Goal: Task Accomplishment & Management: Complete application form

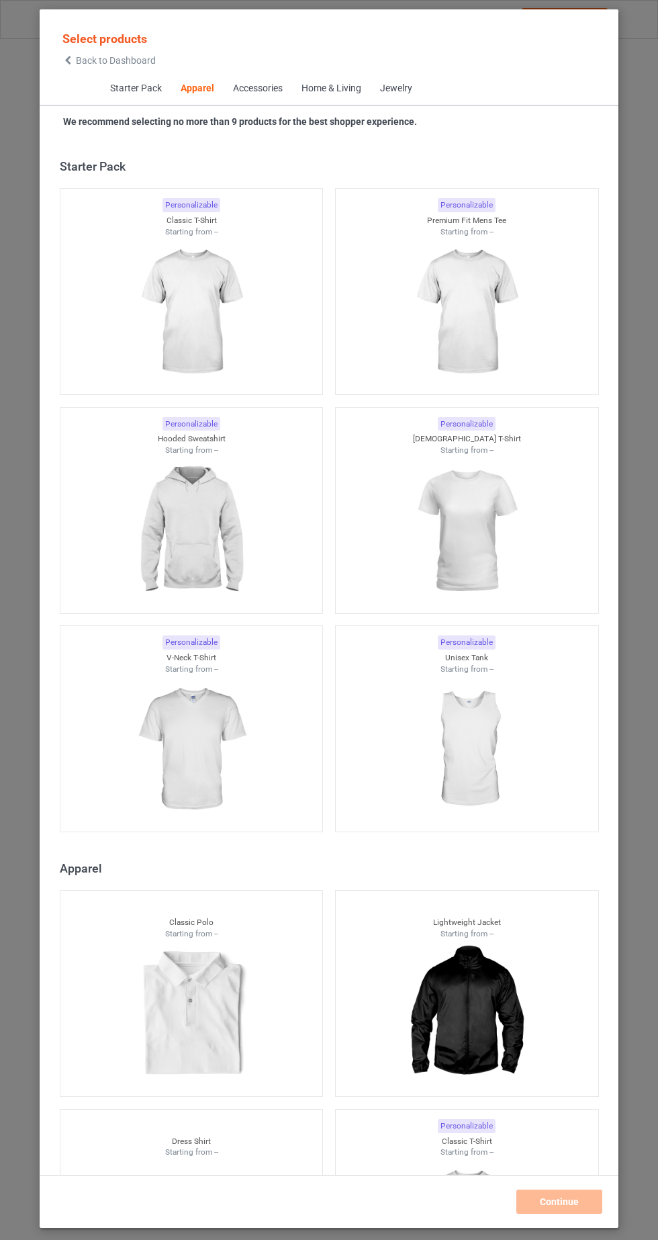
scroll to position [719, 0]
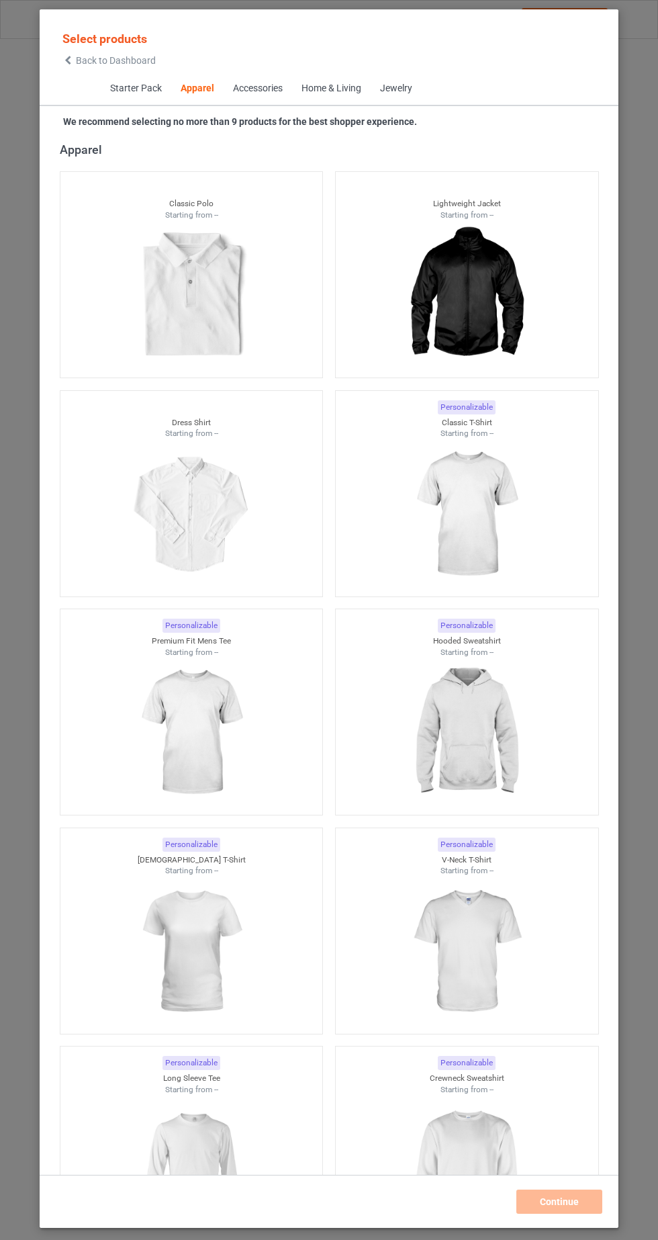
click at [505, 516] on img at bounding box center [466, 514] width 120 height 151
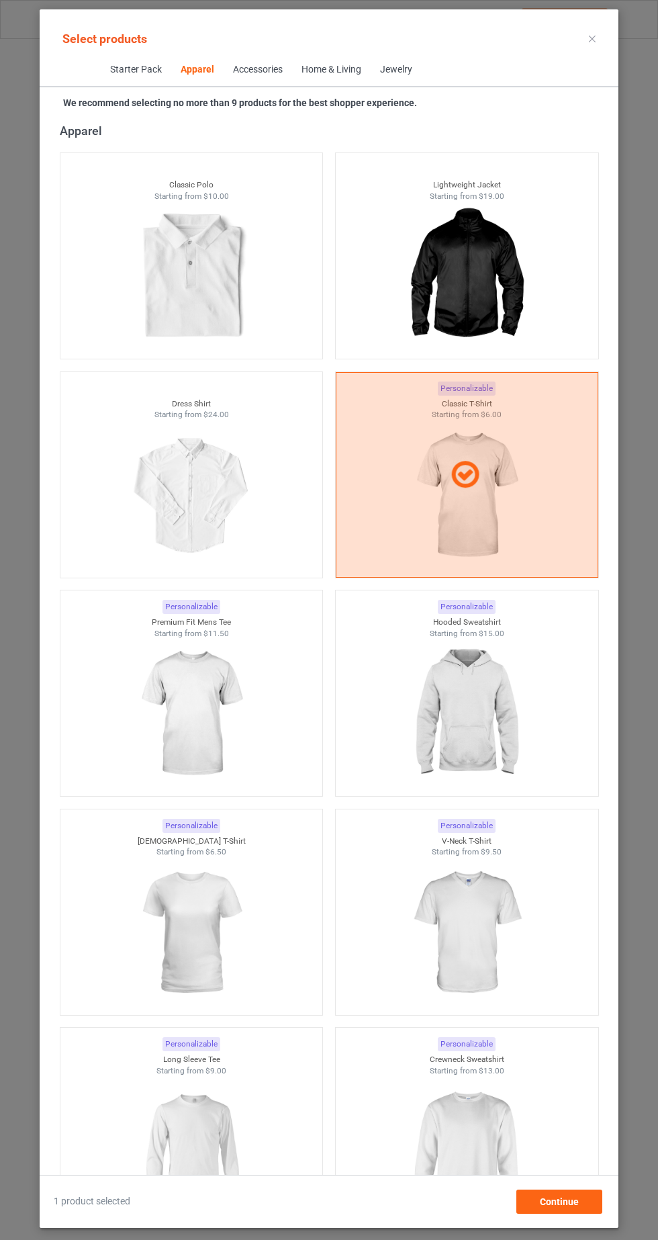
click at [198, 949] on img at bounding box center [191, 933] width 120 height 151
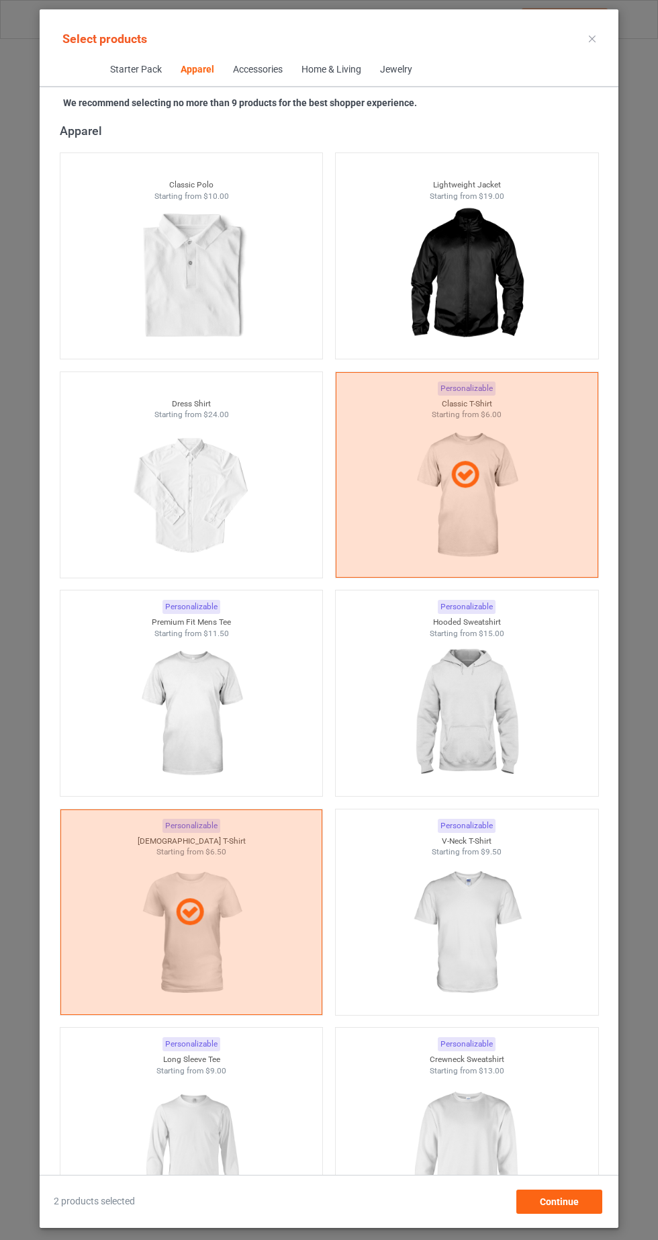
click at [488, 1137] on img at bounding box center [466, 1151] width 120 height 151
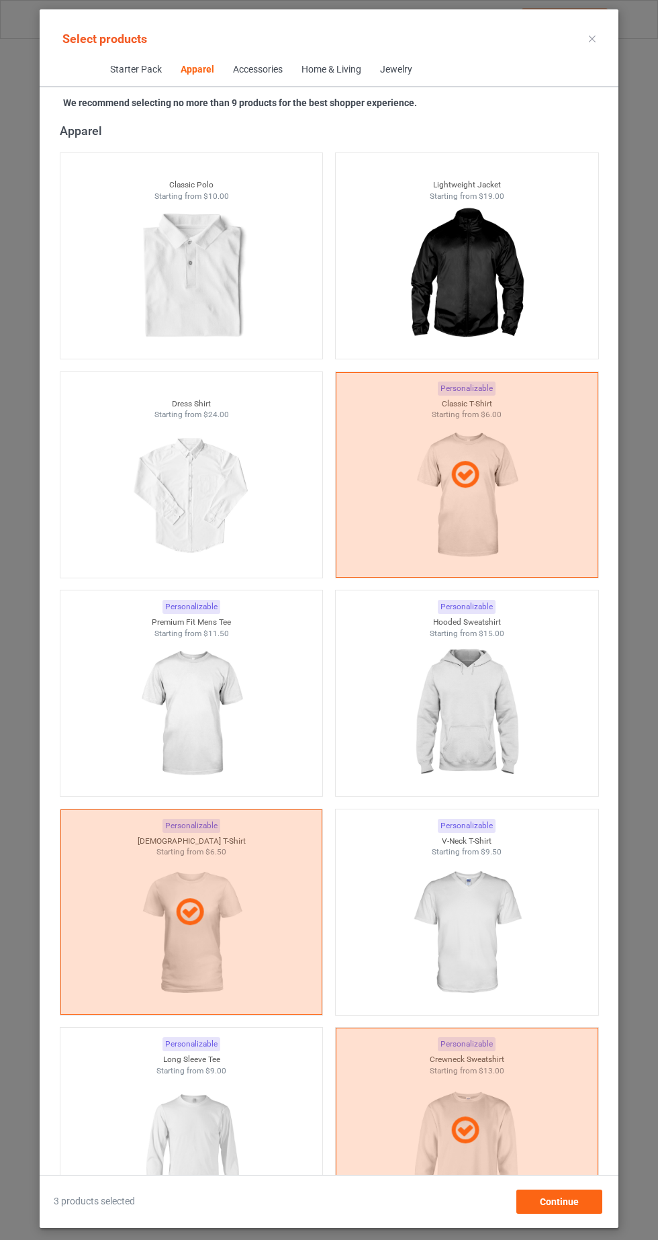
click at [491, 716] on img at bounding box center [466, 714] width 120 height 151
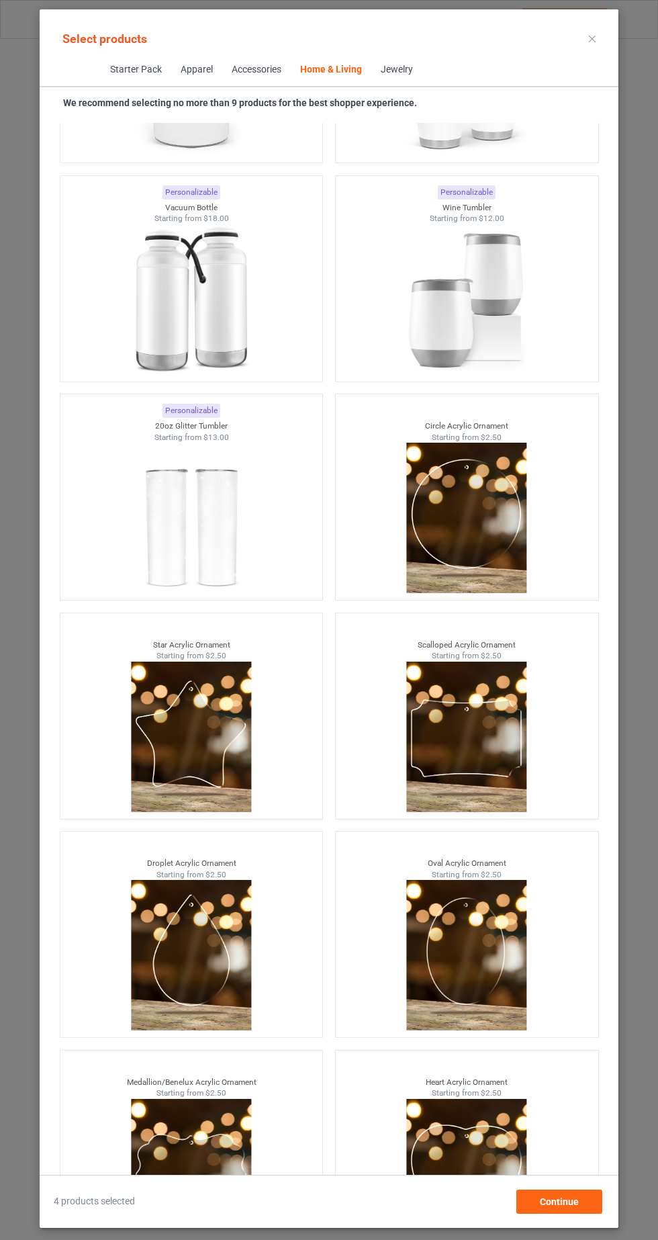
scroll to position [84, 0]
click at [592, 1214] on div "Continue" at bounding box center [560, 1202] width 86 height 24
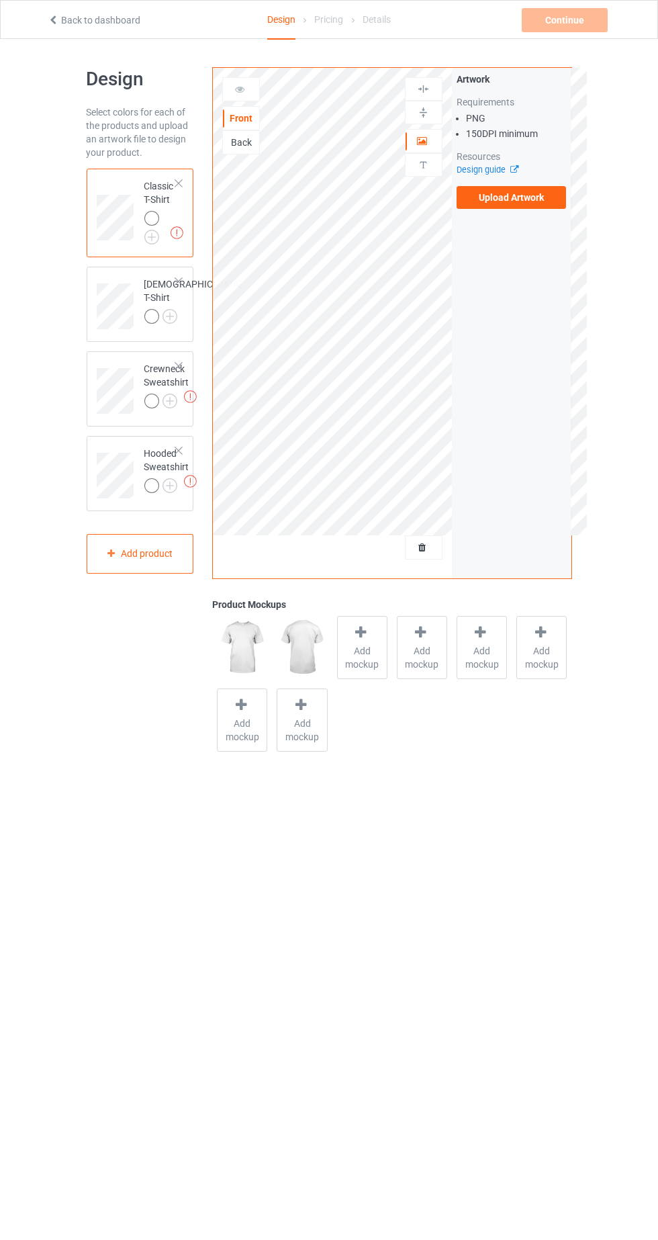
click at [0, 0] on img at bounding box center [0, 0] width 0 height 0
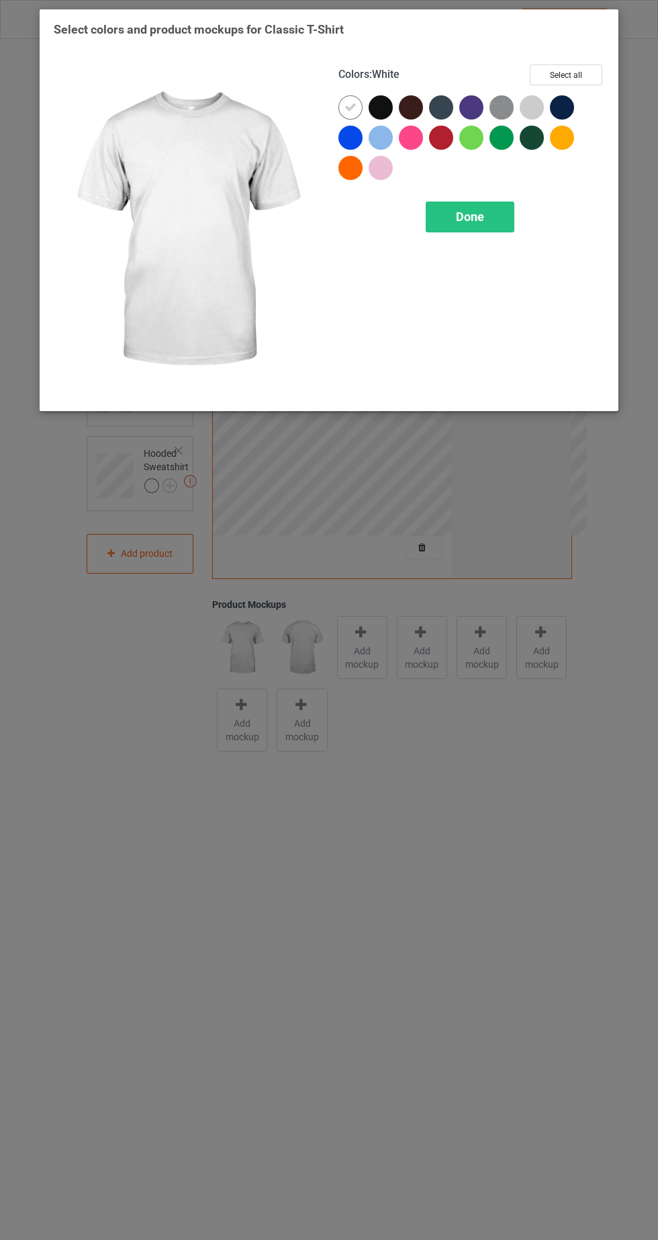
click at [386, 111] on div at bounding box center [381, 107] width 24 height 24
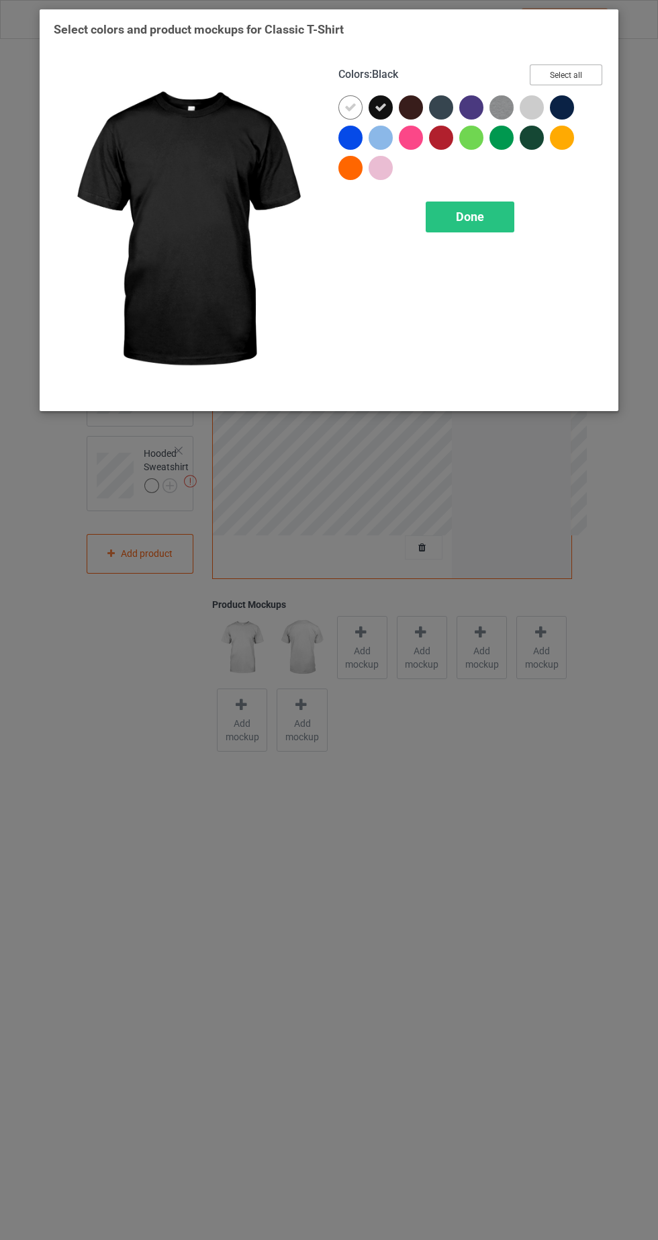
click at [592, 80] on button "Select all" at bounding box center [566, 75] width 73 height 21
click at [503, 224] on div "Done" at bounding box center [470, 217] width 89 height 31
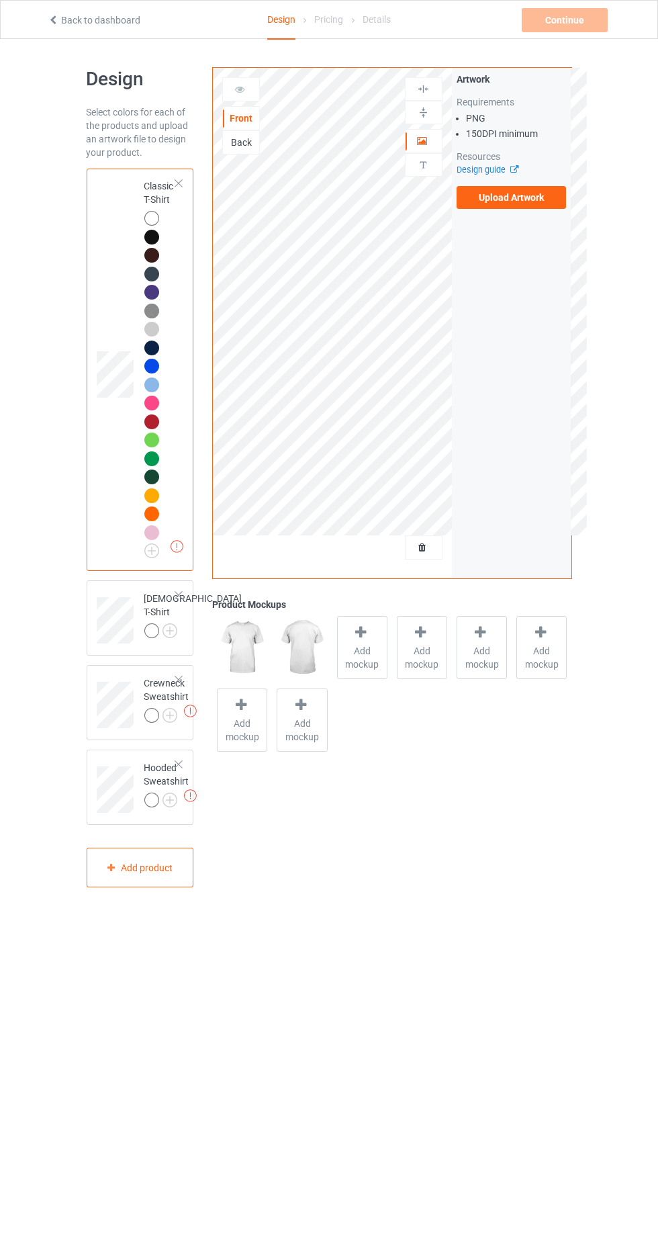
click at [551, 203] on label "Upload Artwork" at bounding box center [512, 197] width 110 height 23
click at [0, 0] on input "Upload Artwork" at bounding box center [0, 0] width 0 height 0
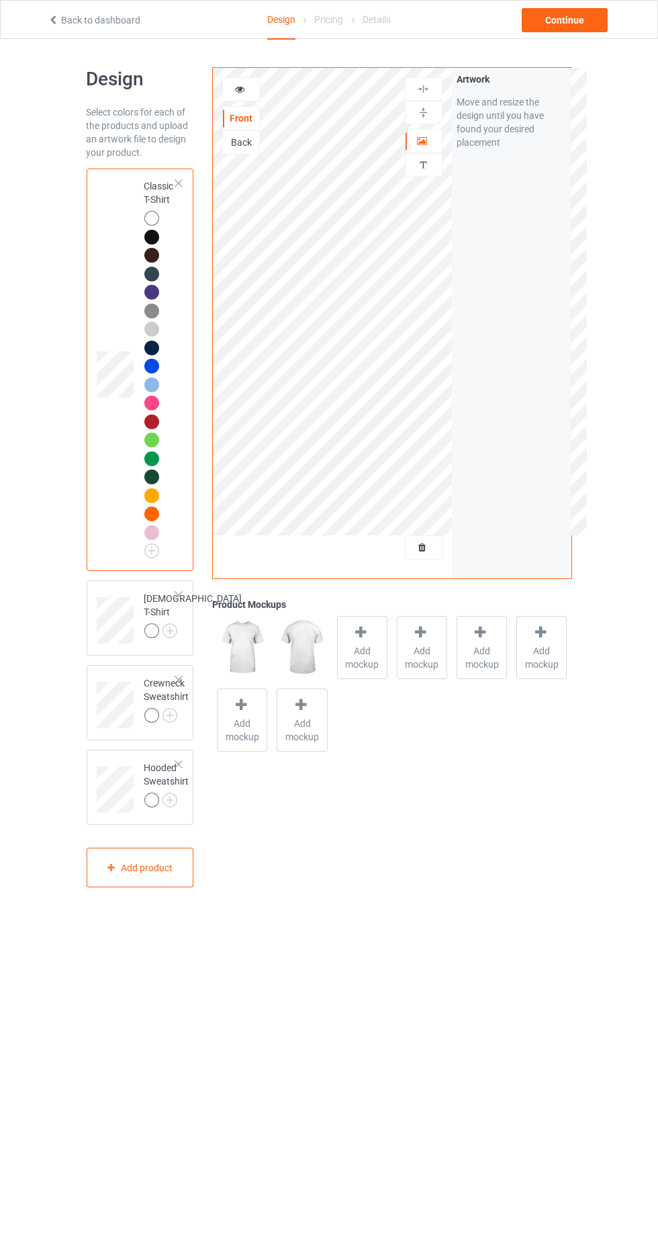
click at [240, 87] on icon at bounding box center [239, 87] width 11 height 9
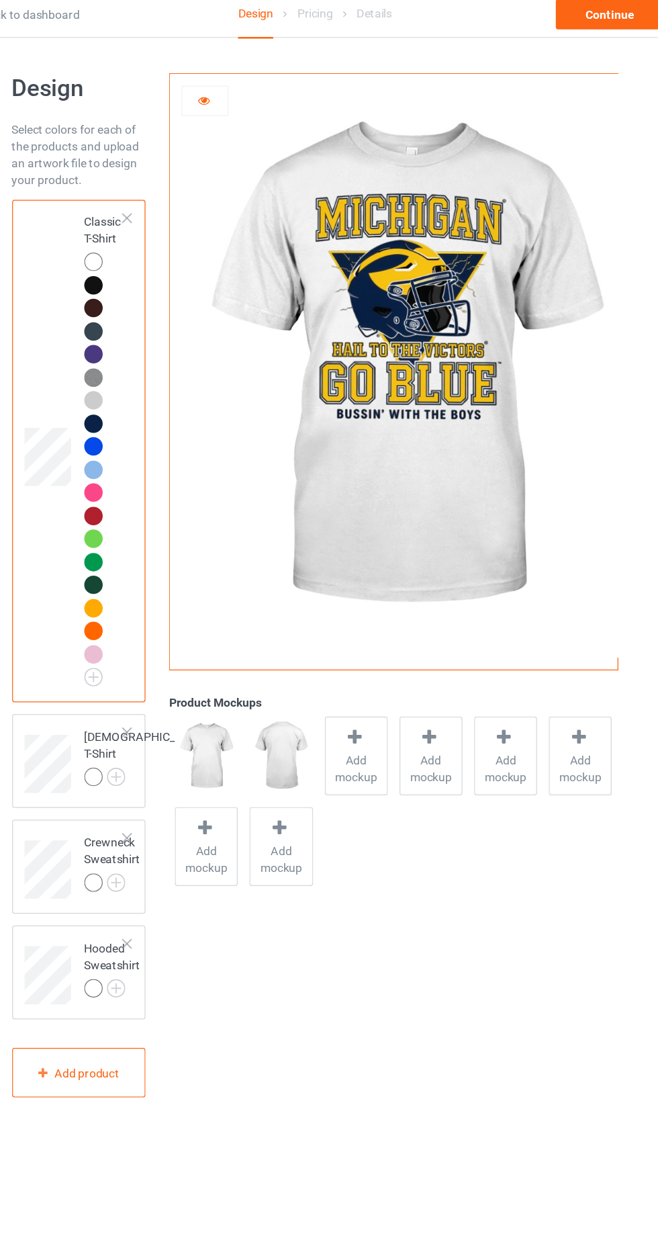
click at [157, 238] on div at bounding box center [151, 237] width 15 height 15
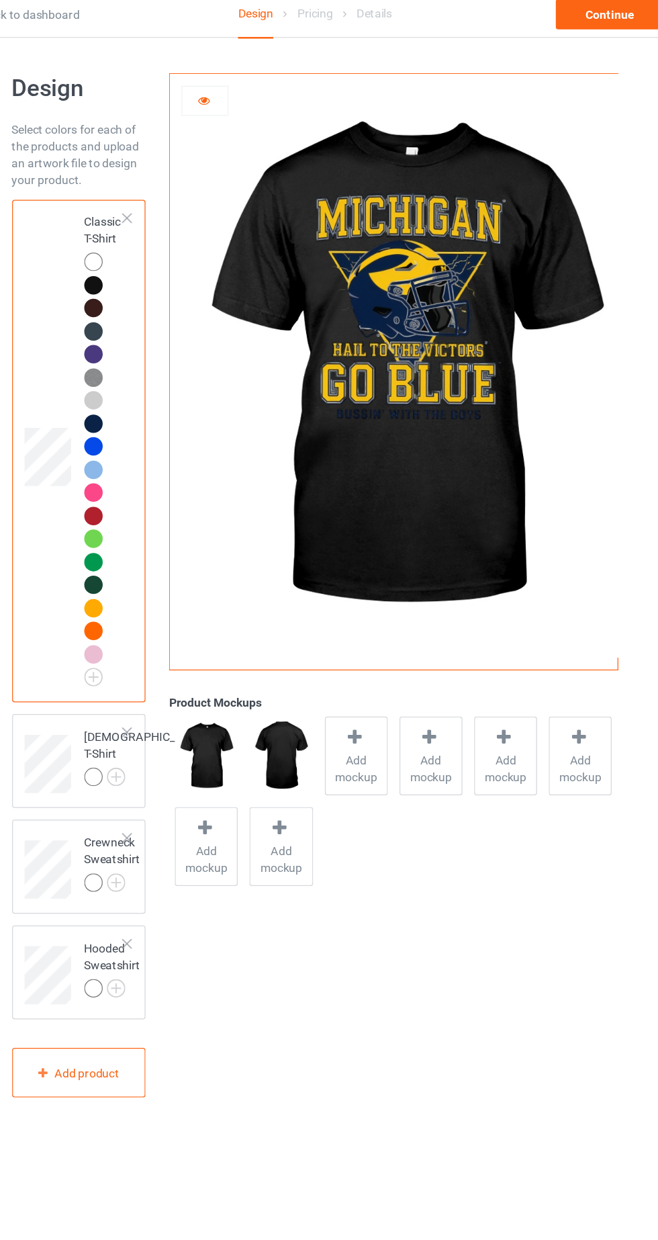
click at [159, 333] on div at bounding box center [153, 331] width 19 height 19
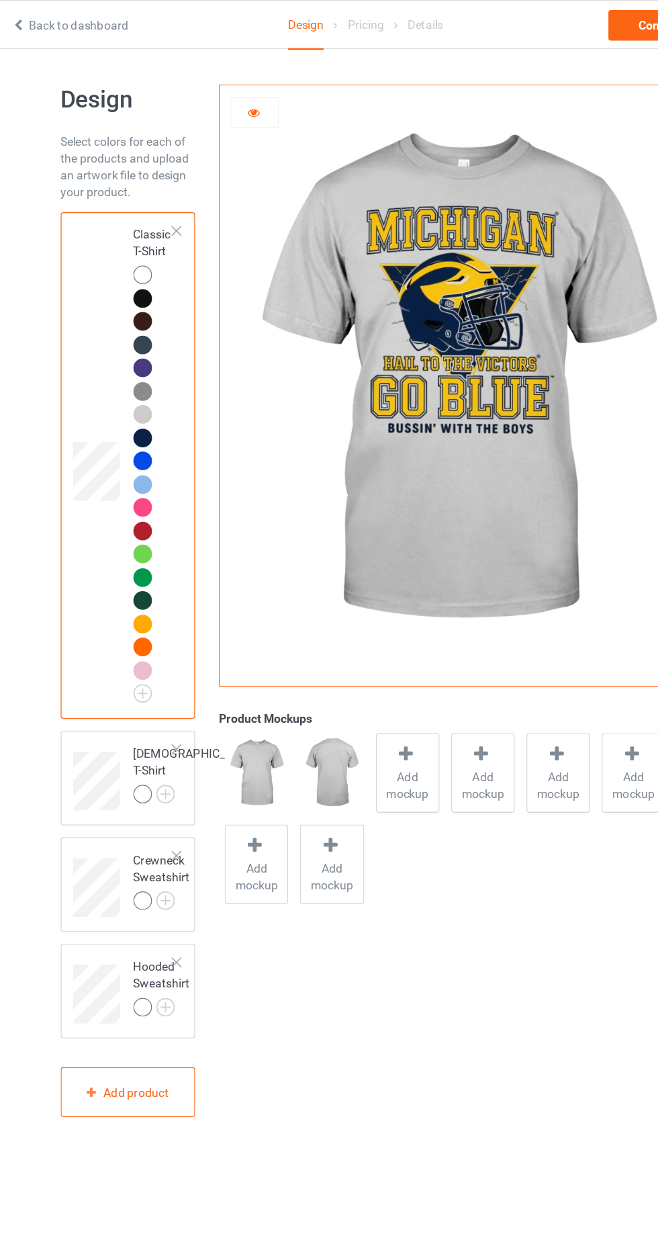
click at [0, 0] on img at bounding box center [0, 0] width 0 height 0
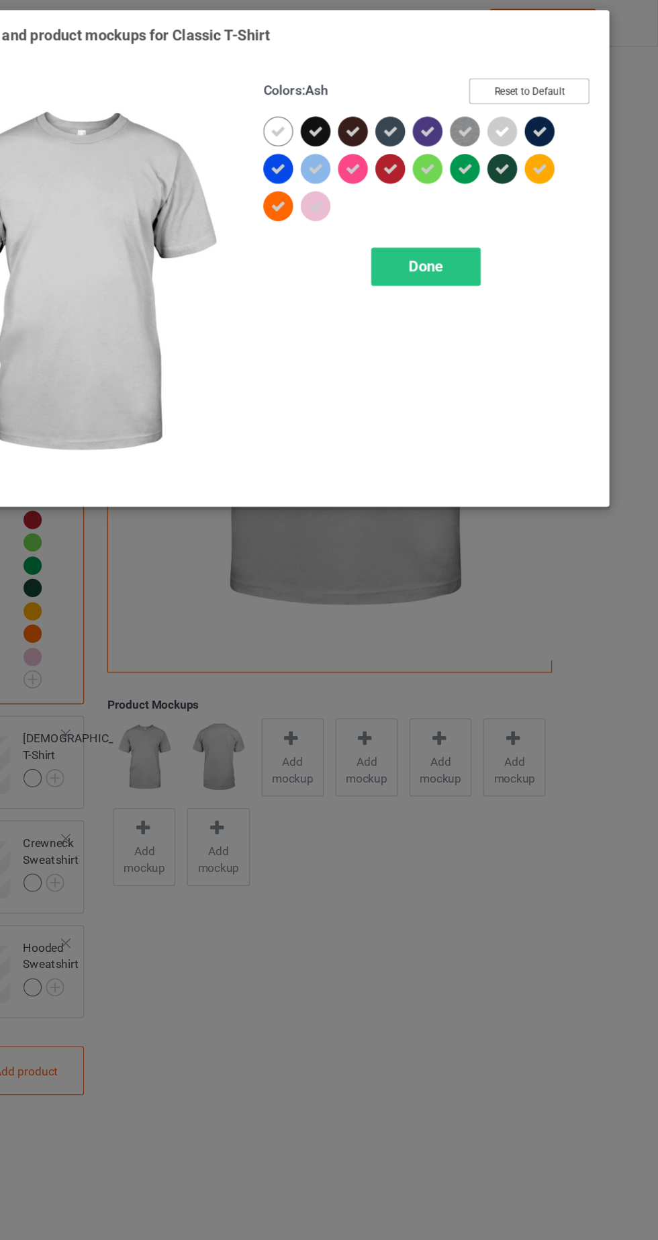
click at [590, 85] on button "Reset to Default" at bounding box center [553, 75] width 97 height 21
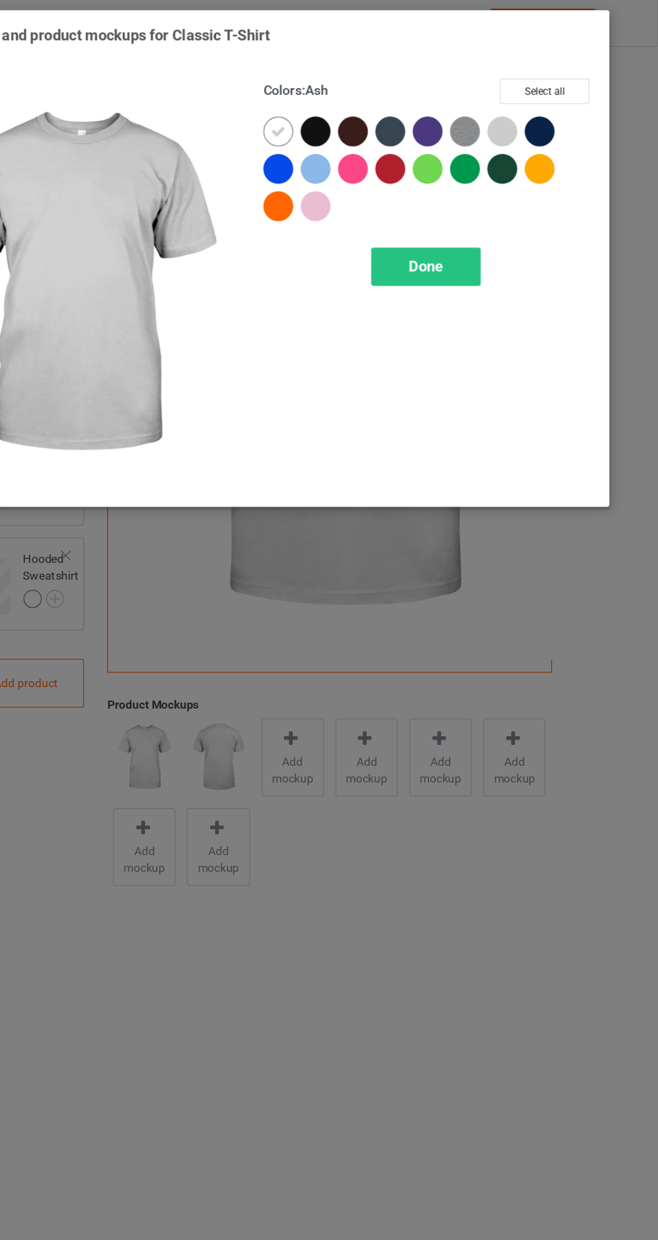
click at [541, 118] on div at bounding box center [535, 110] width 30 height 30
click at [489, 217] on div "Done" at bounding box center [470, 217] width 89 height 31
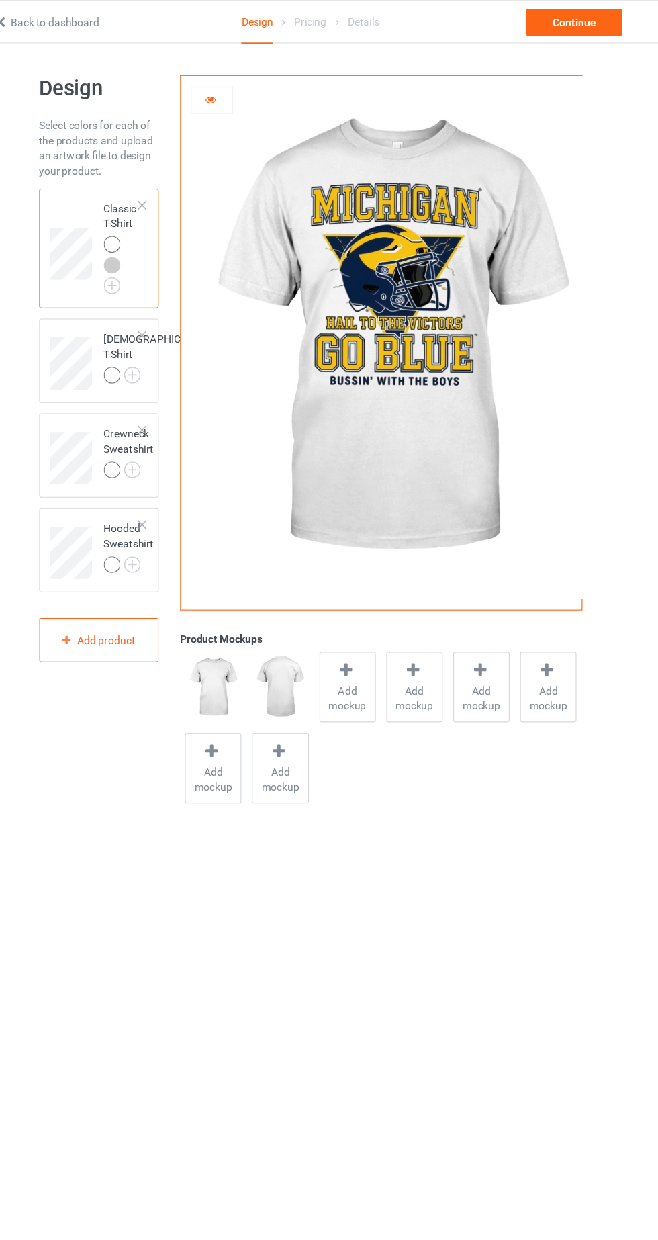
click at [0, 0] on img at bounding box center [0, 0] width 0 height 0
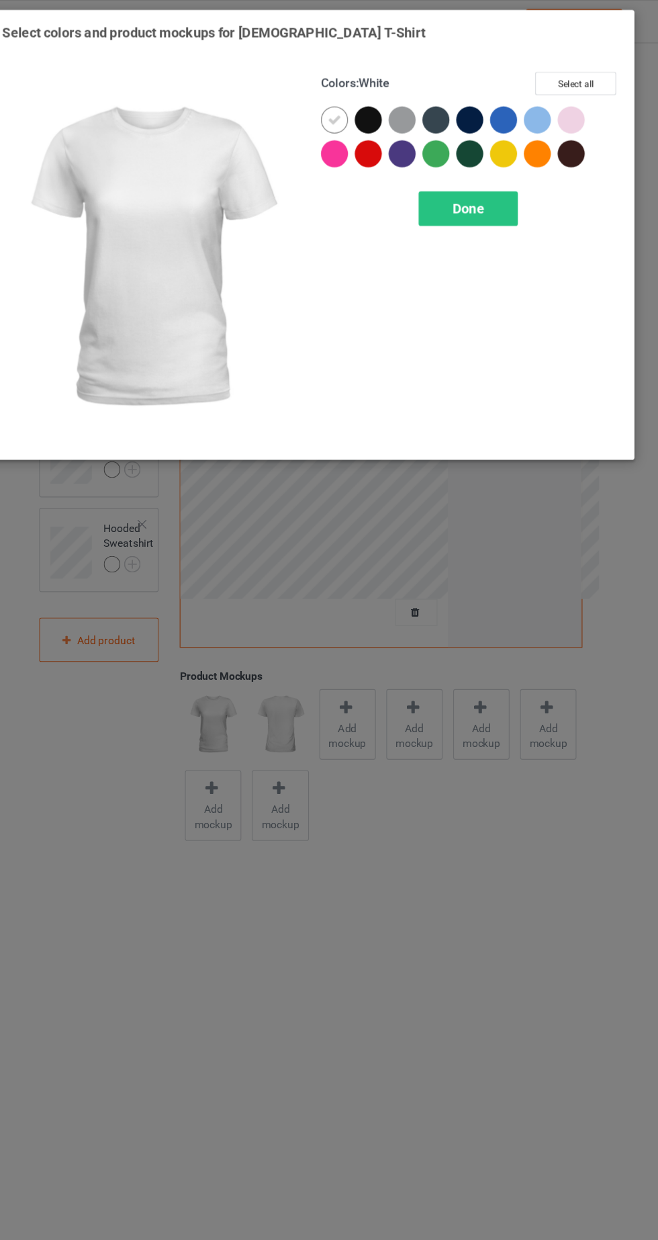
click at [414, 113] on div at bounding box center [411, 107] width 24 height 24
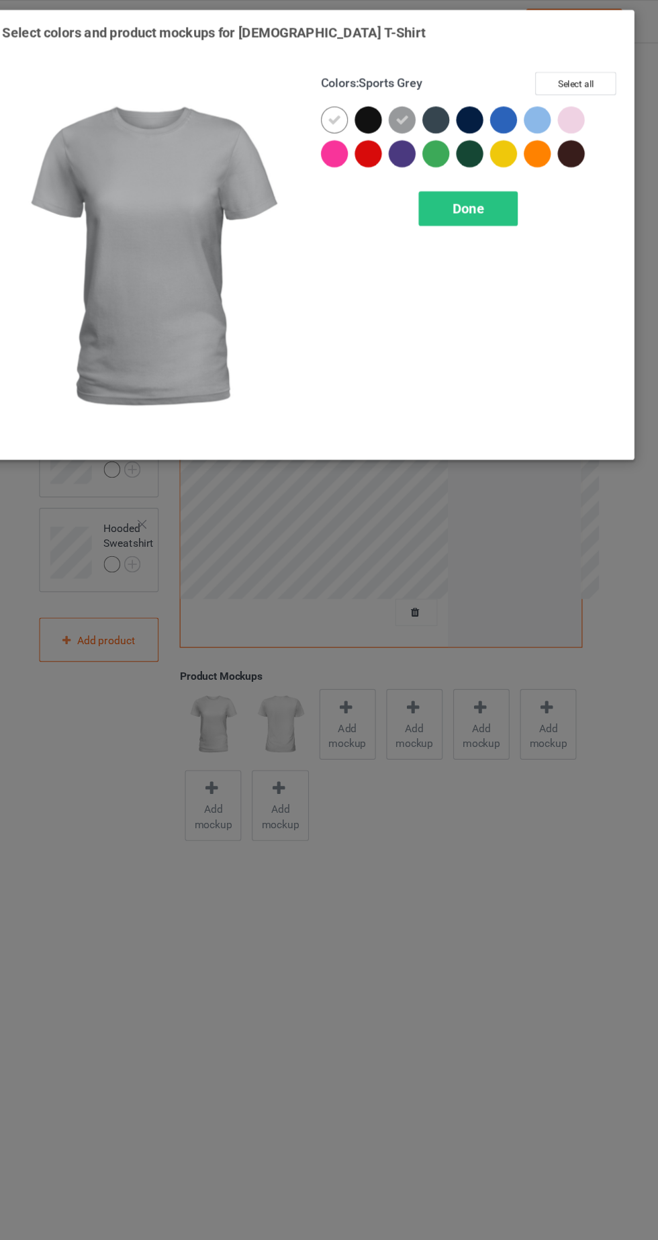
click at [502, 198] on div "Done" at bounding box center [470, 186] width 89 height 31
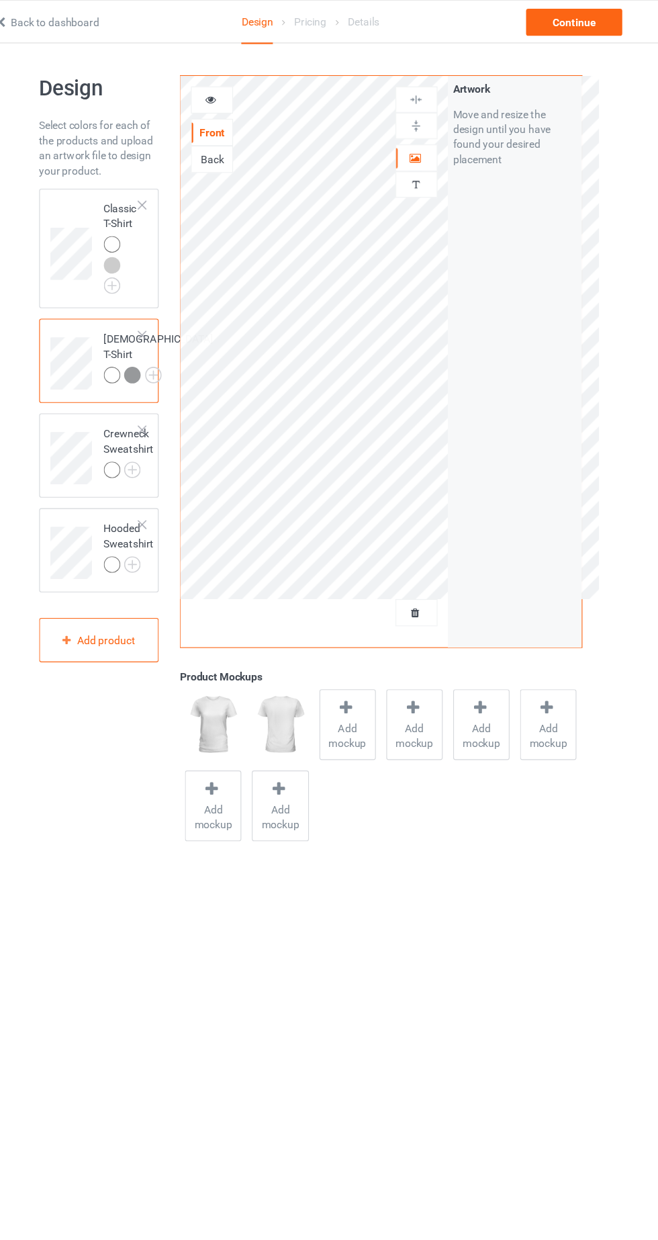
click at [163, 343] on div at bounding box center [170, 335] width 15 height 15
click at [247, 84] on div at bounding box center [241, 89] width 36 height 13
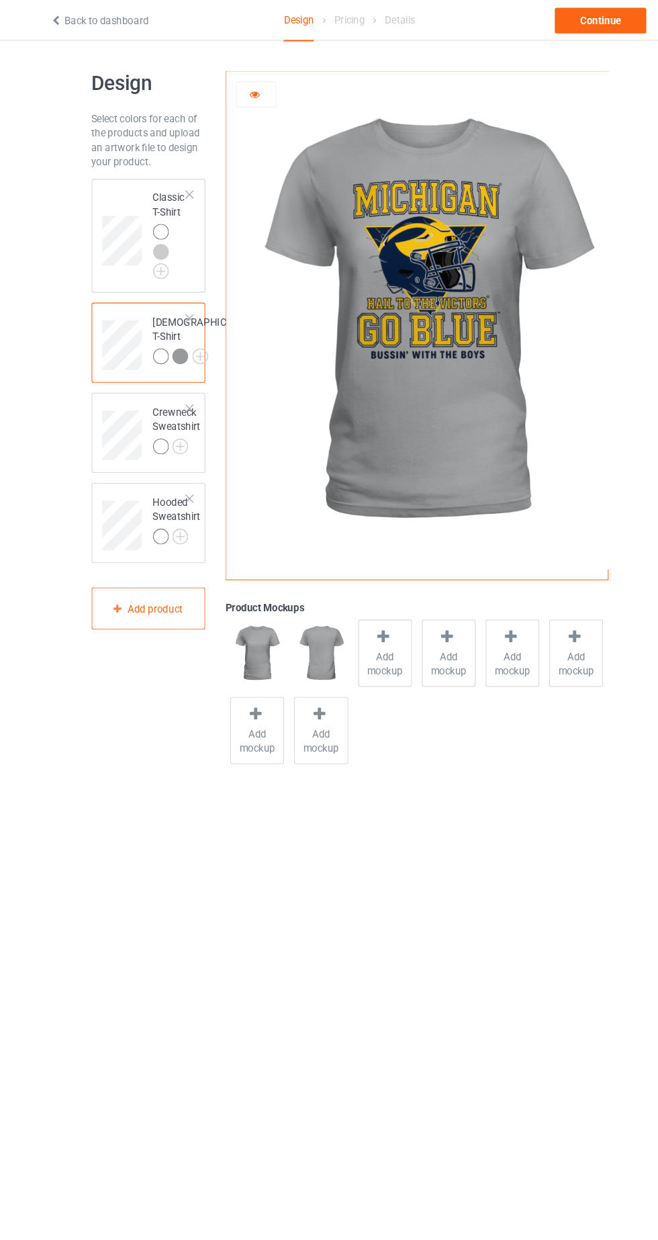
click at [0, 0] on img at bounding box center [0, 0] width 0 height 0
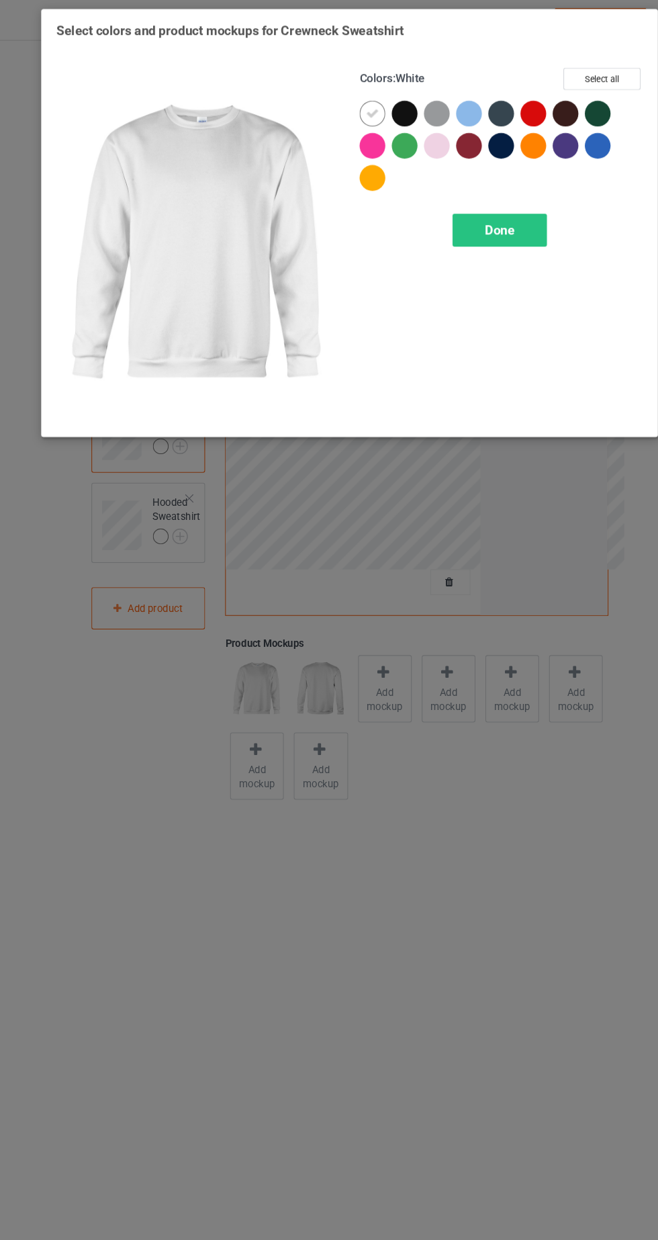
click at [421, 112] on div at bounding box center [411, 107] width 24 height 24
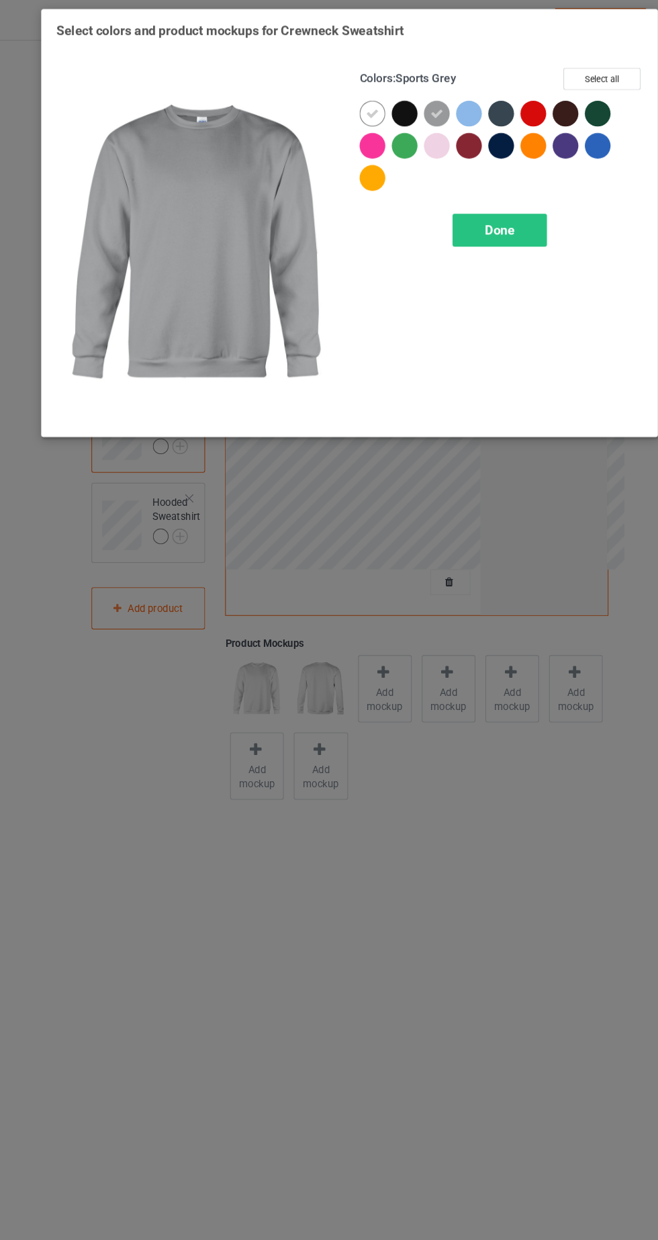
click at [498, 224] on div "Done" at bounding box center [470, 217] width 89 height 31
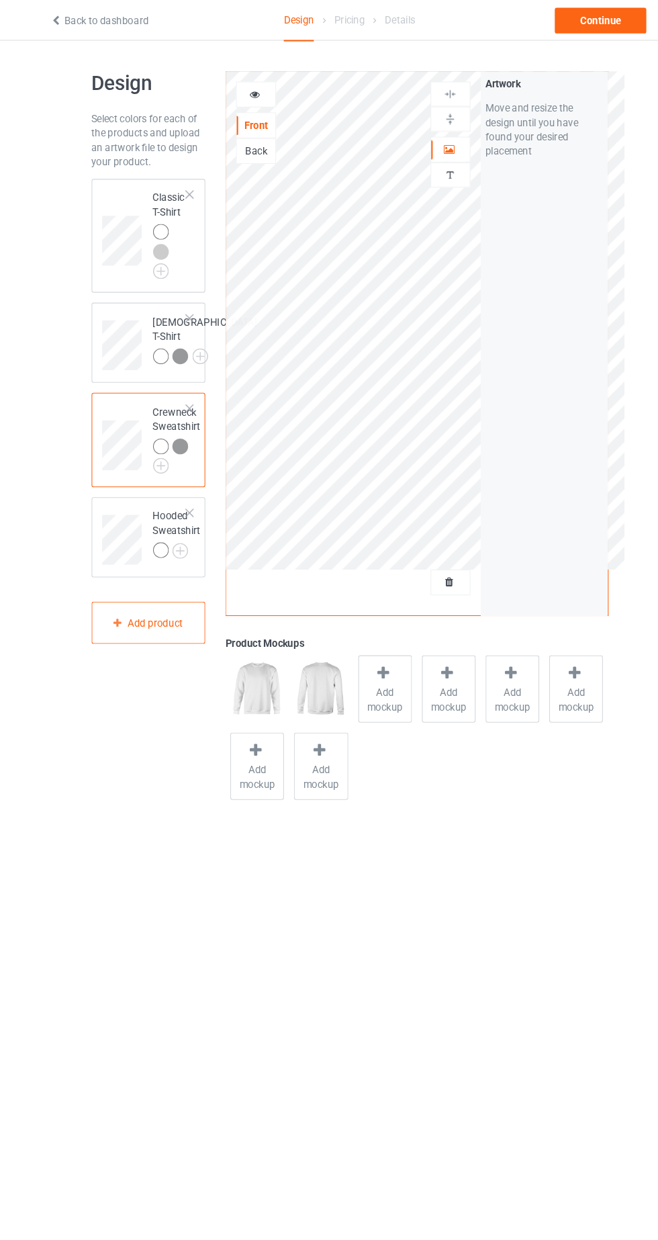
click at [178, 431] on div at bounding box center [172, 422] width 19 height 19
click at [247, 86] on div at bounding box center [241, 89] width 36 height 13
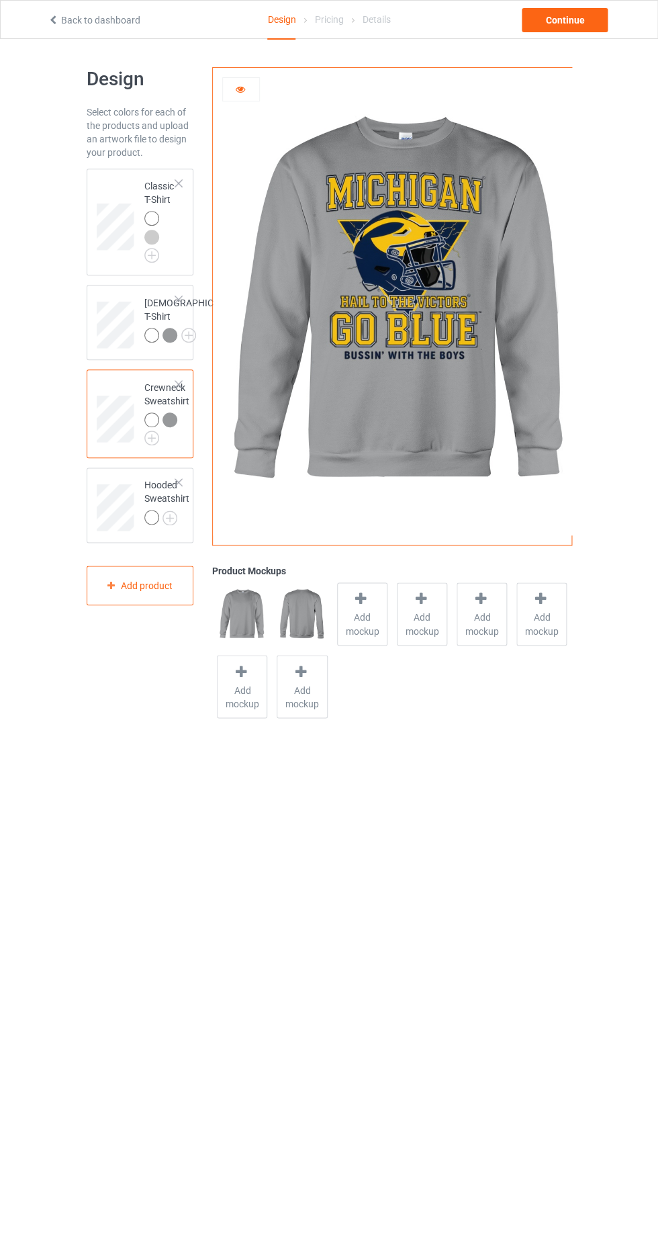
scroll to position [6, 0]
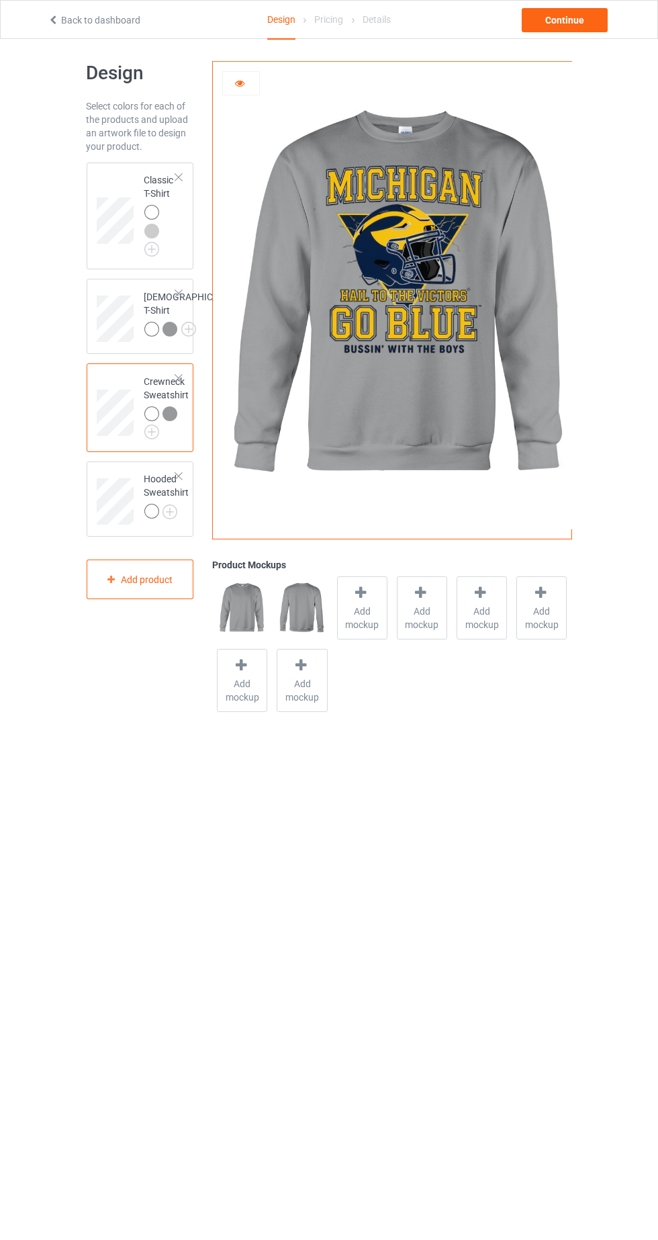
click at [0, 0] on img at bounding box center [0, 0] width 0 height 0
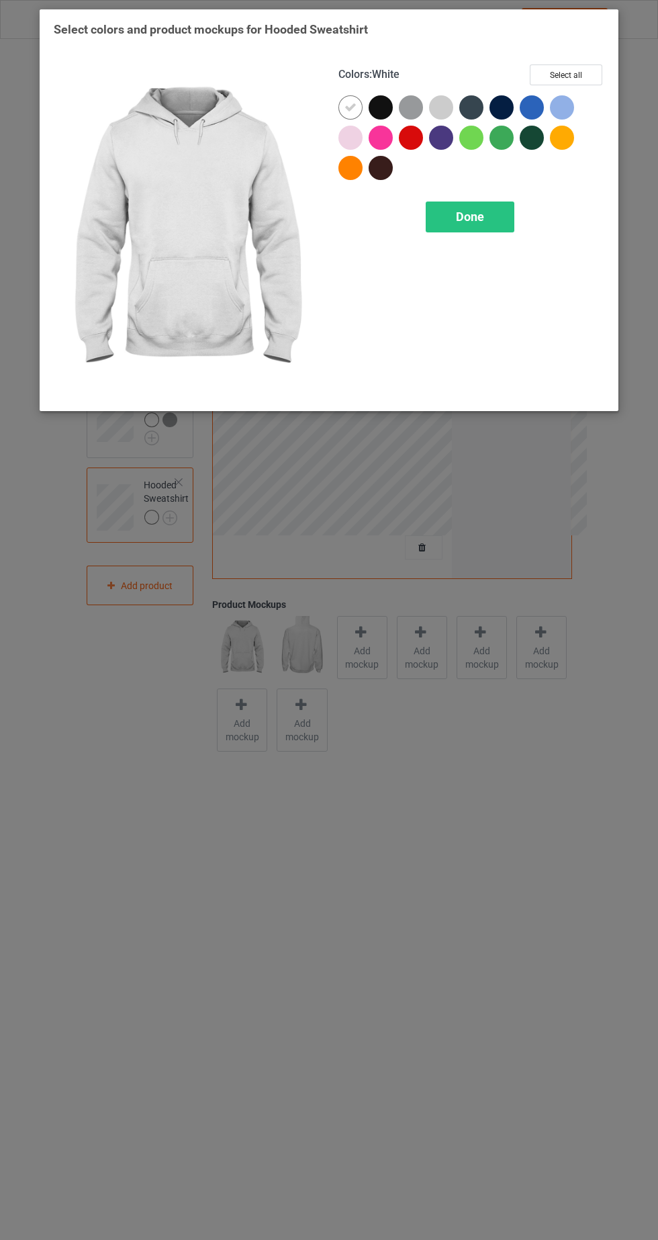
click at [457, 117] on div at bounding box center [444, 110] width 30 height 30
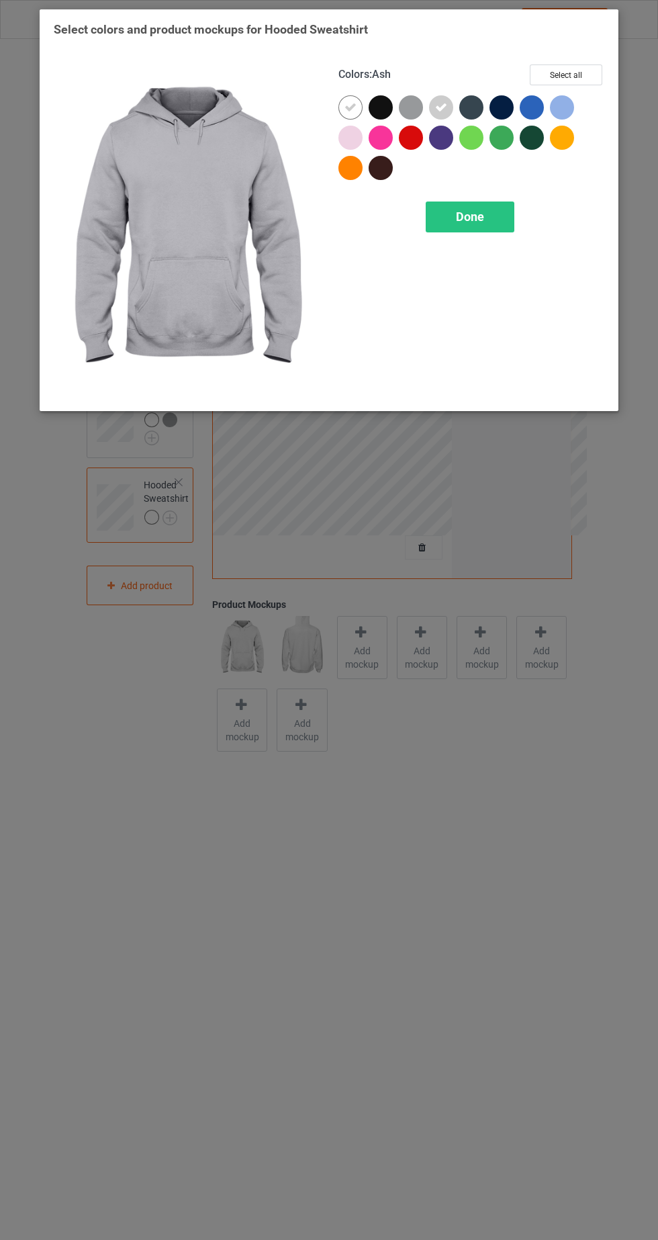
click at [514, 223] on div "Done" at bounding box center [470, 217] width 89 height 31
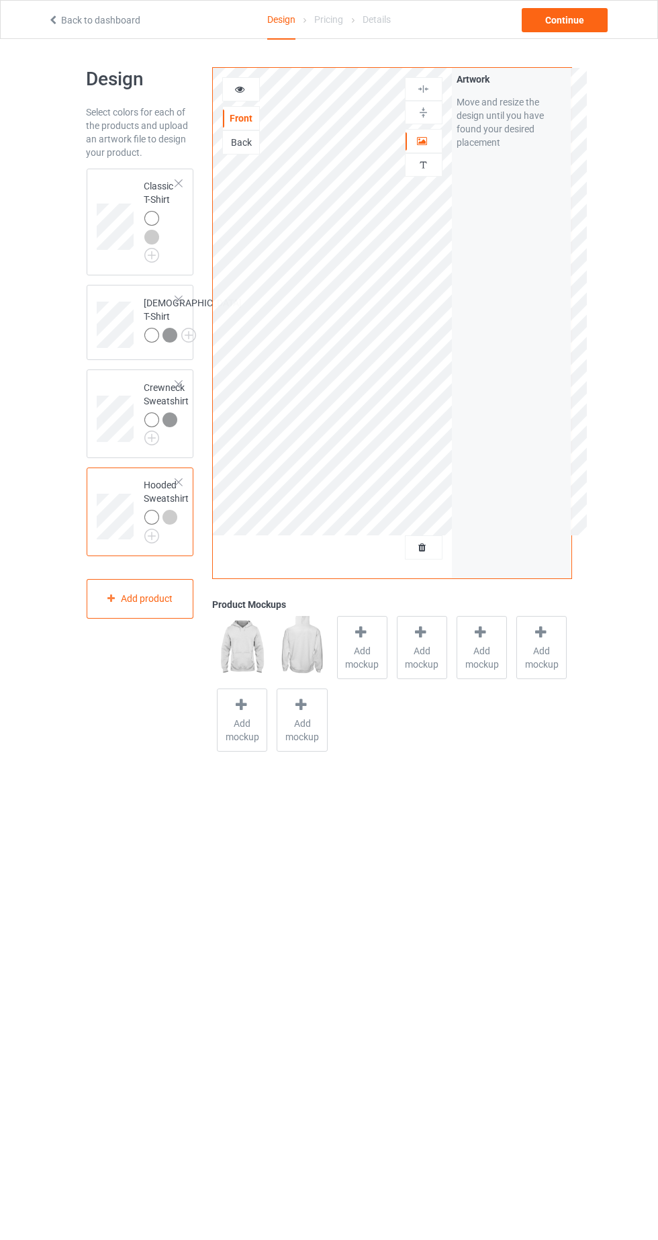
click at [180, 529] on div at bounding box center [172, 519] width 19 height 19
click at [253, 88] on div at bounding box center [241, 89] width 36 height 13
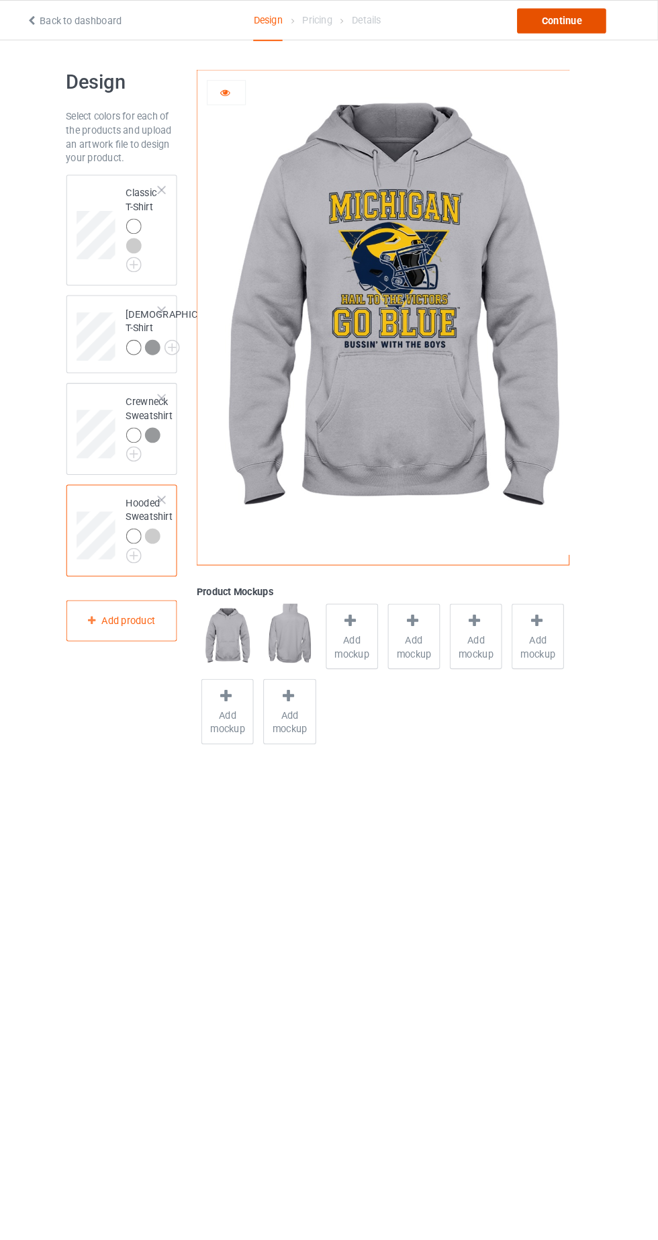
click at [602, 24] on div "Continue" at bounding box center [565, 20] width 86 height 24
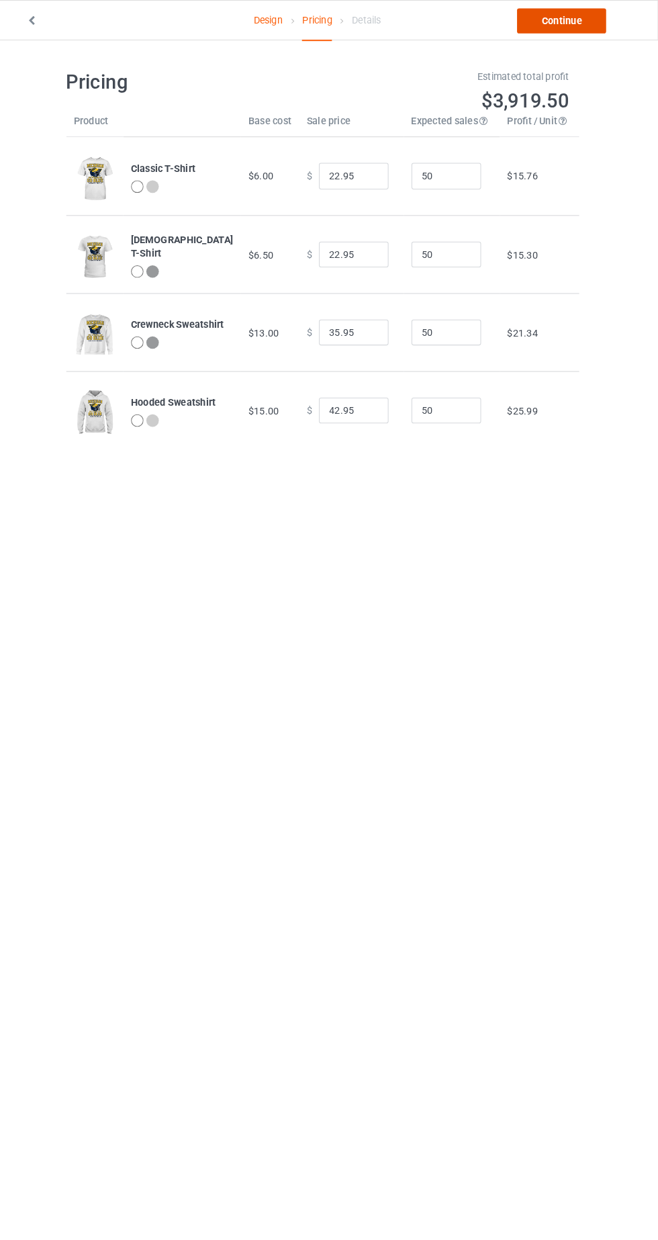
click at [602, 32] on link "Continue" at bounding box center [565, 20] width 86 height 24
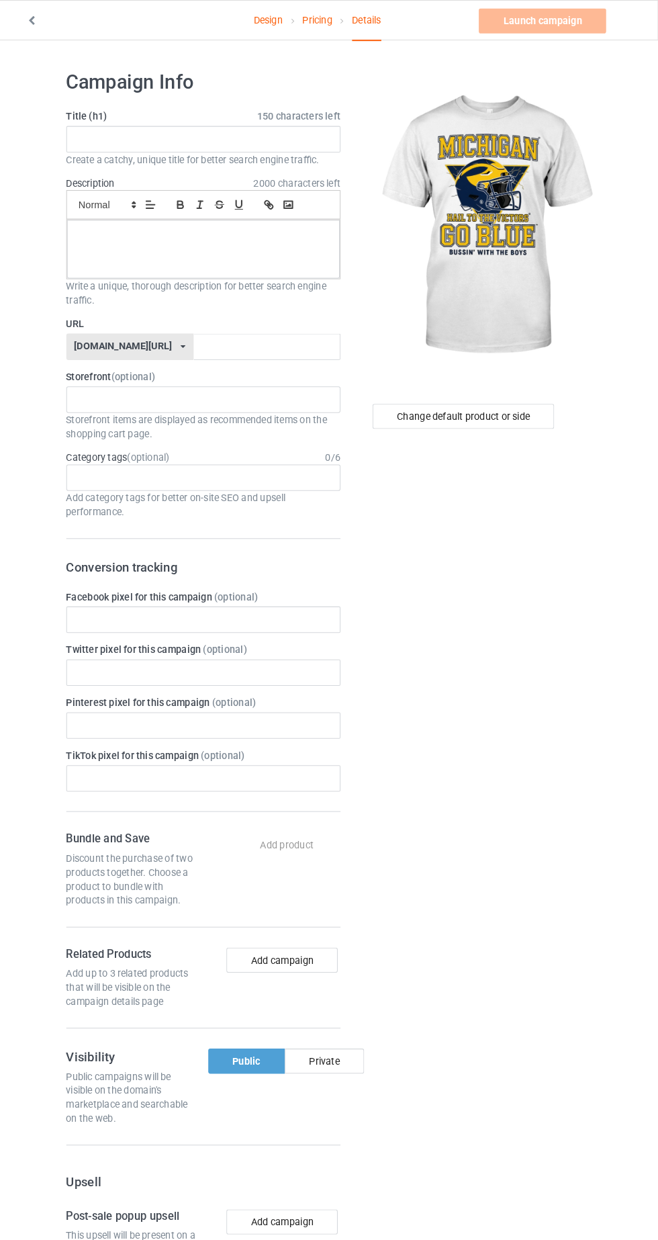
click at [344, 172] on span "2000 characters left" at bounding box center [309, 176] width 84 height 13
click at [314, 128] on input "text" at bounding box center [219, 135] width 265 height 26
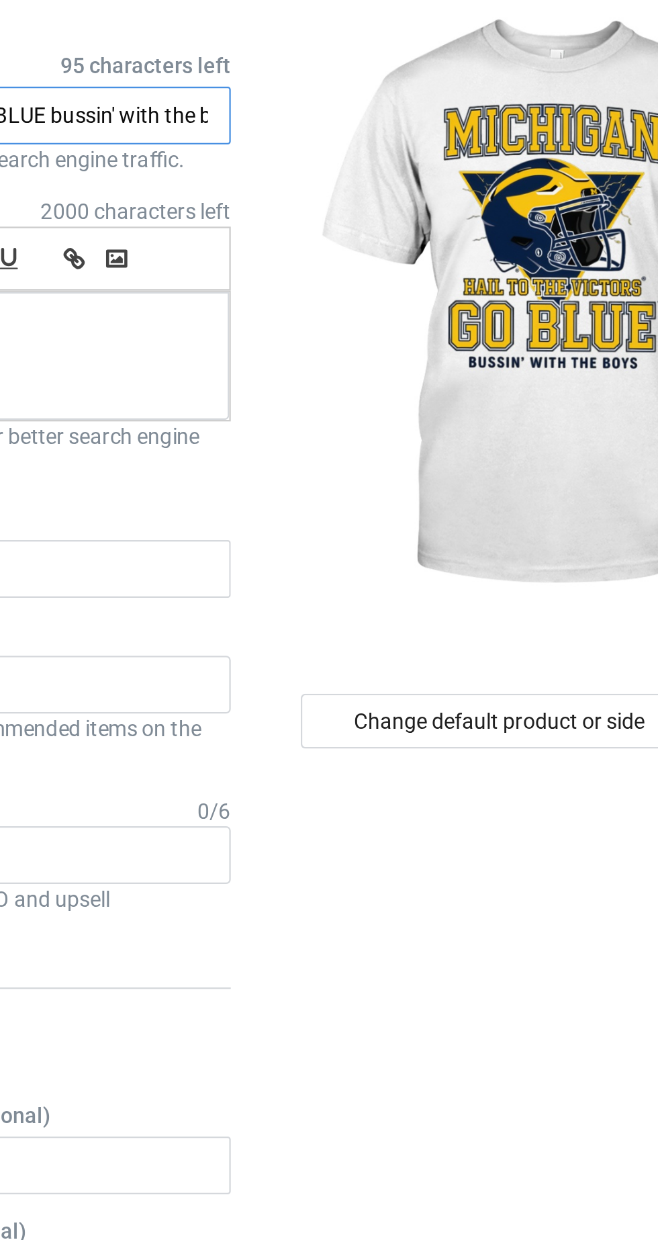
scroll to position [0, 30]
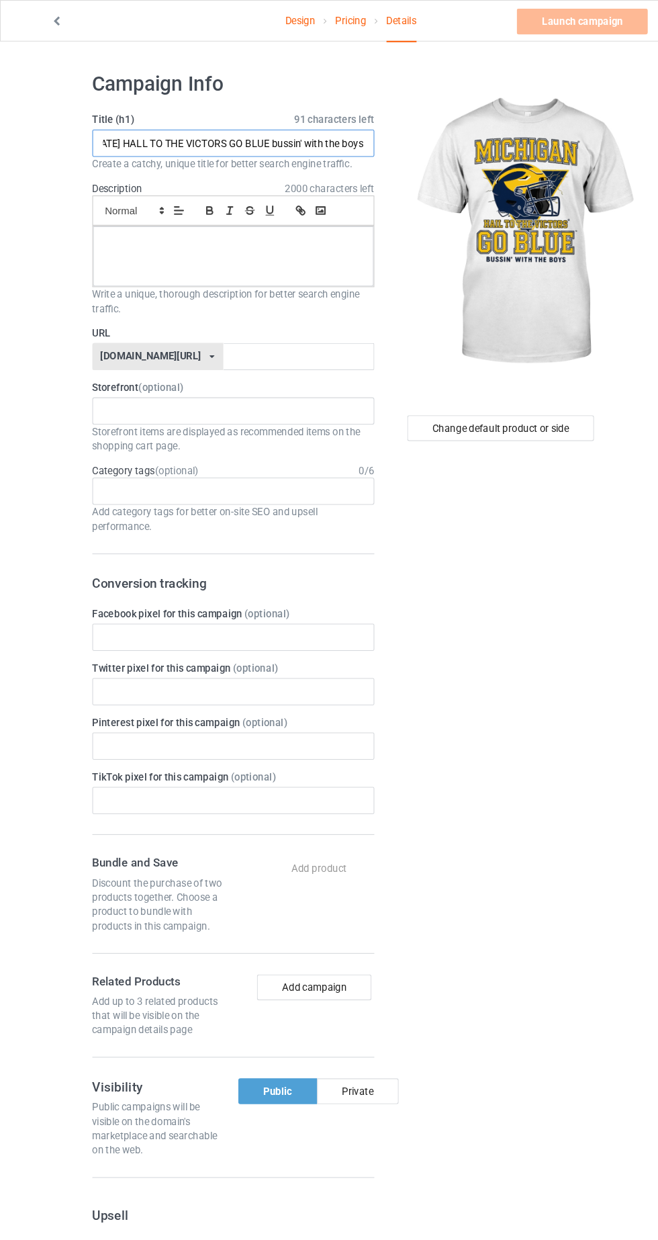
type input "MICHIGAN HALL TO THE VICTORS GO BLUE bussin' with the boys"
click at [327, 247] on div at bounding box center [218, 240] width 263 height 56
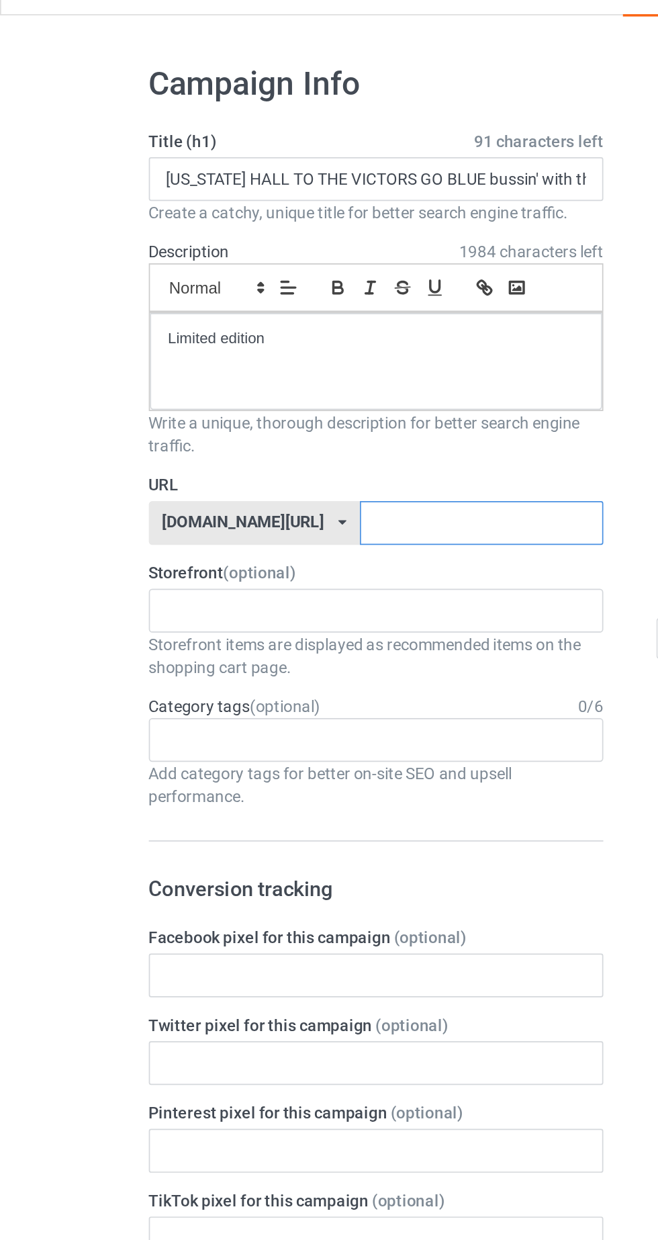
click at [284, 335] on input "text" at bounding box center [281, 335] width 142 height 26
type input "Jagusila"
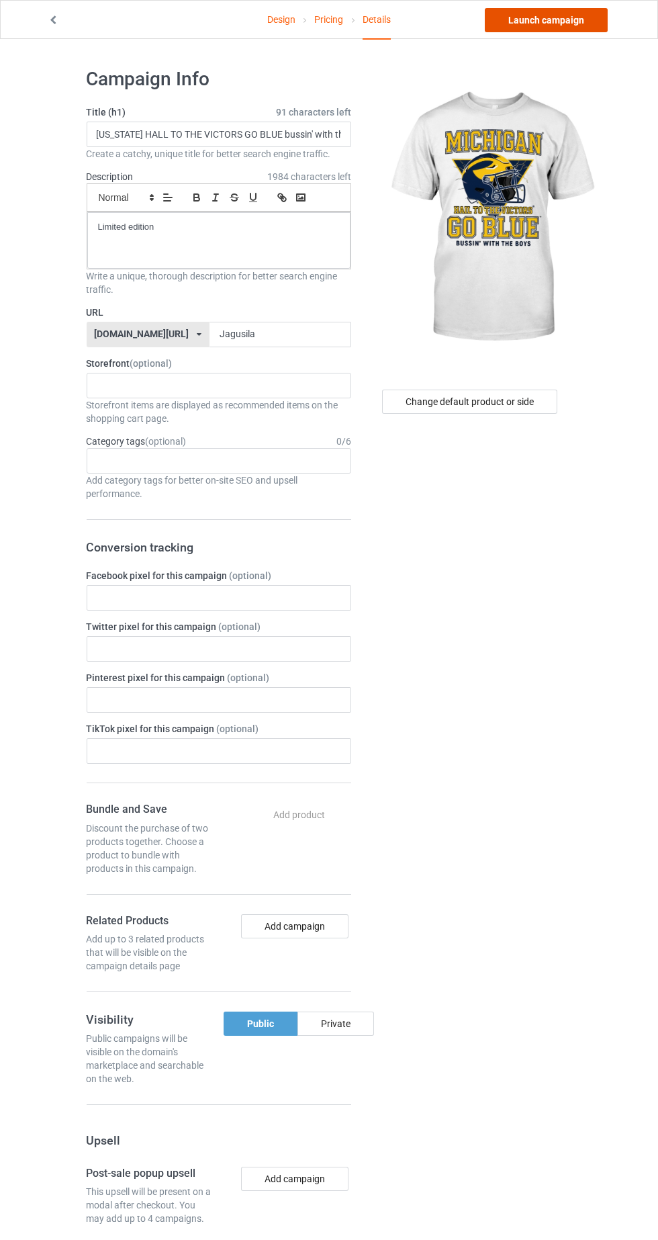
click at [593, 26] on link "Launch campaign" at bounding box center [546, 20] width 123 height 24
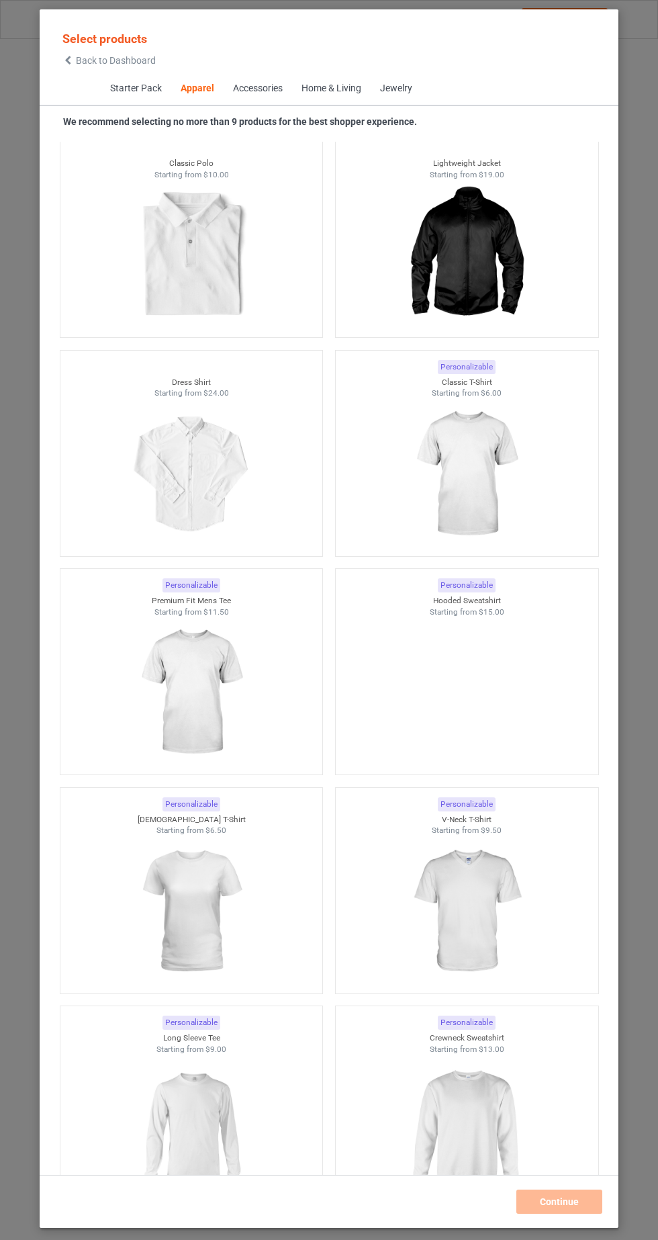
scroll to position [768, 0]
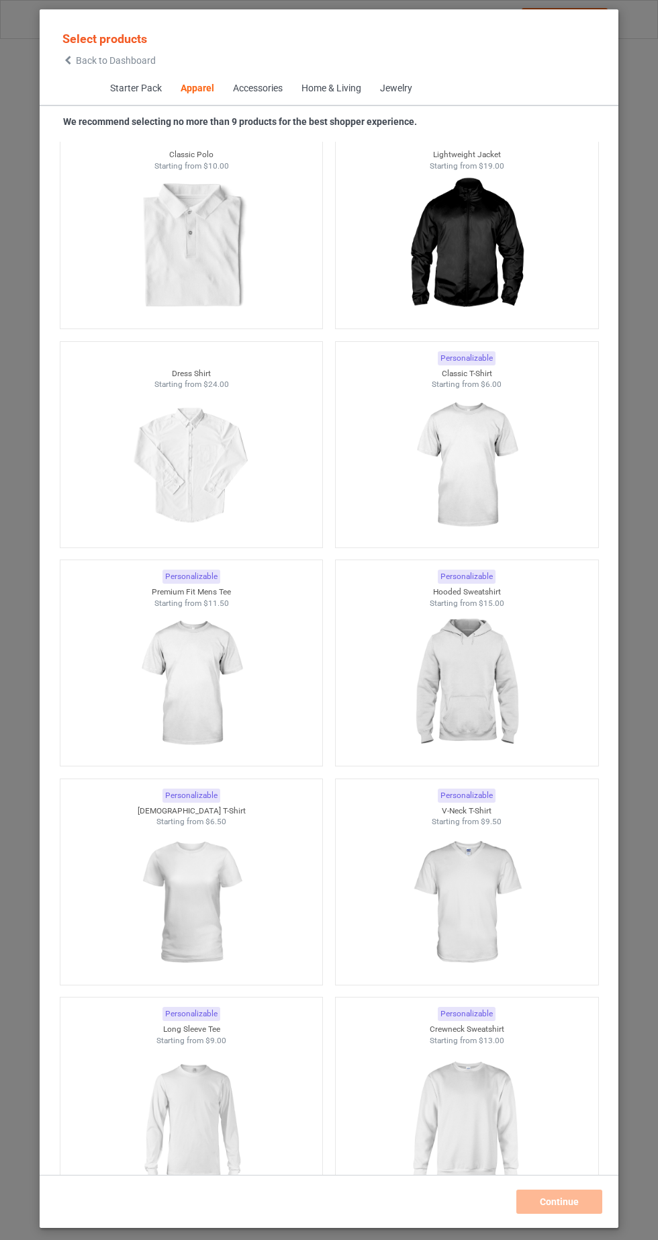
click at [78, 60] on span "Back to Dashboard" at bounding box center [116, 60] width 80 height 11
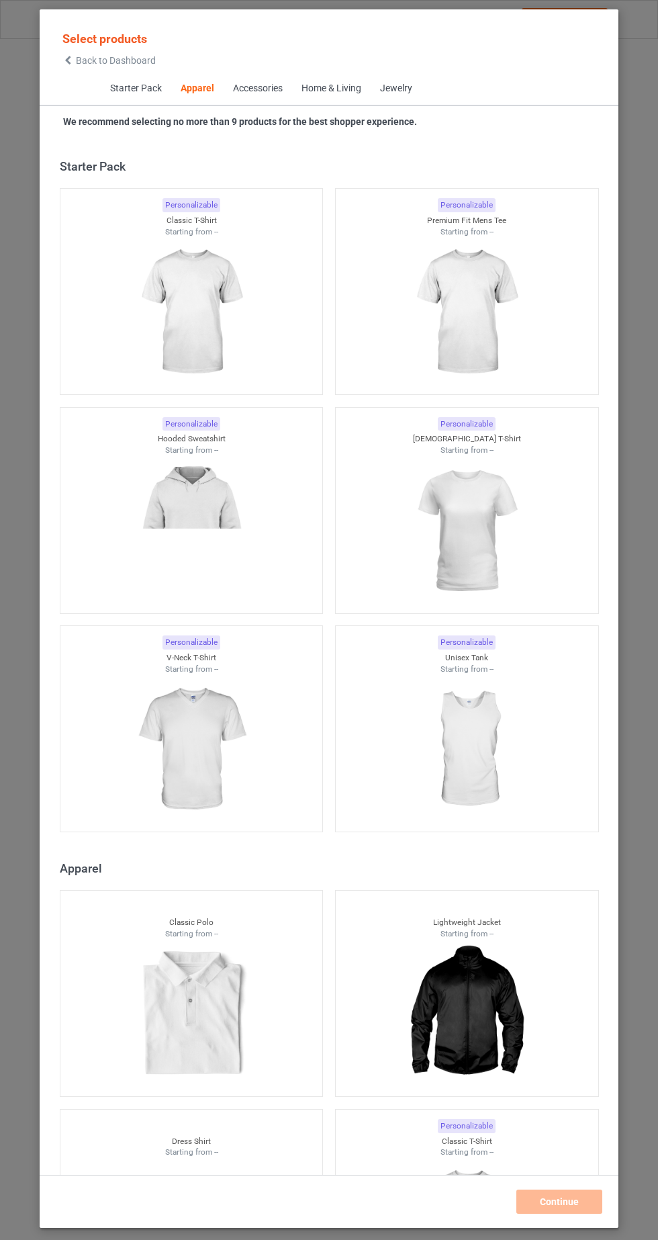
scroll to position [719, 0]
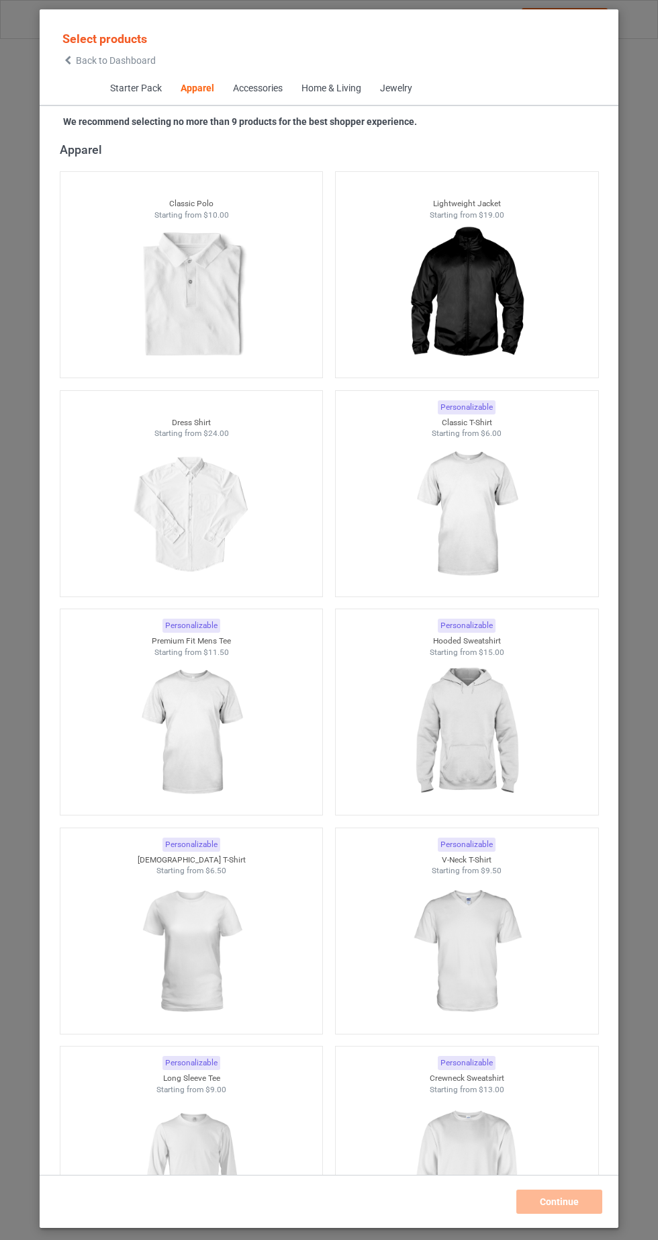
click at [513, 499] on img at bounding box center [466, 514] width 120 height 151
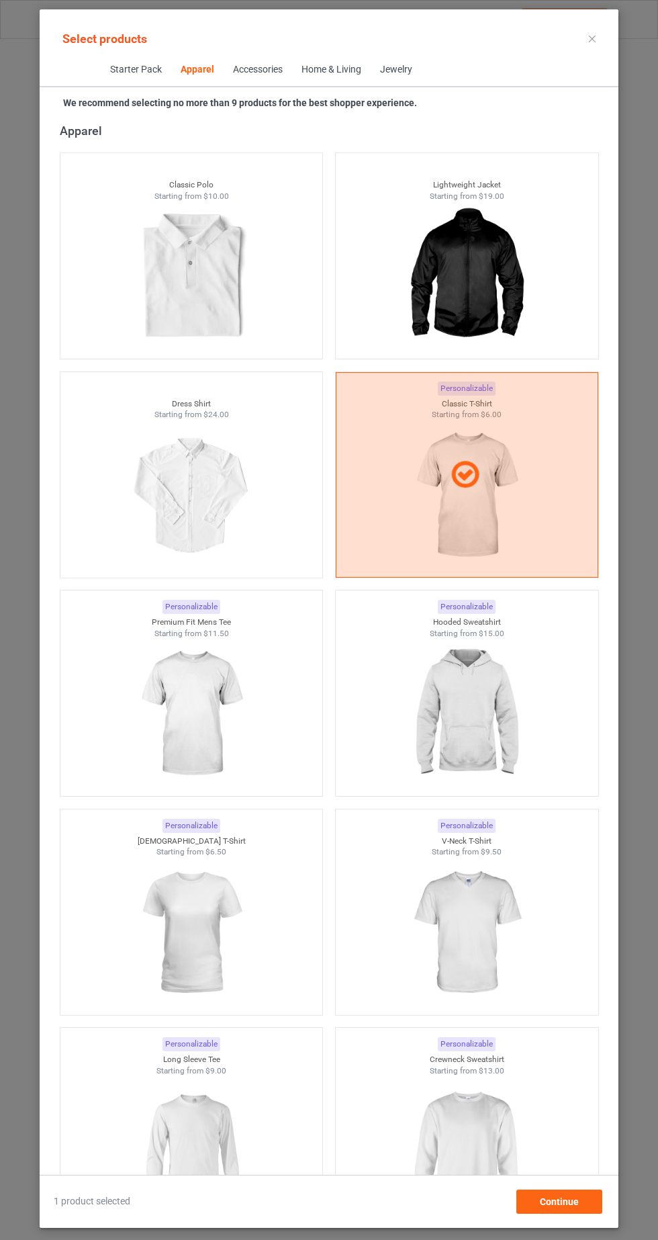
click at [212, 940] on img at bounding box center [191, 933] width 120 height 151
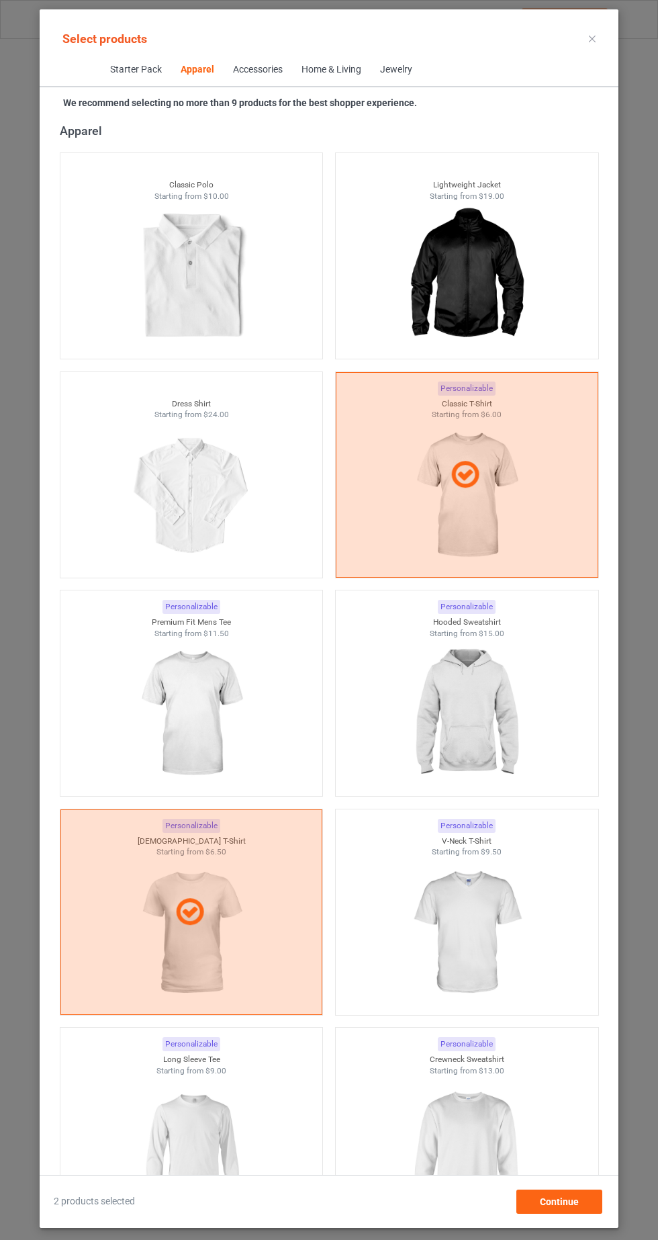
click at [505, 734] on img at bounding box center [466, 714] width 120 height 151
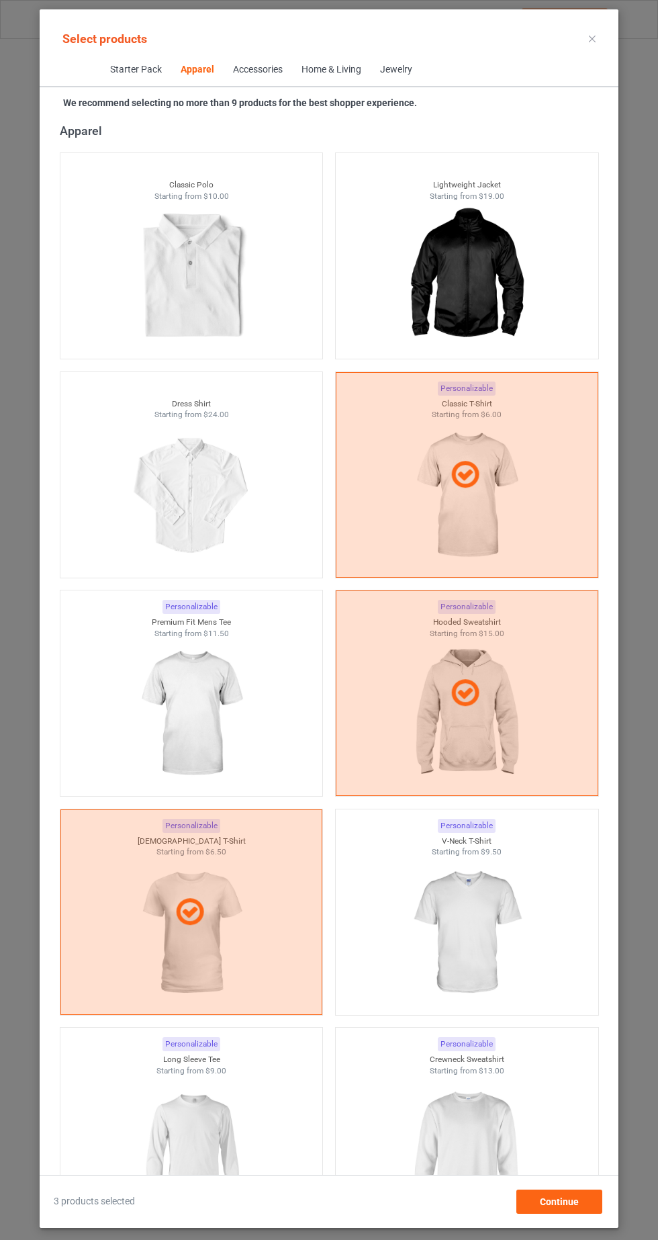
click at [482, 1098] on img at bounding box center [466, 1151] width 120 height 151
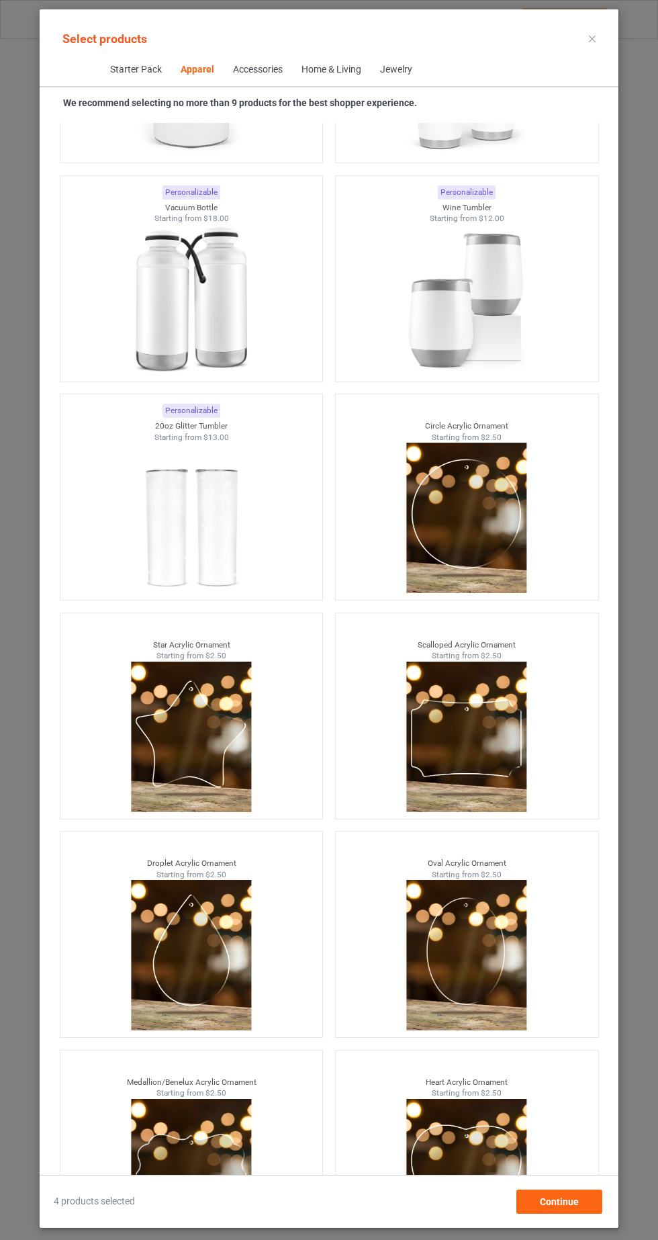
scroll to position [84, 0]
click at [599, 1214] on div "Continue" at bounding box center [560, 1202] width 86 height 24
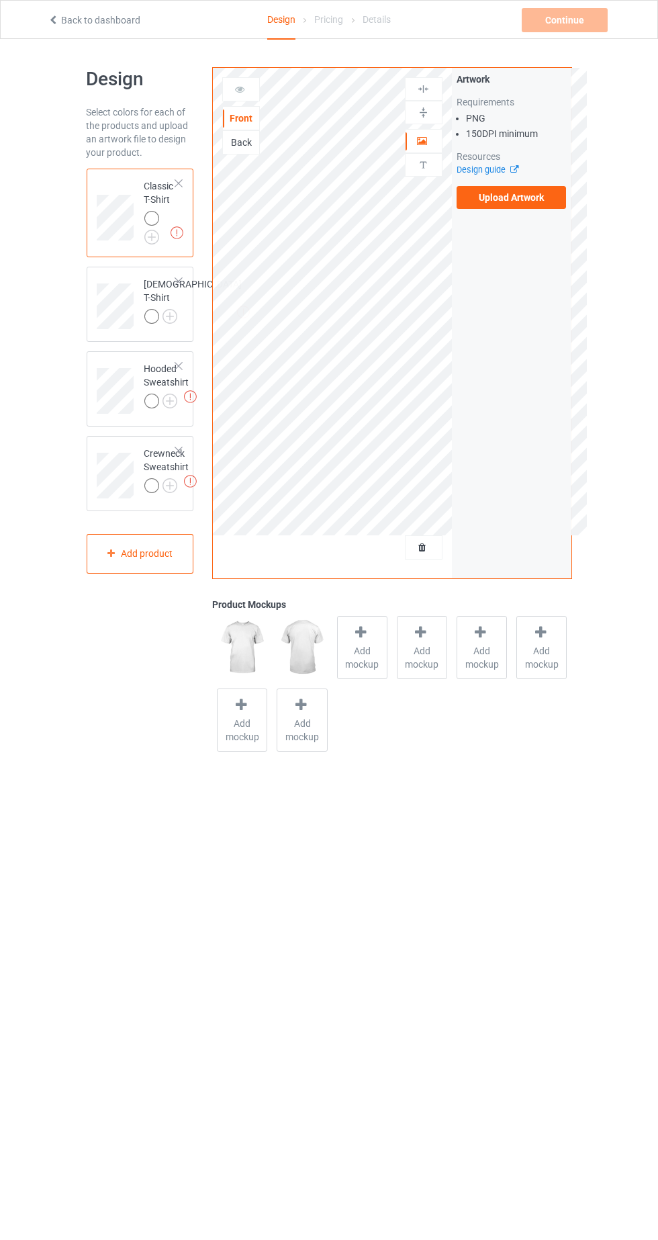
click at [0, 0] on img at bounding box center [0, 0] width 0 height 0
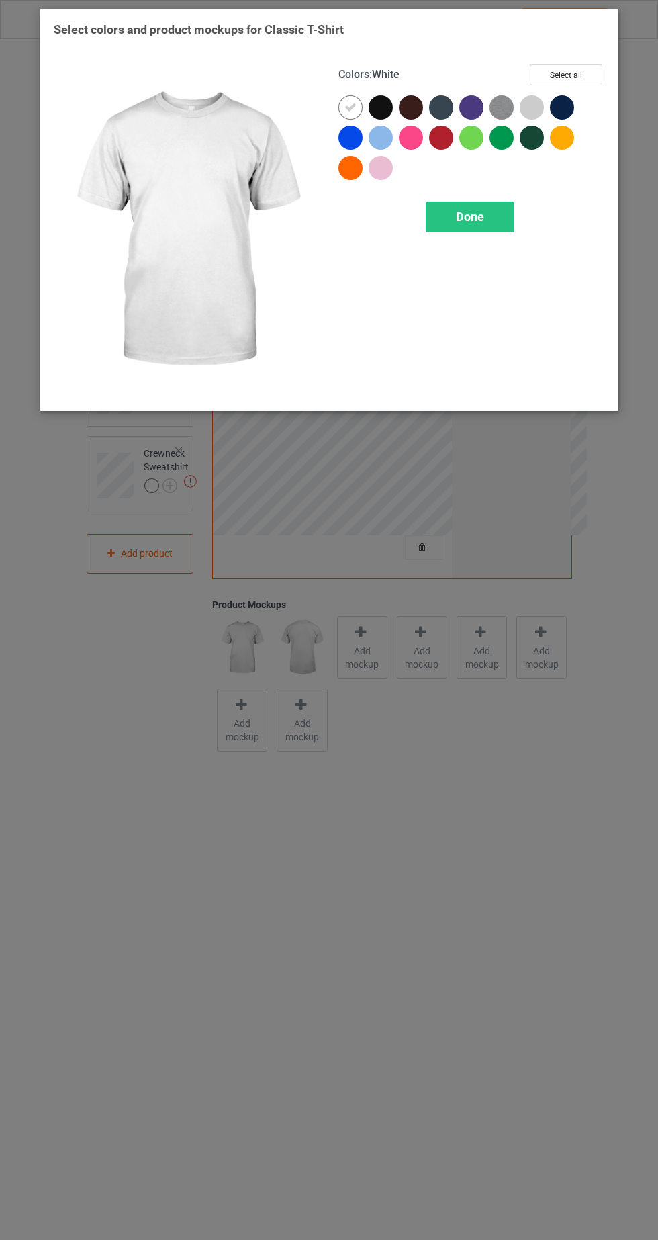
click at [541, 153] on div at bounding box center [535, 141] width 30 height 30
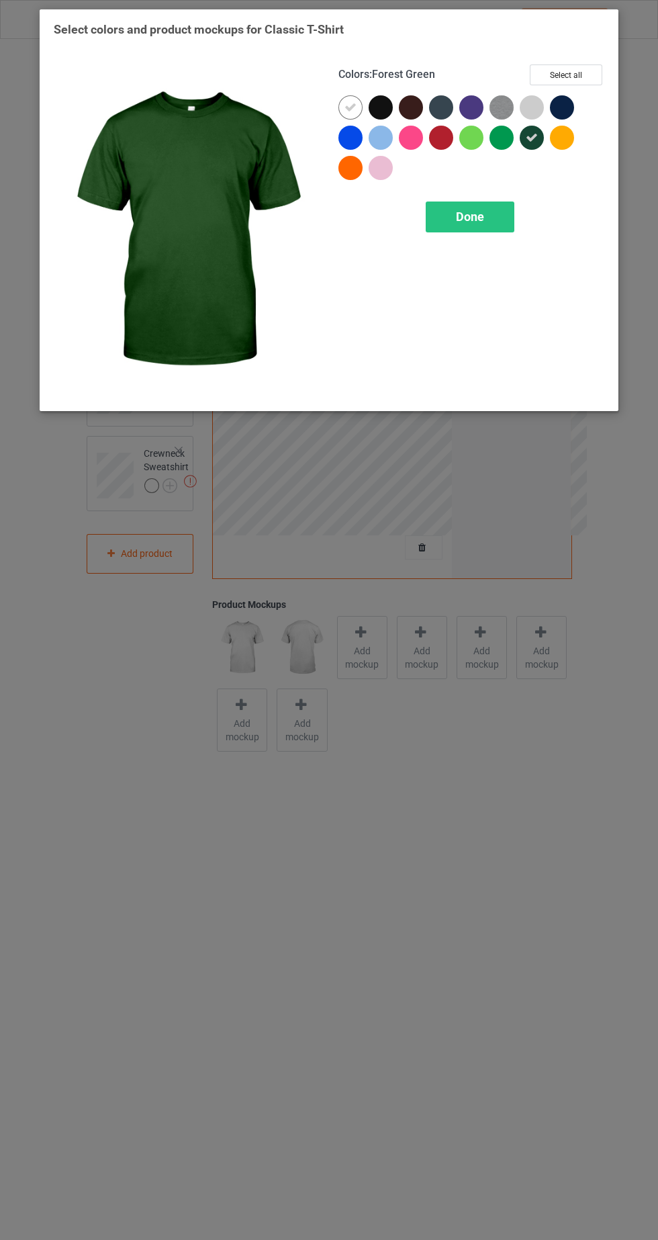
click at [349, 108] on icon at bounding box center [351, 107] width 12 height 12
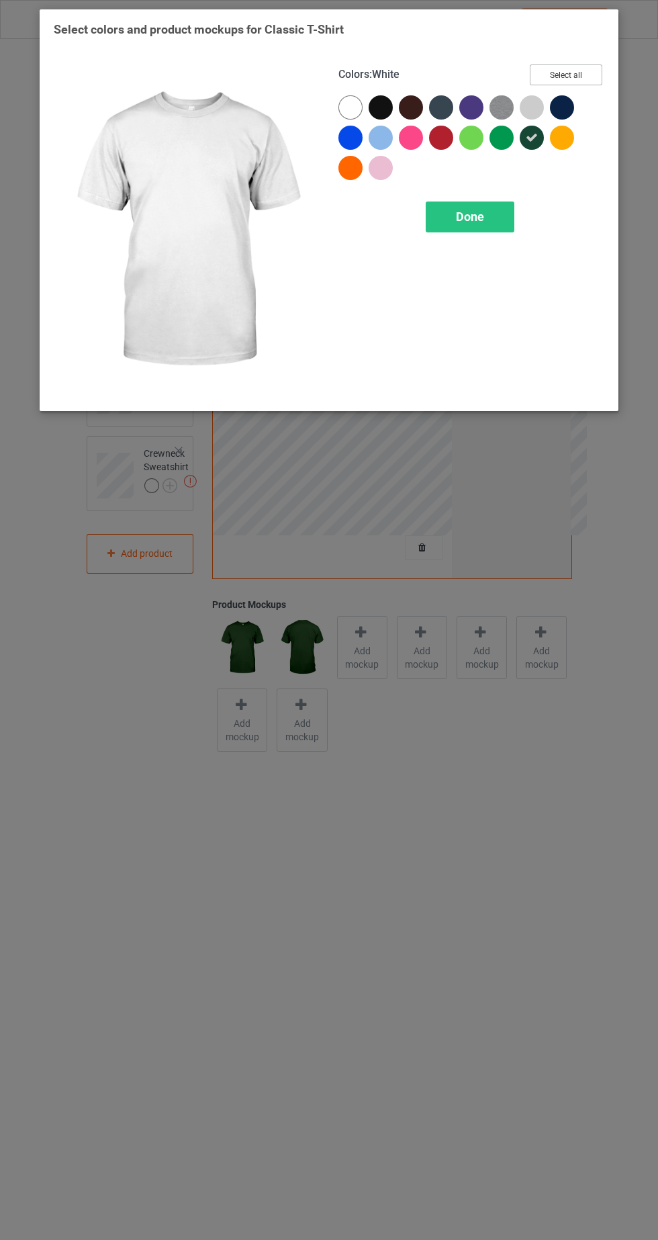
click at [595, 84] on button "Select all" at bounding box center [566, 75] width 73 height 21
click at [505, 228] on div "Done" at bounding box center [470, 217] width 89 height 31
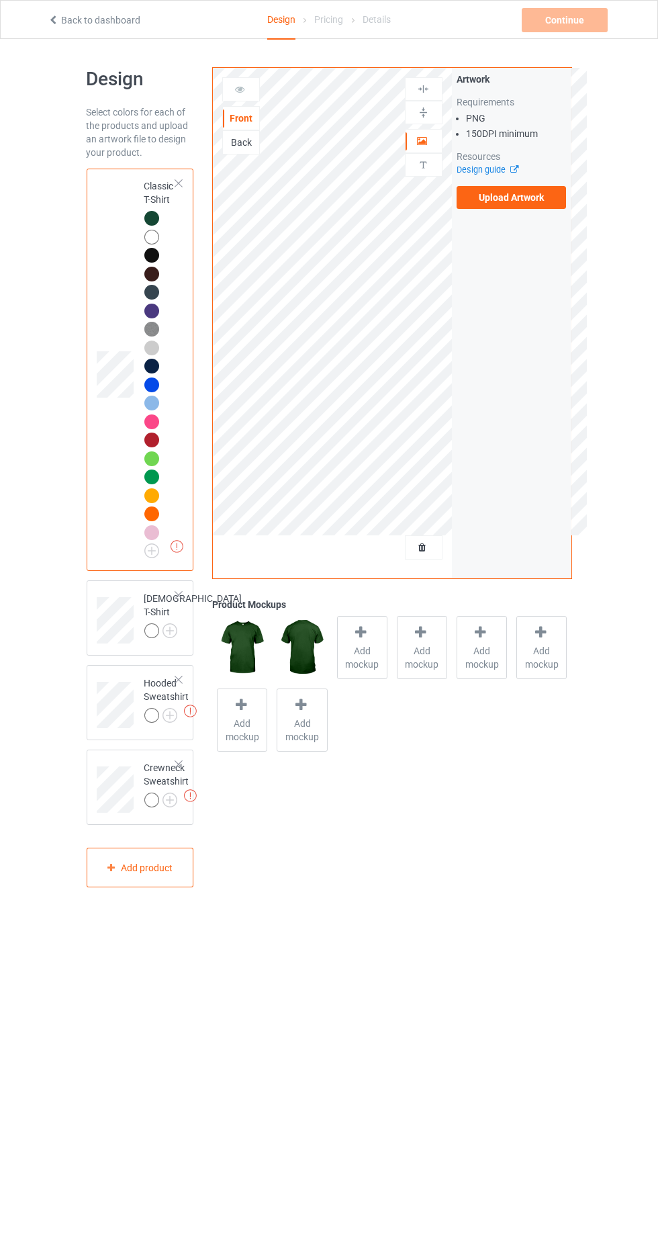
click at [545, 193] on label "Upload Artwork" at bounding box center [512, 197] width 110 height 23
click at [0, 0] on input "Upload Artwork" at bounding box center [0, 0] width 0 height 0
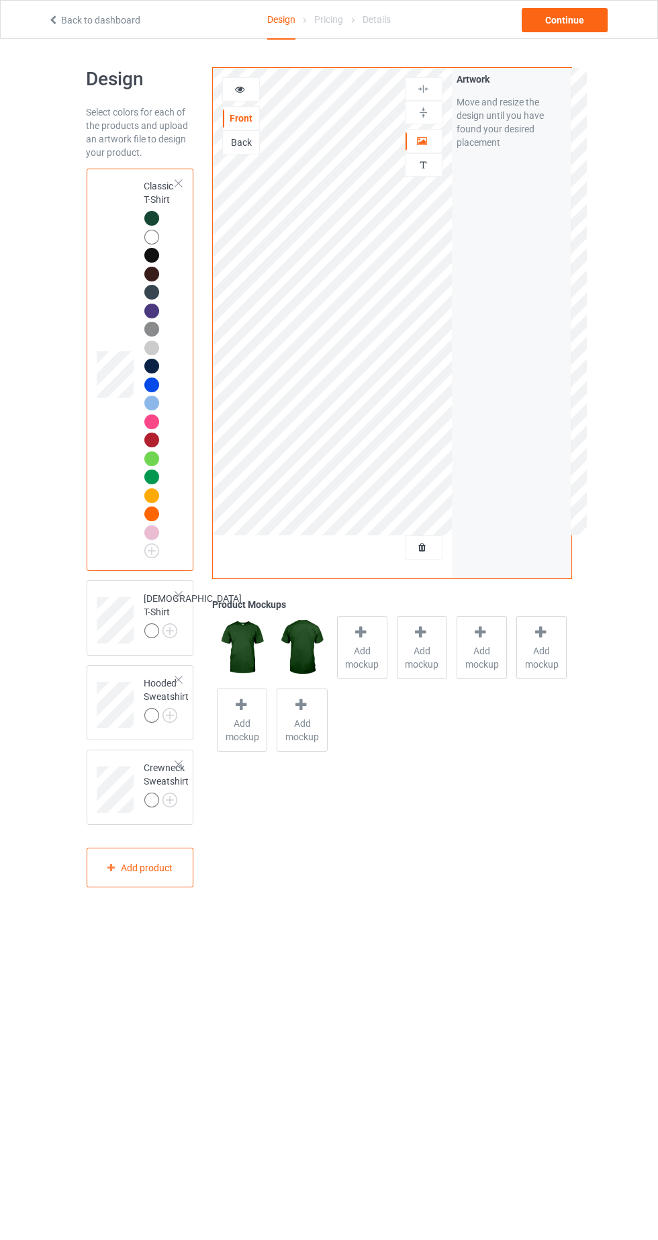
click at [0, 0] on img at bounding box center [0, 0] width 0 height 0
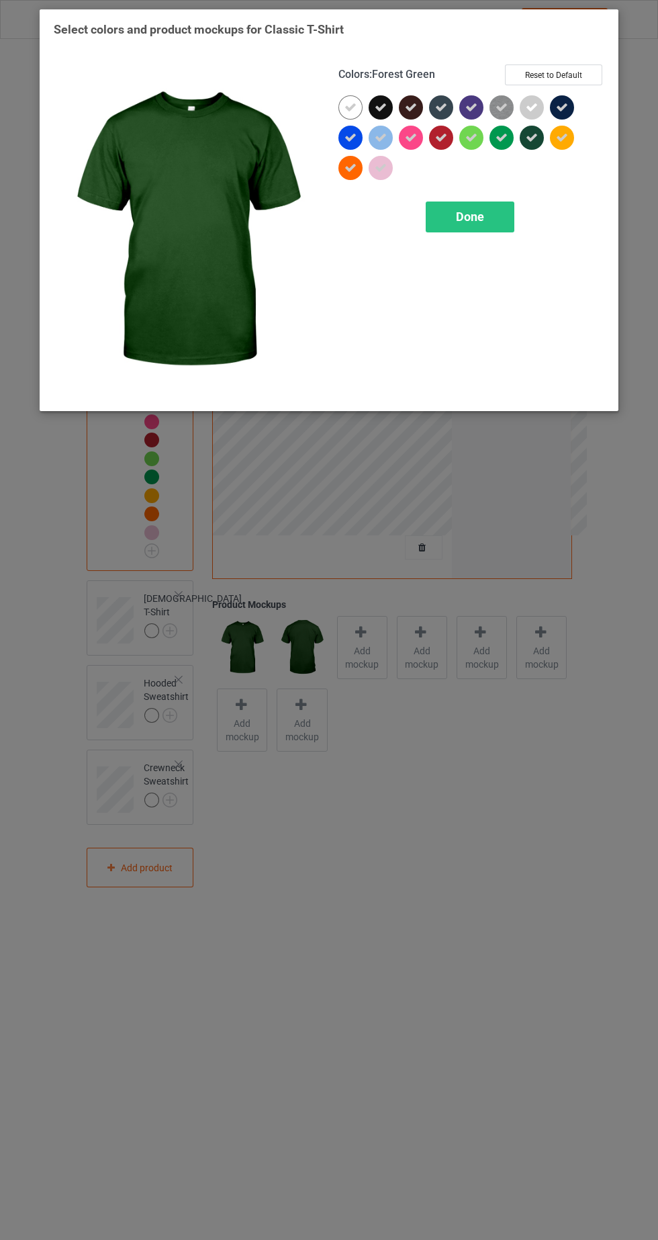
click at [350, 106] on icon at bounding box center [351, 107] width 12 height 12
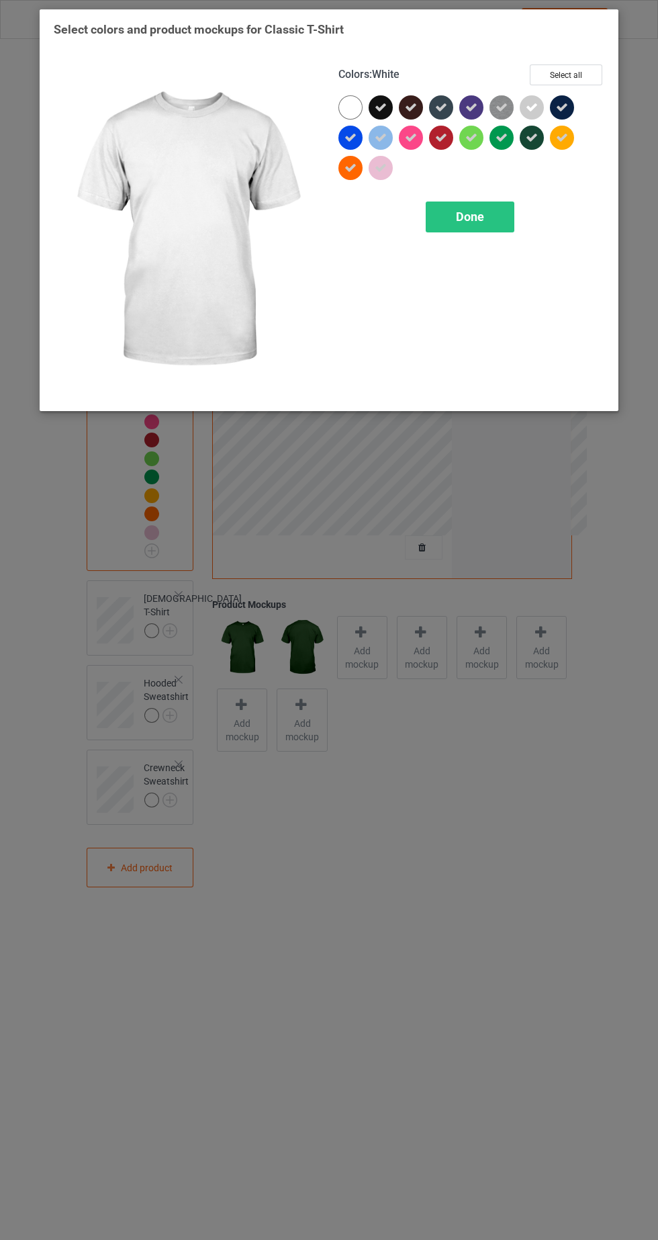
click at [503, 214] on div "Done" at bounding box center [470, 217] width 89 height 31
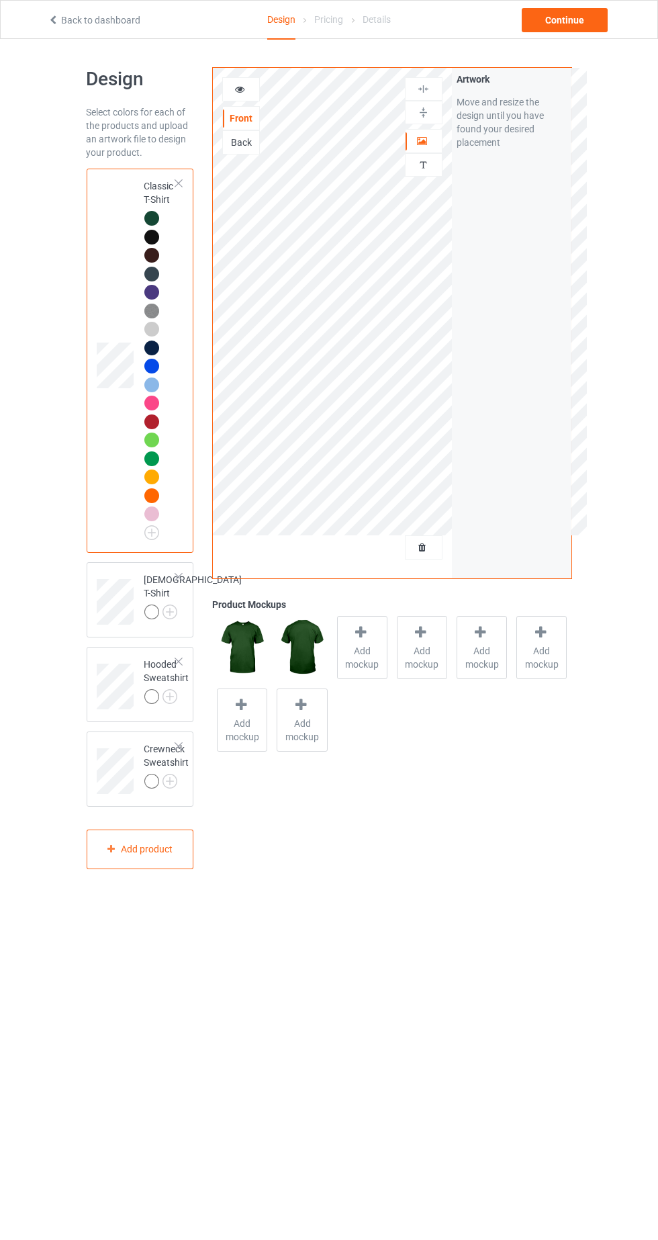
click at [157, 331] on div at bounding box center [151, 329] width 15 height 15
click at [160, 331] on div at bounding box center [153, 331] width 19 height 19
click at [249, 93] on div at bounding box center [241, 89] width 36 height 13
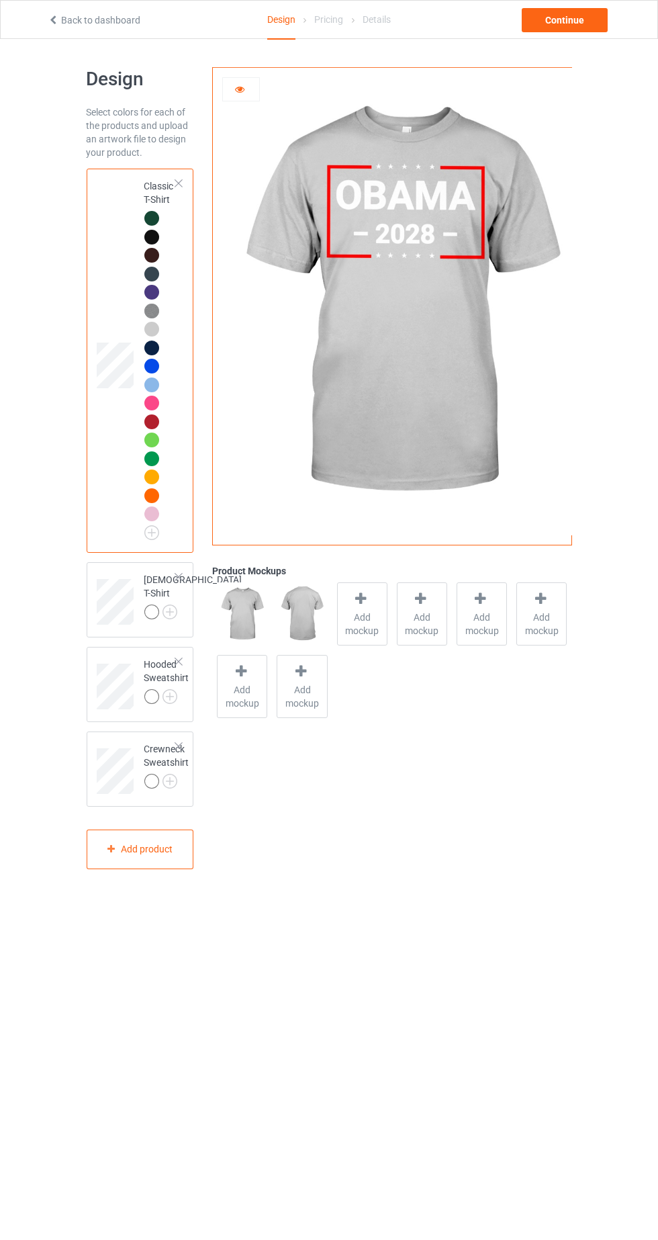
click at [240, 89] on icon at bounding box center [239, 87] width 11 height 9
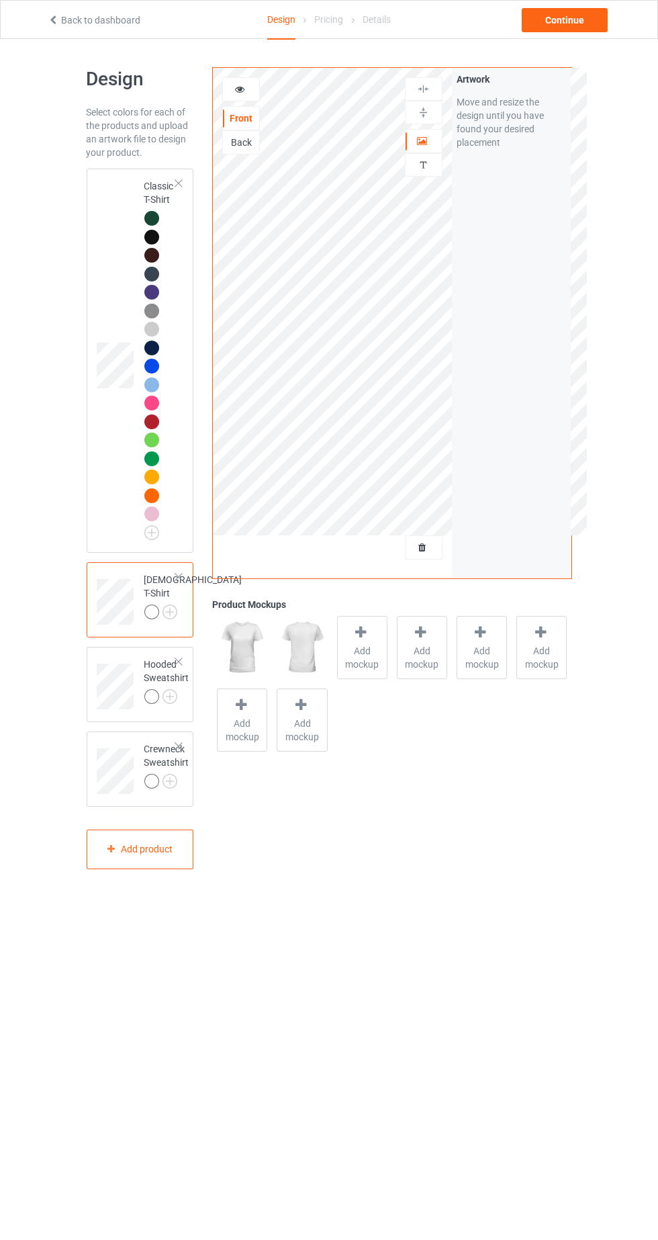
click at [0, 0] on img at bounding box center [0, 0] width 0 height 0
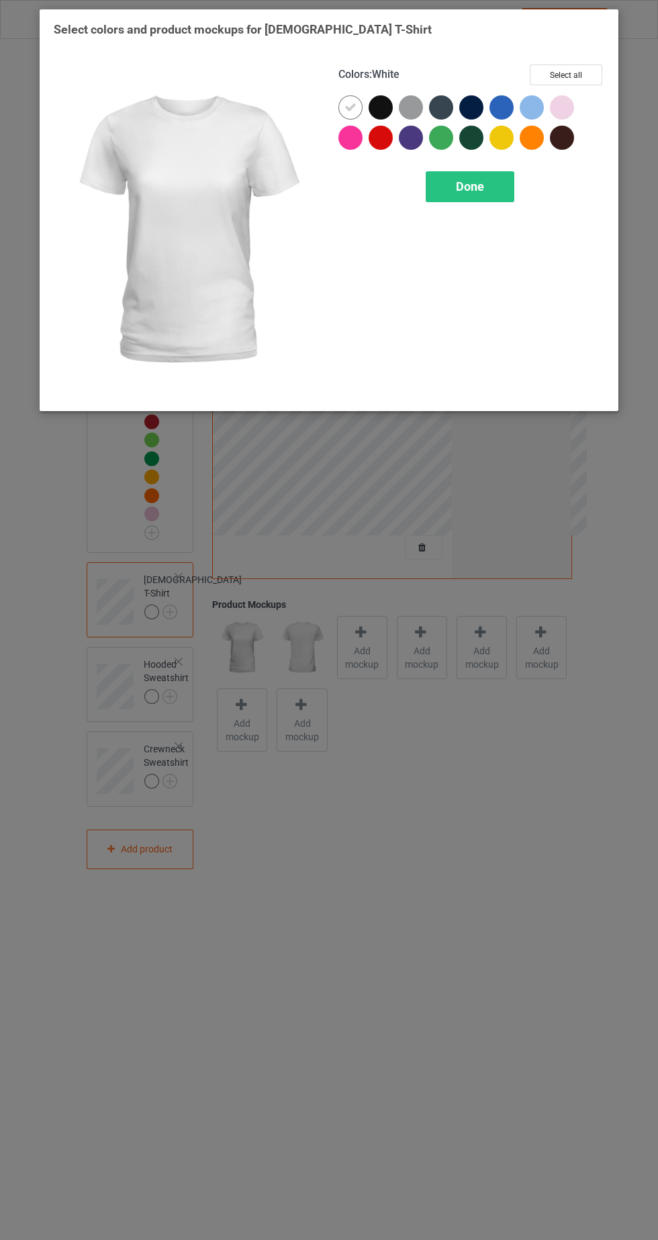
click at [480, 148] on div at bounding box center [475, 141] width 30 height 30
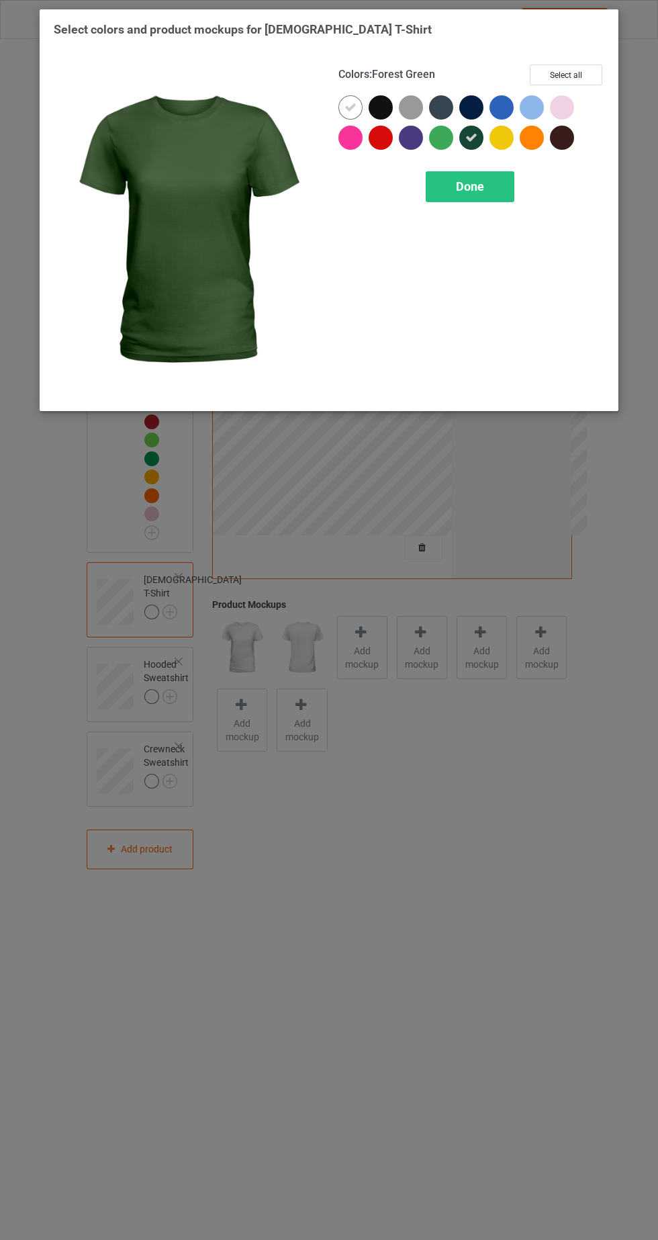
click at [352, 106] on icon at bounding box center [351, 107] width 12 height 12
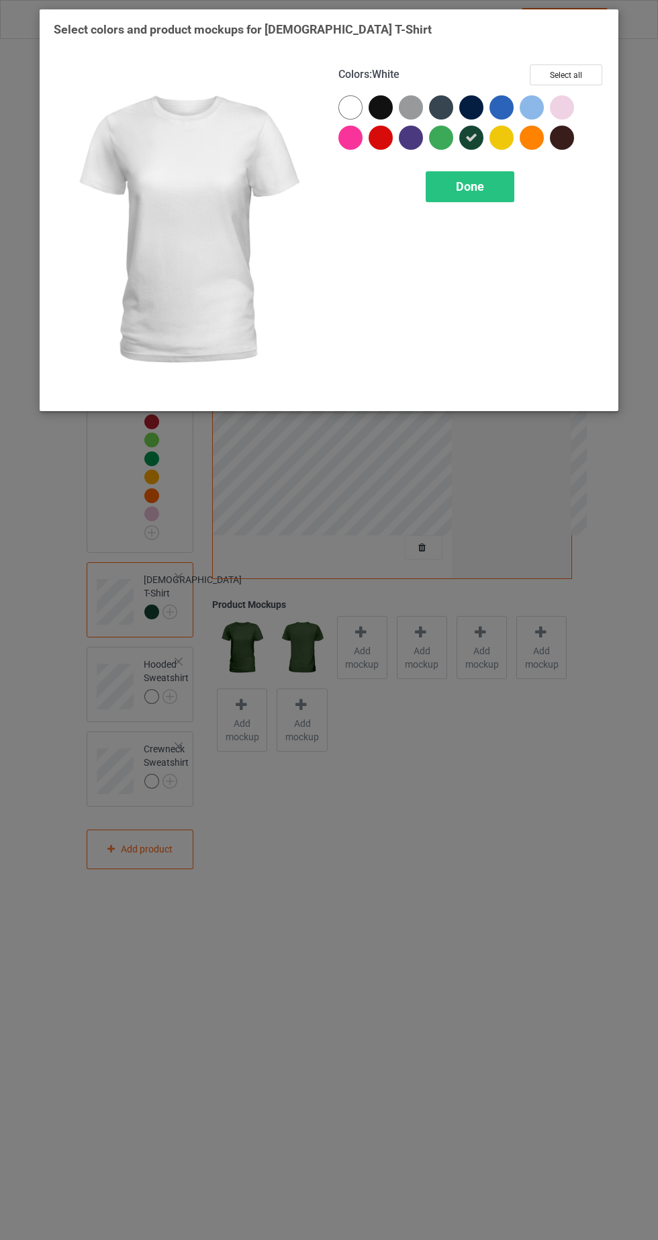
click at [473, 149] on div at bounding box center [475, 141] width 30 height 30
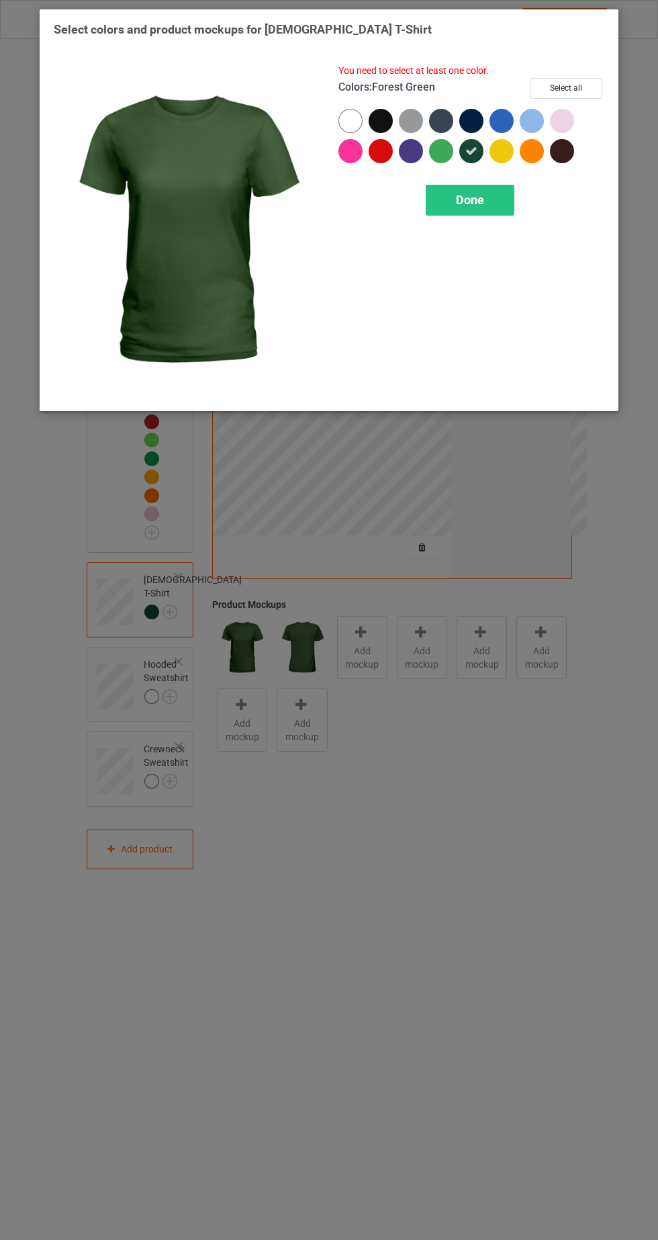
click at [391, 115] on div at bounding box center [381, 121] width 24 height 24
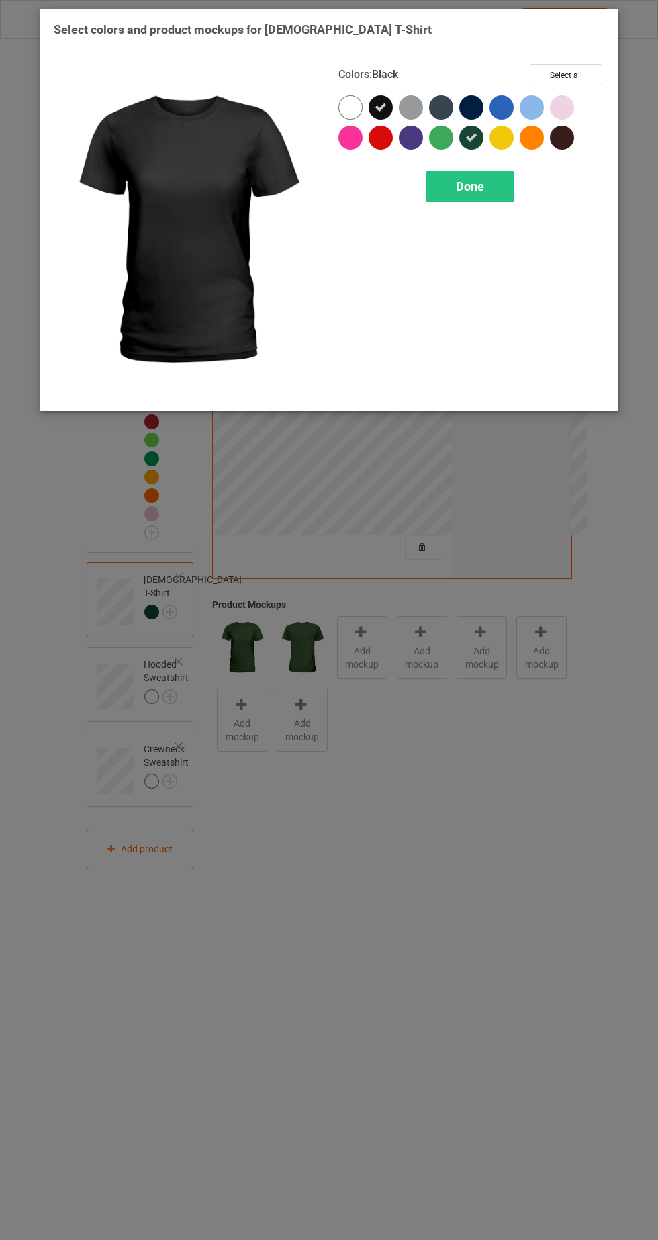
click at [471, 136] on icon at bounding box center [472, 138] width 12 height 12
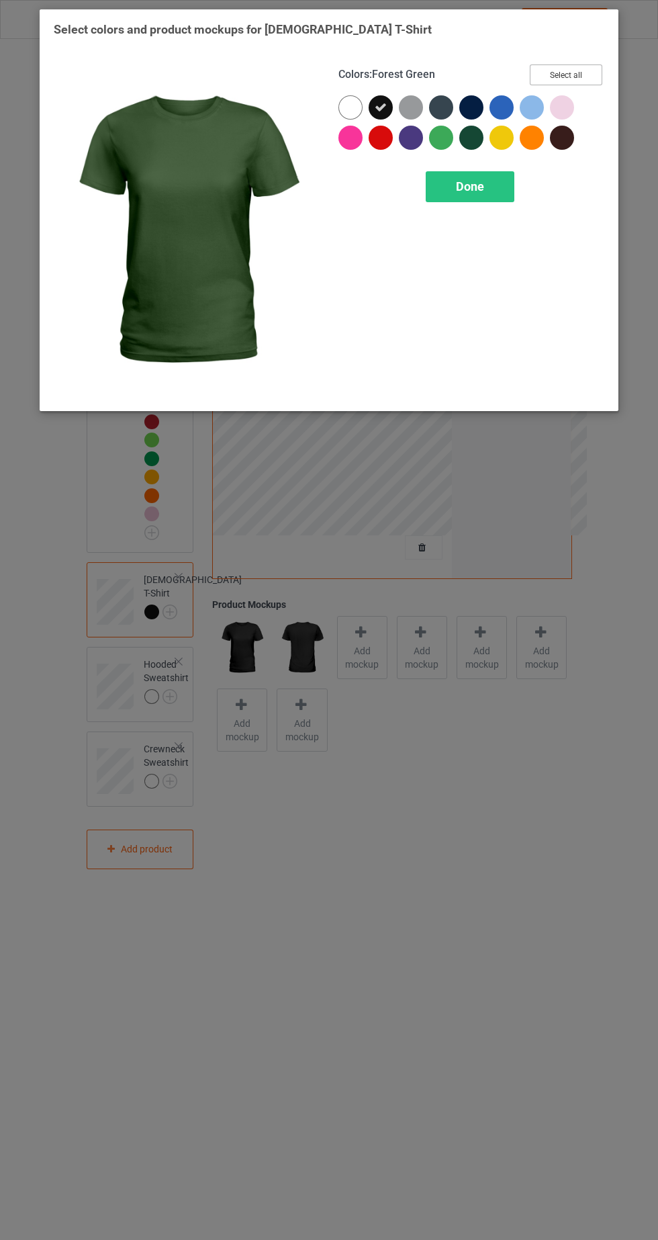
click at [589, 81] on button "Select all" at bounding box center [566, 75] width 73 height 21
click at [348, 111] on icon at bounding box center [351, 107] width 12 height 12
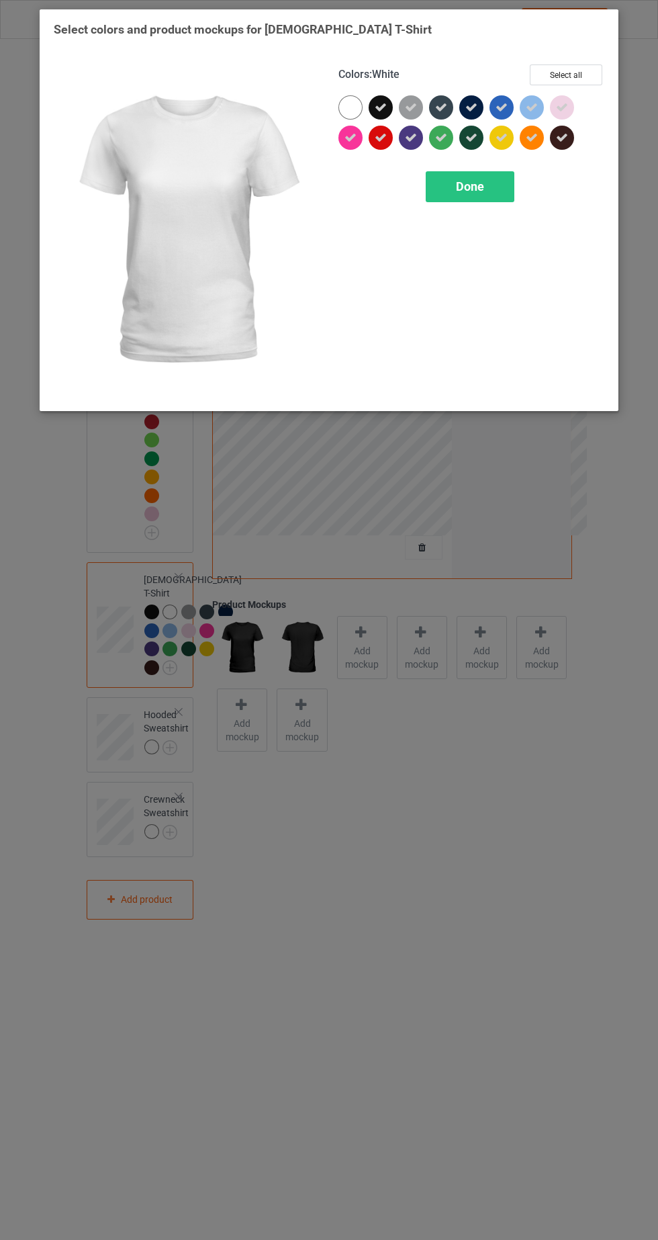
click at [498, 193] on div "Done" at bounding box center [470, 186] width 89 height 31
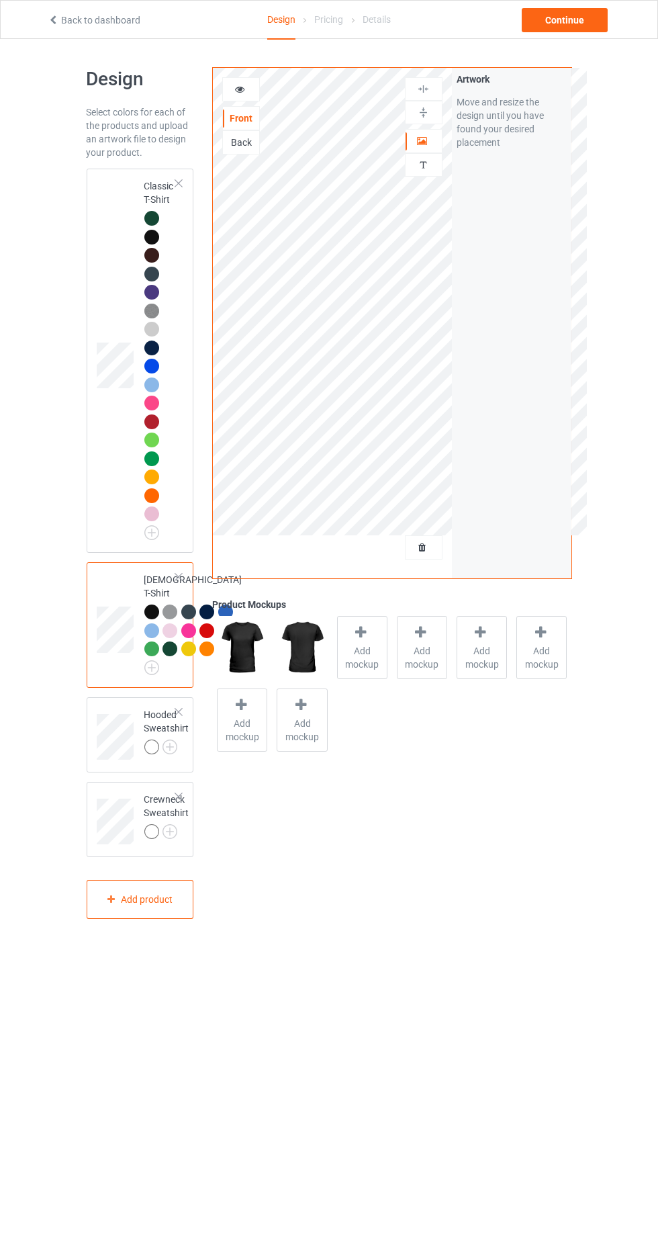
click at [0, 0] on img at bounding box center [0, 0] width 0 height 0
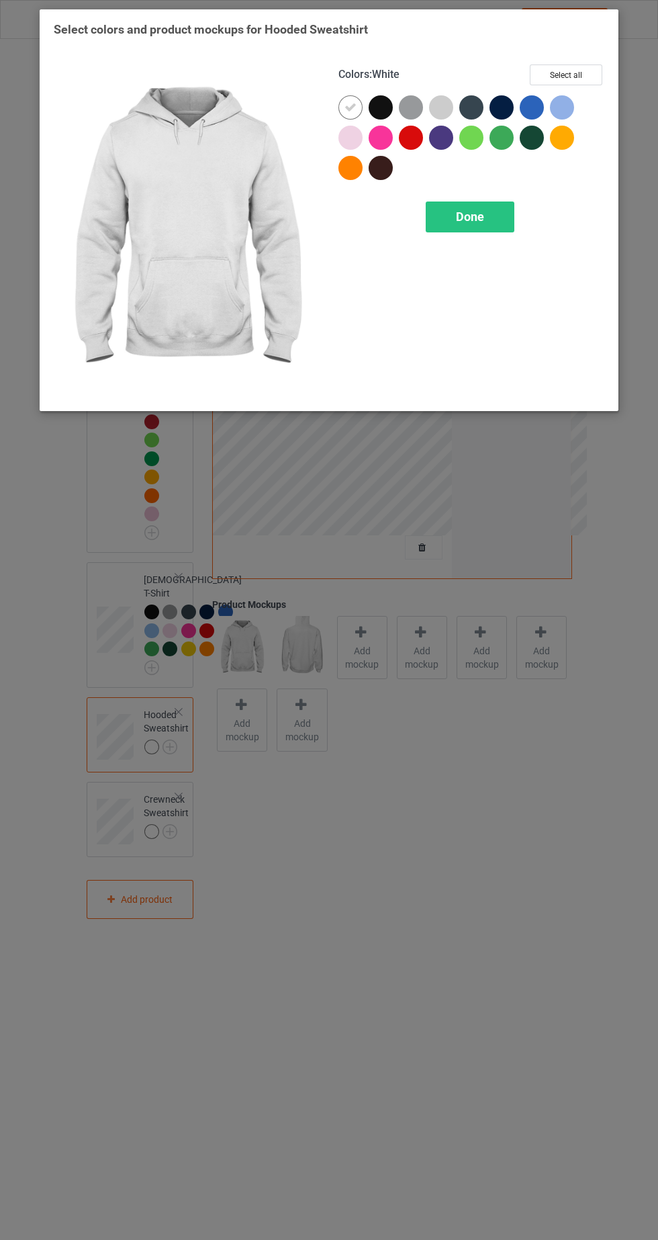
click at [386, 97] on div at bounding box center [381, 107] width 24 height 24
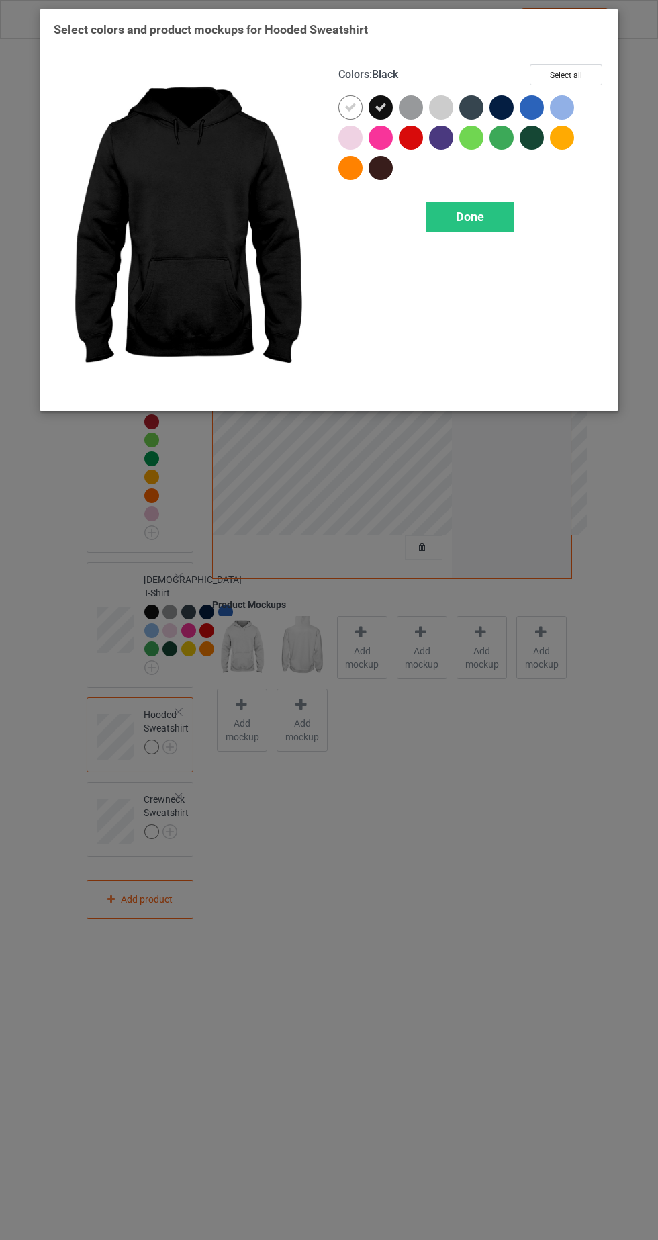
click at [350, 106] on icon at bounding box center [351, 107] width 12 height 12
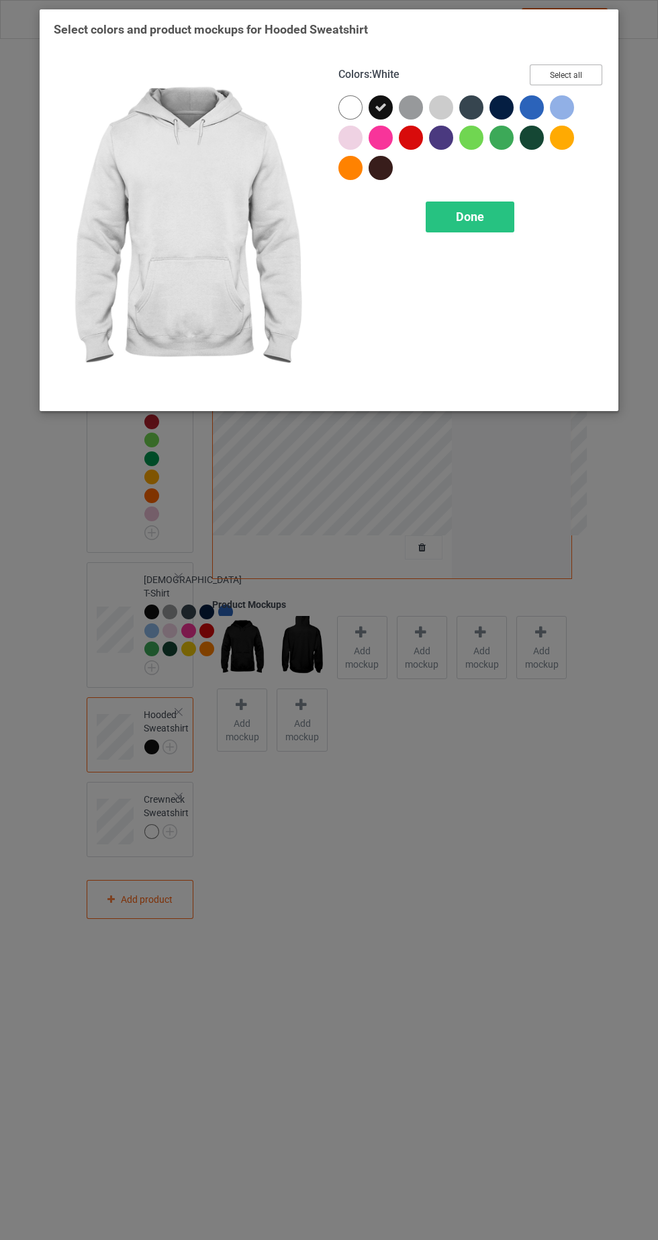
click at [583, 76] on button "Select all" at bounding box center [566, 75] width 73 height 21
click at [350, 101] on icon at bounding box center [351, 107] width 12 height 12
click at [484, 224] on div "Done" at bounding box center [470, 217] width 89 height 31
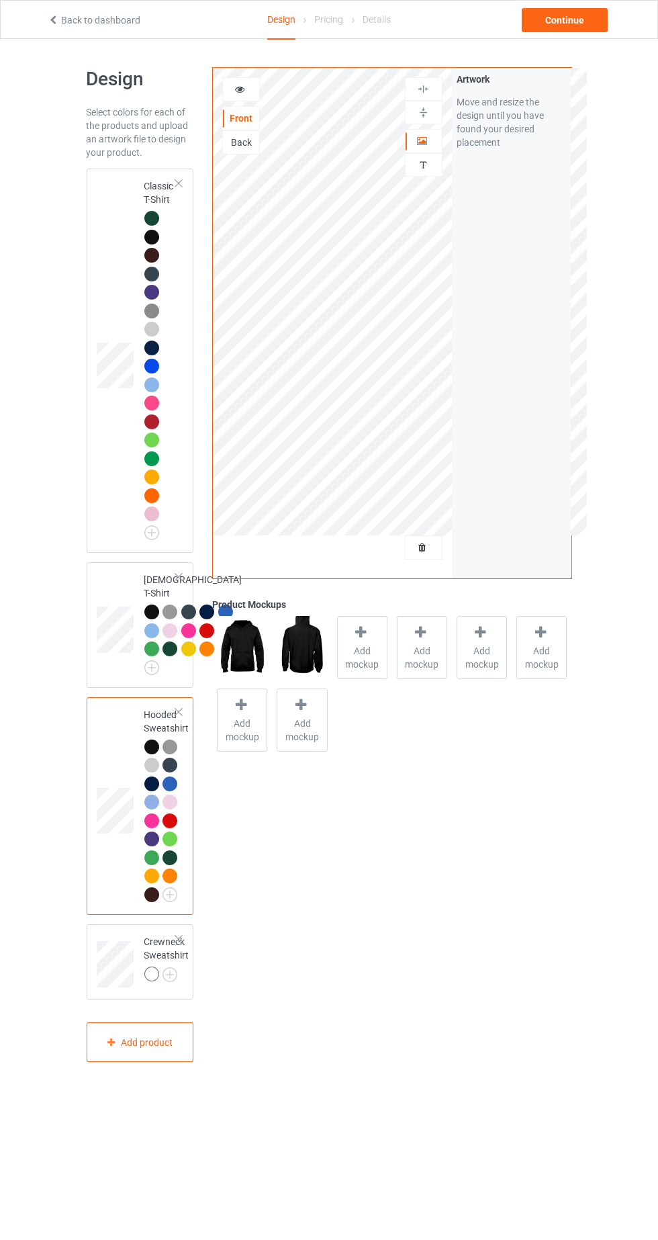
click at [0, 0] on img at bounding box center [0, 0] width 0 height 0
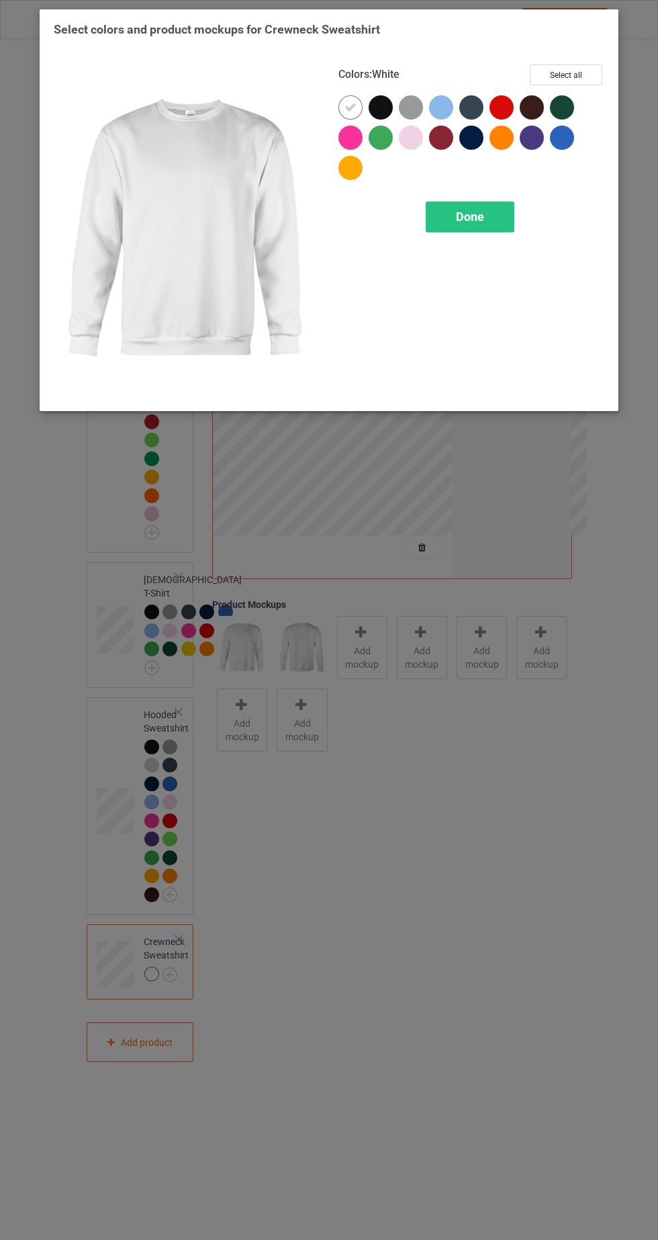
click at [380, 111] on div at bounding box center [381, 107] width 24 height 24
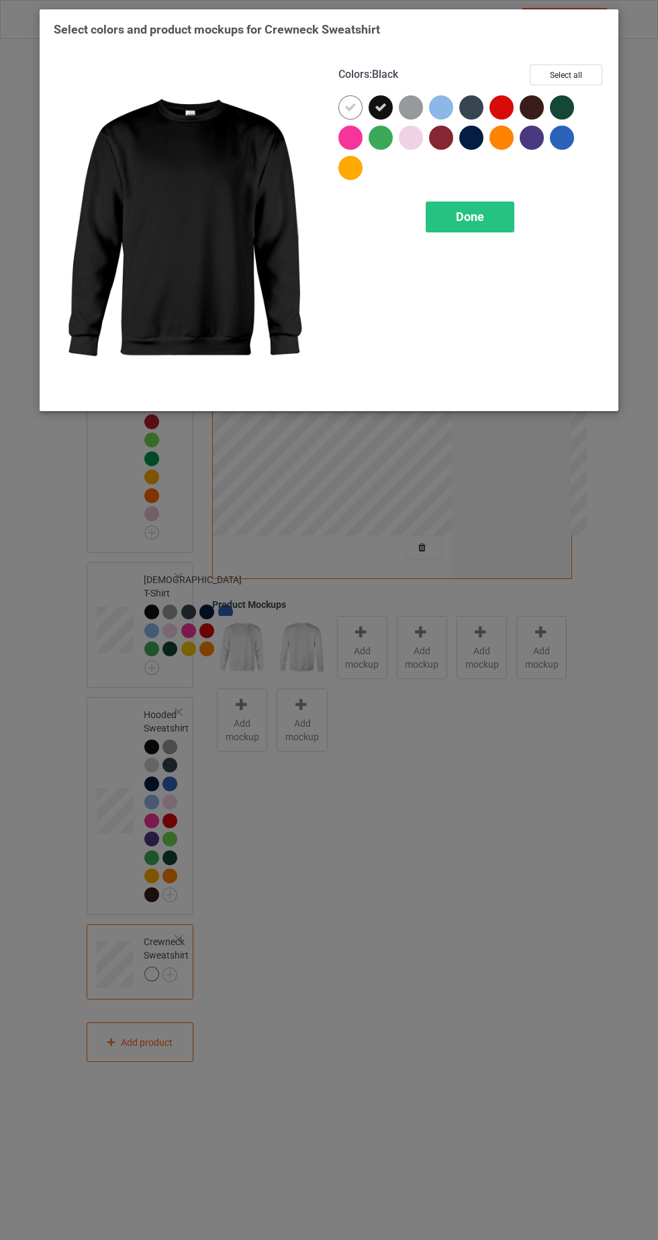
click at [354, 111] on icon at bounding box center [351, 107] width 12 height 12
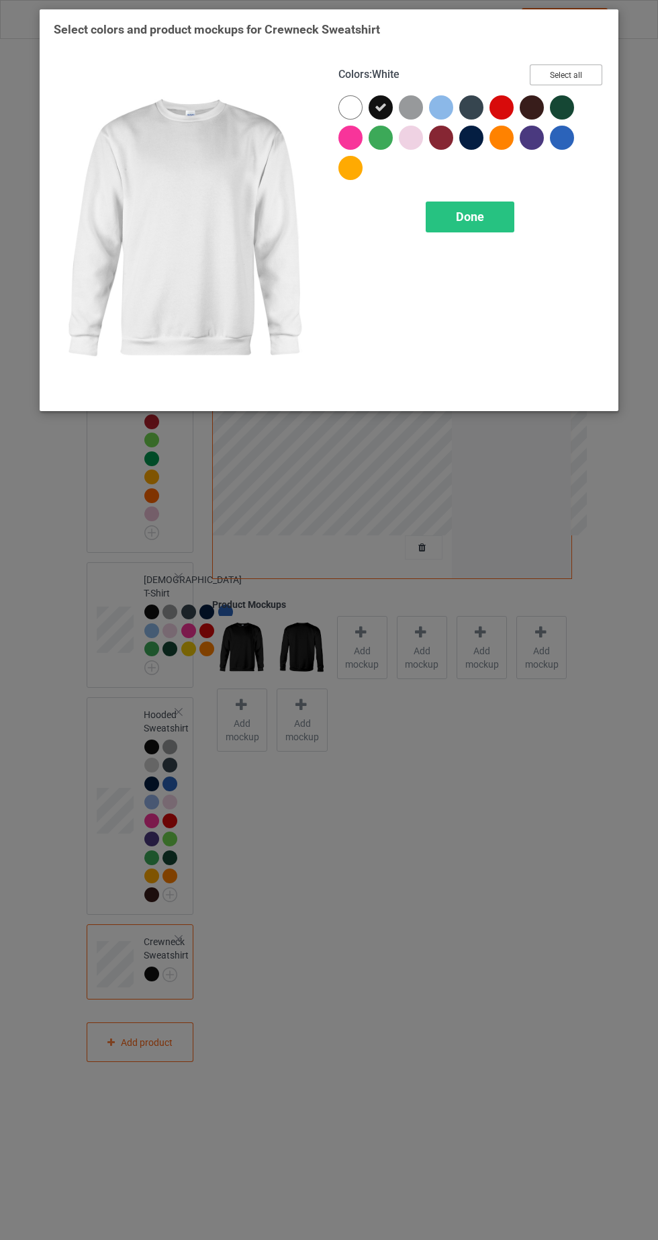
click at [585, 79] on button "Select all" at bounding box center [566, 75] width 73 height 21
click at [347, 105] on icon at bounding box center [351, 107] width 12 height 12
click at [497, 224] on div "Done" at bounding box center [470, 217] width 89 height 31
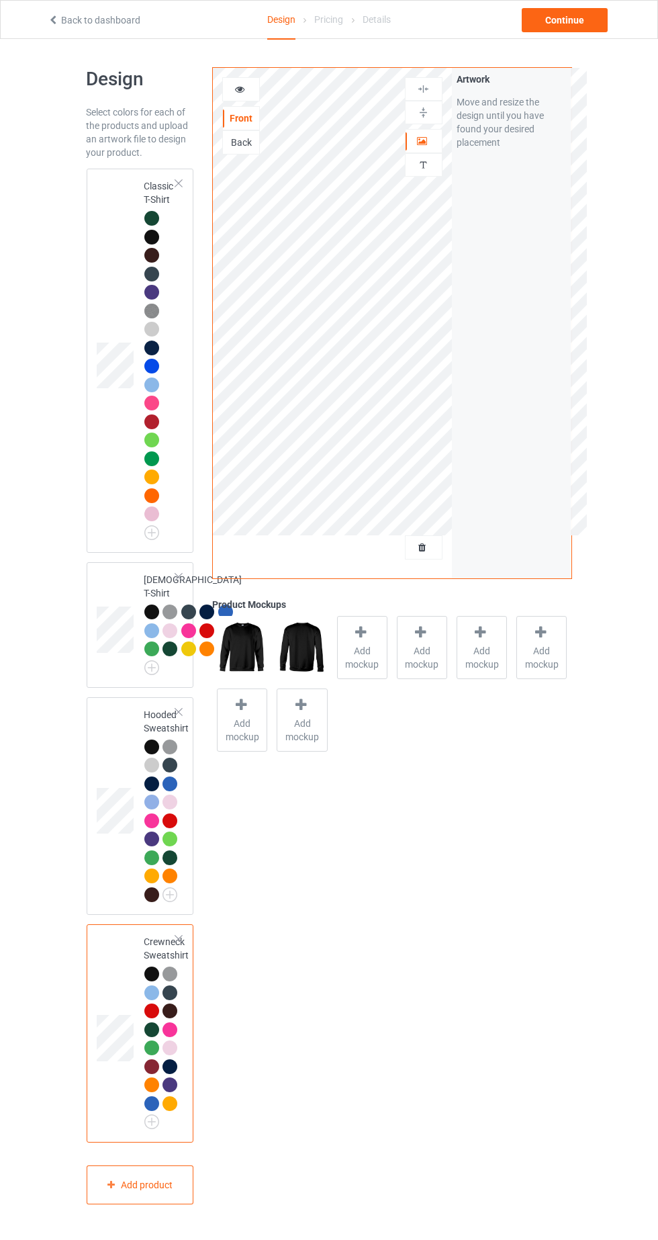
click at [0, 0] on img at bounding box center [0, 0] width 0 height 0
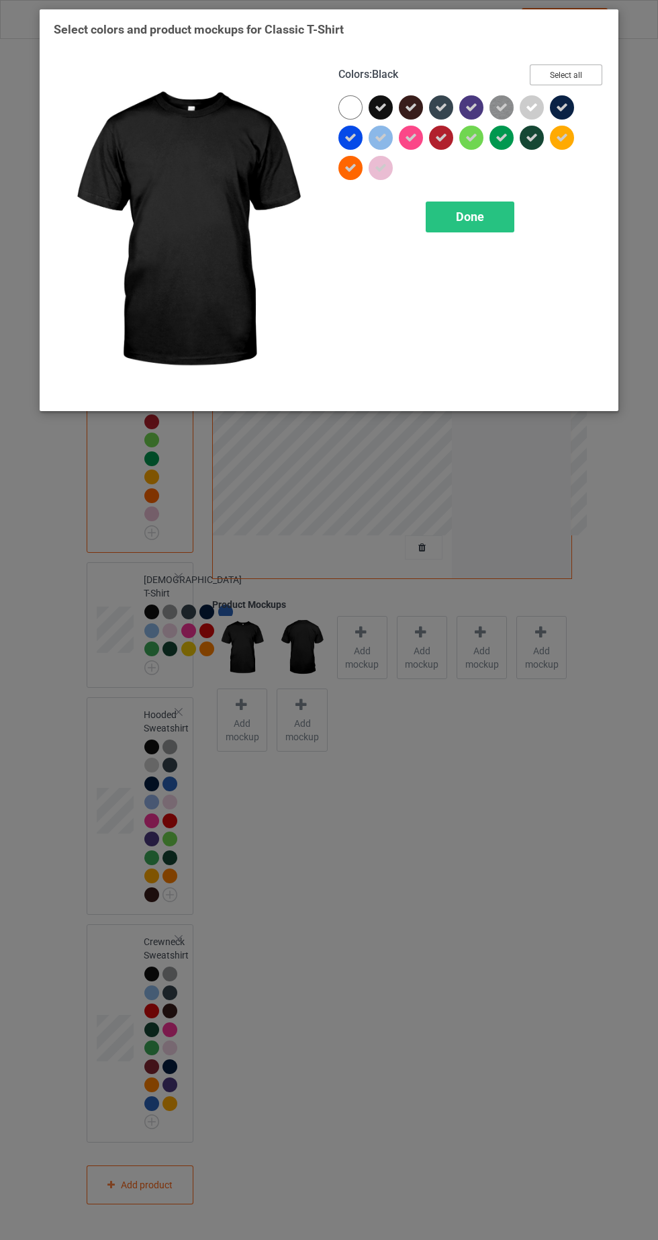
click at [587, 81] on button "Select all" at bounding box center [566, 75] width 73 height 21
click at [597, 74] on button "Reset to Default" at bounding box center [553, 75] width 97 height 21
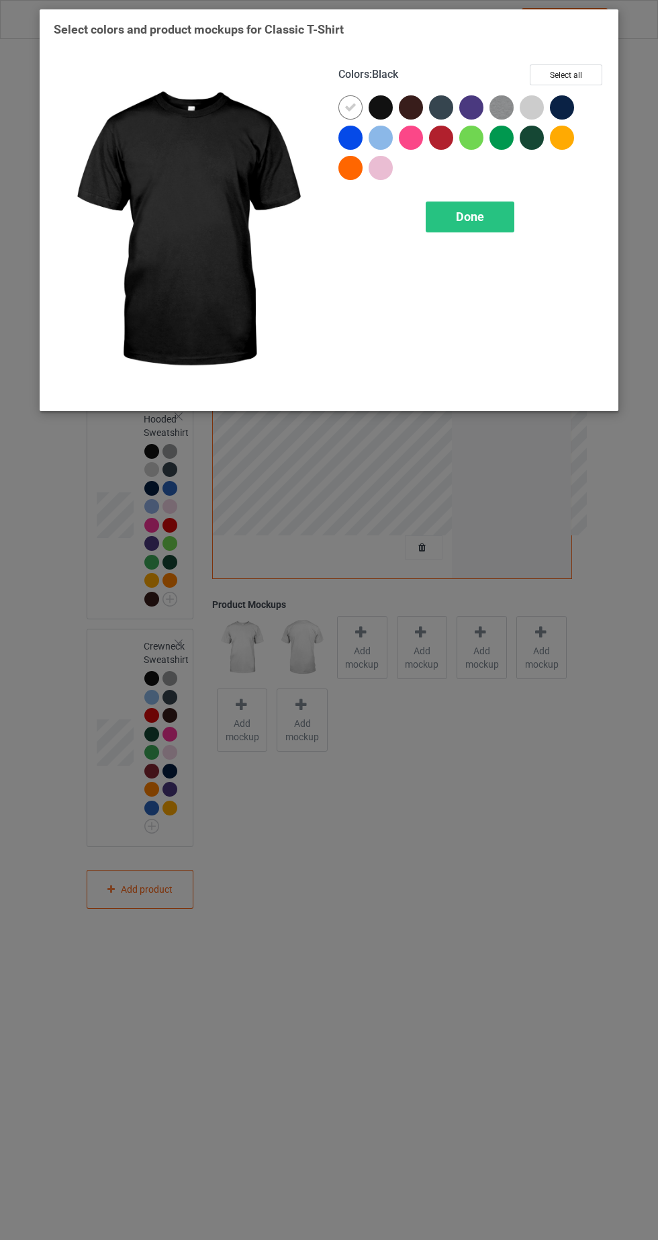
click at [385, 105] on div at bounding box center [381, 107] width 24 height 24
click at [350, 106] on icon at bounding box center [351, 107] width 12 height 12
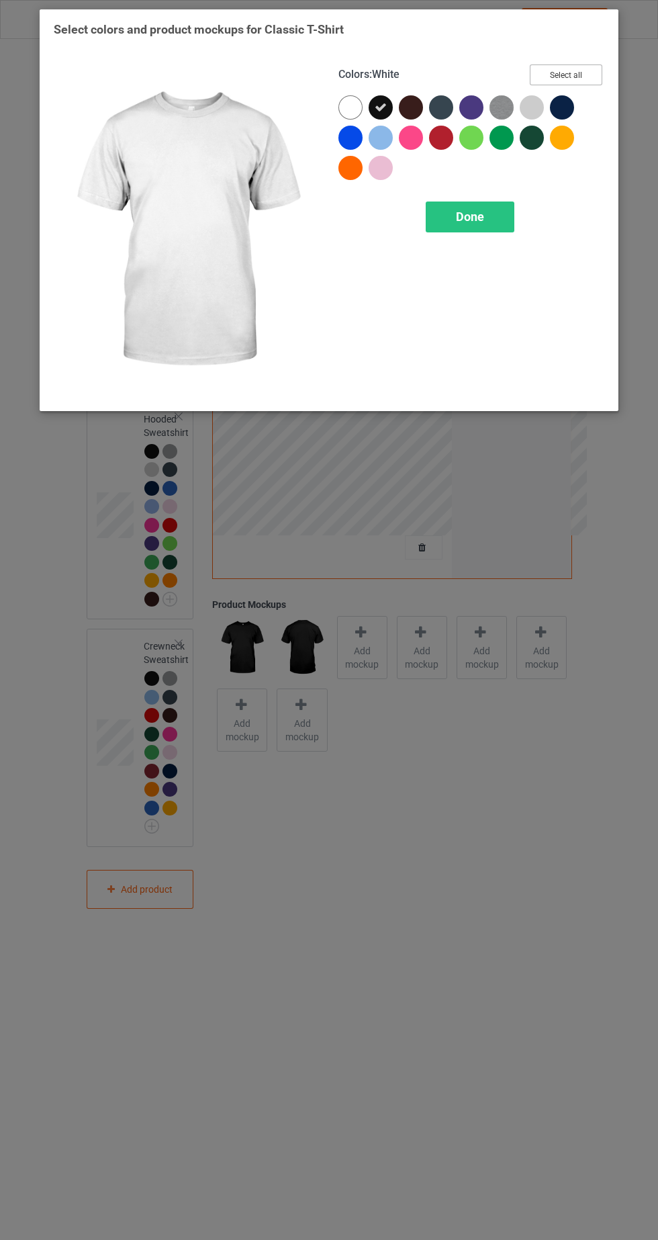
click at [584, 84] on button "Select all" at bounding box center [566, 75] width 73 height 21
click at [351, 110] on icon at bounding box center [351, 107] width 12 height 12
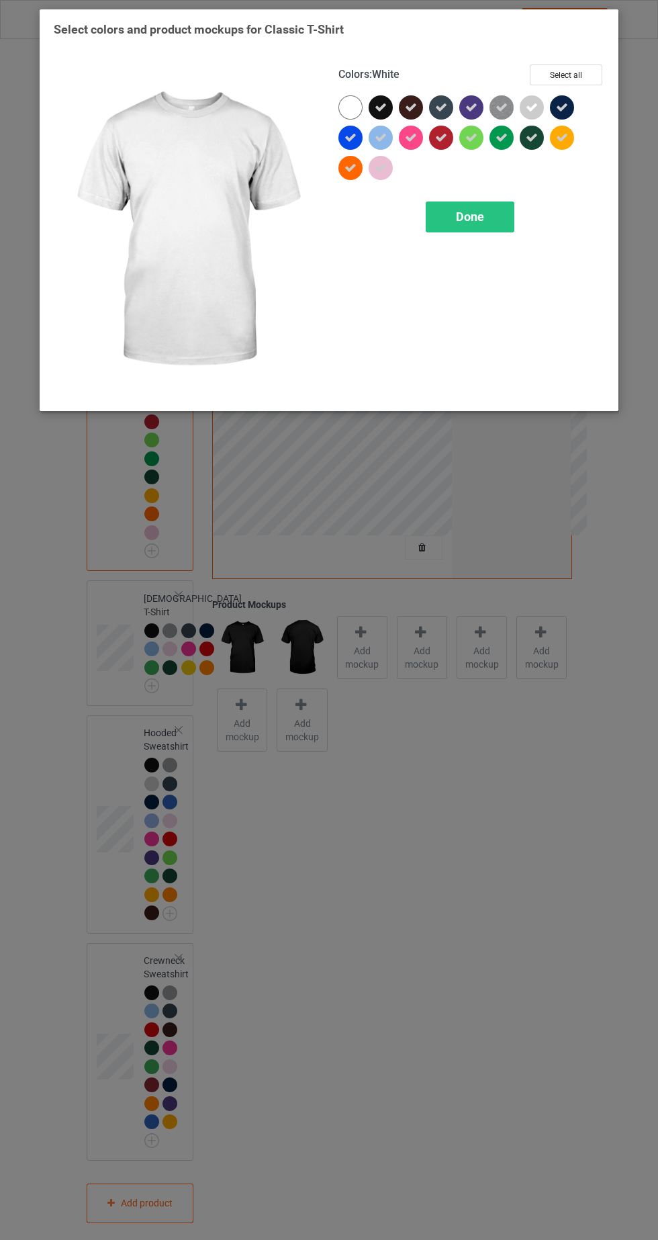
click at [508, 205] on div "Done" at bounding box center [470, 217] width 89 height 31
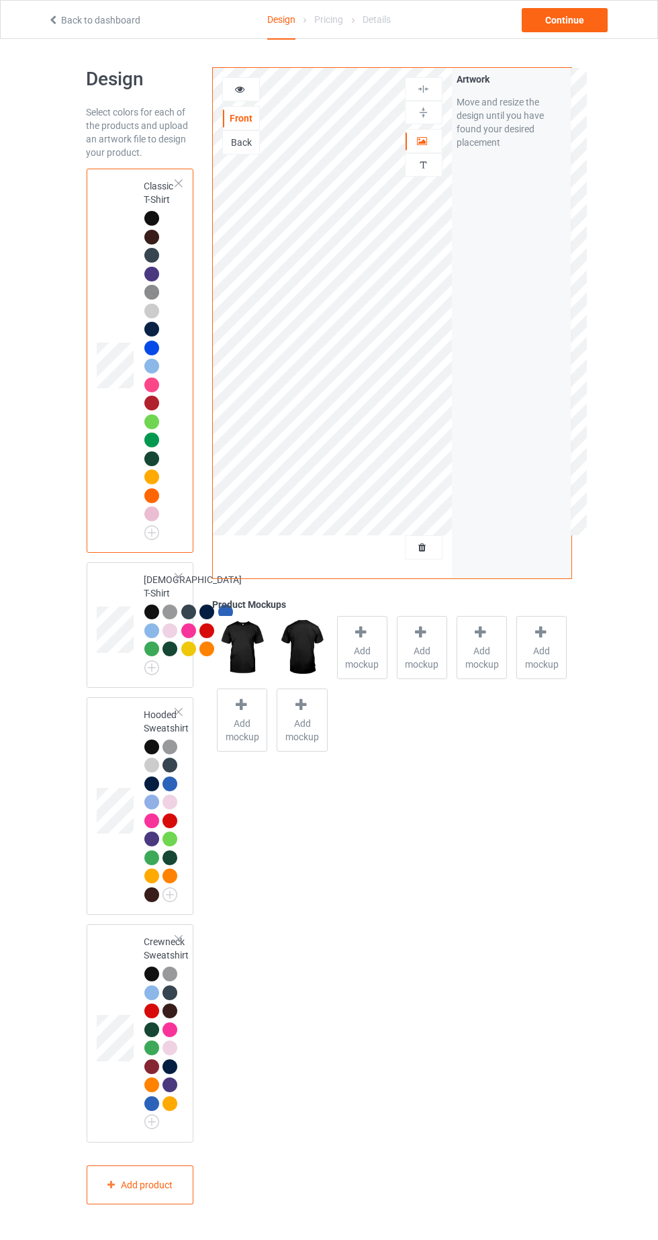
click at [247, 94] on div at bounding box center [241, 89] width 36 height 13
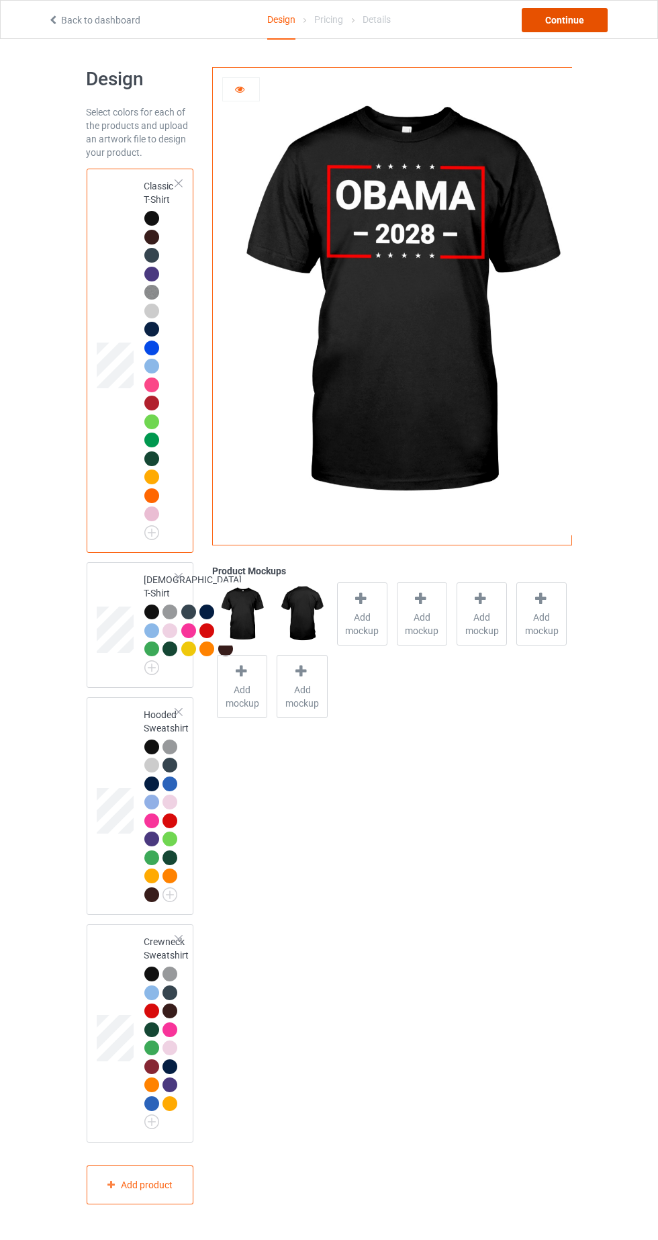
click at [587, 24] on div "Continue" at bounding box center [565, 20] width 86 height 24
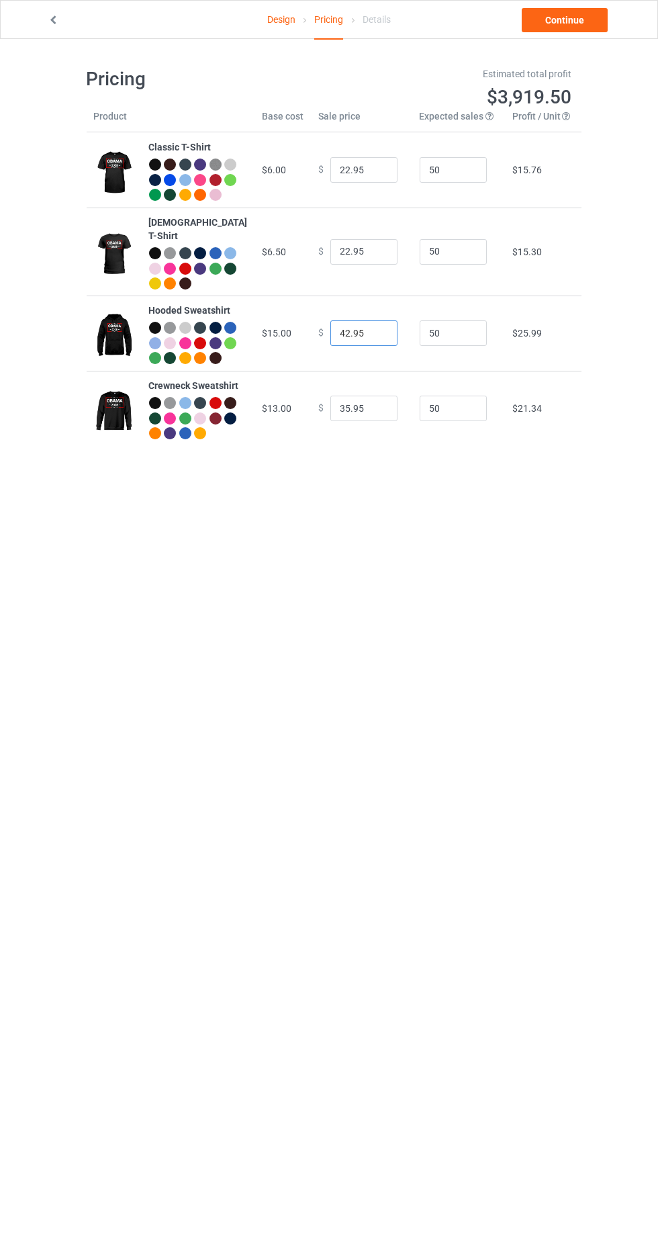
click at [345, 343] on input "42.95" at bounding box center [364, 333] width 67 height 26
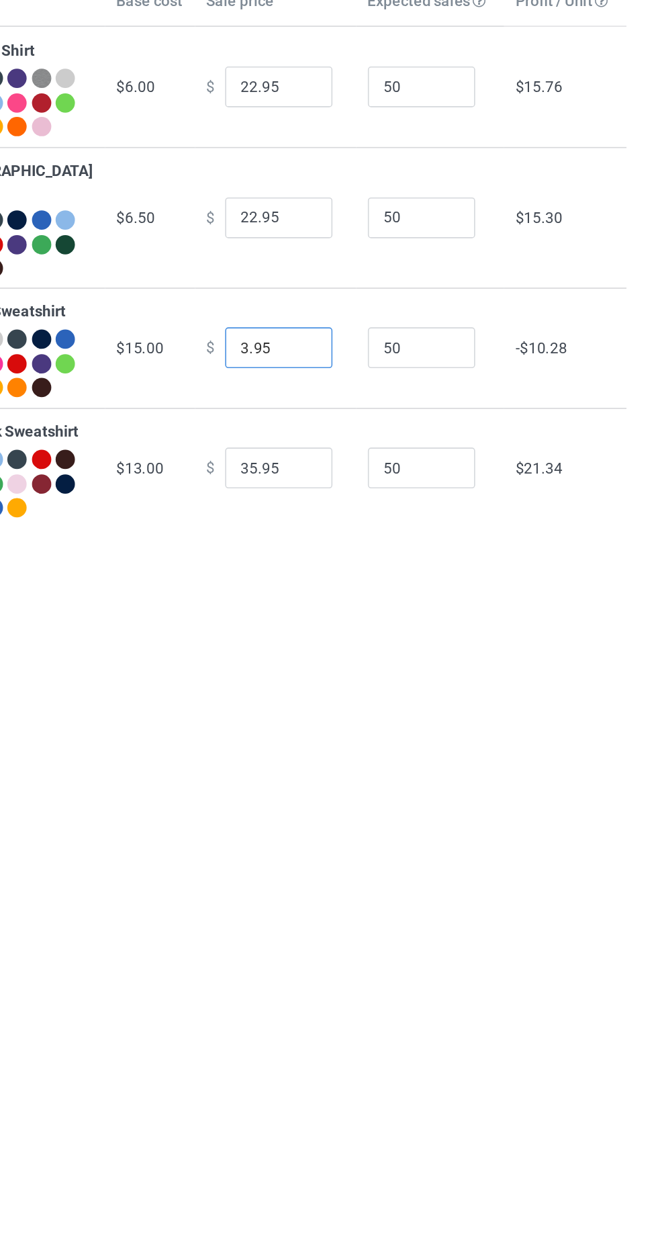
type input "38.95"
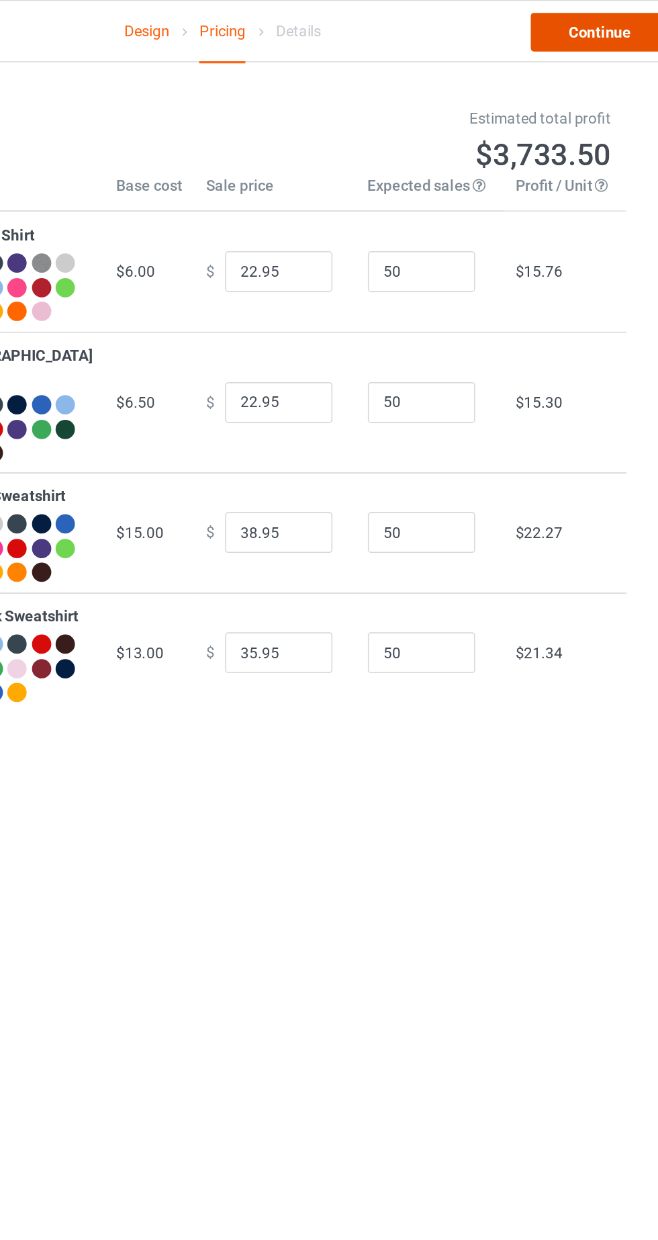
click at [576, 22] on link "Continue" at bounding box center [565, 20] width 86 height 24
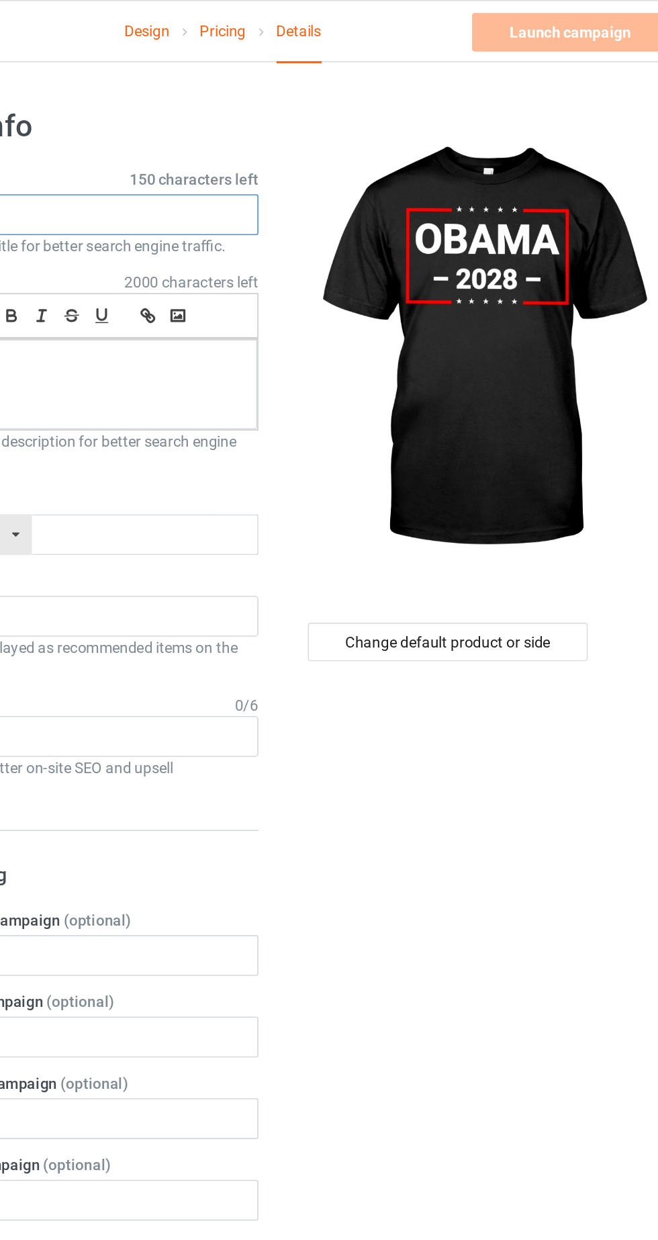
click at [269, 136] on input "text" at bounding box center [219, 135] width 265 height 26
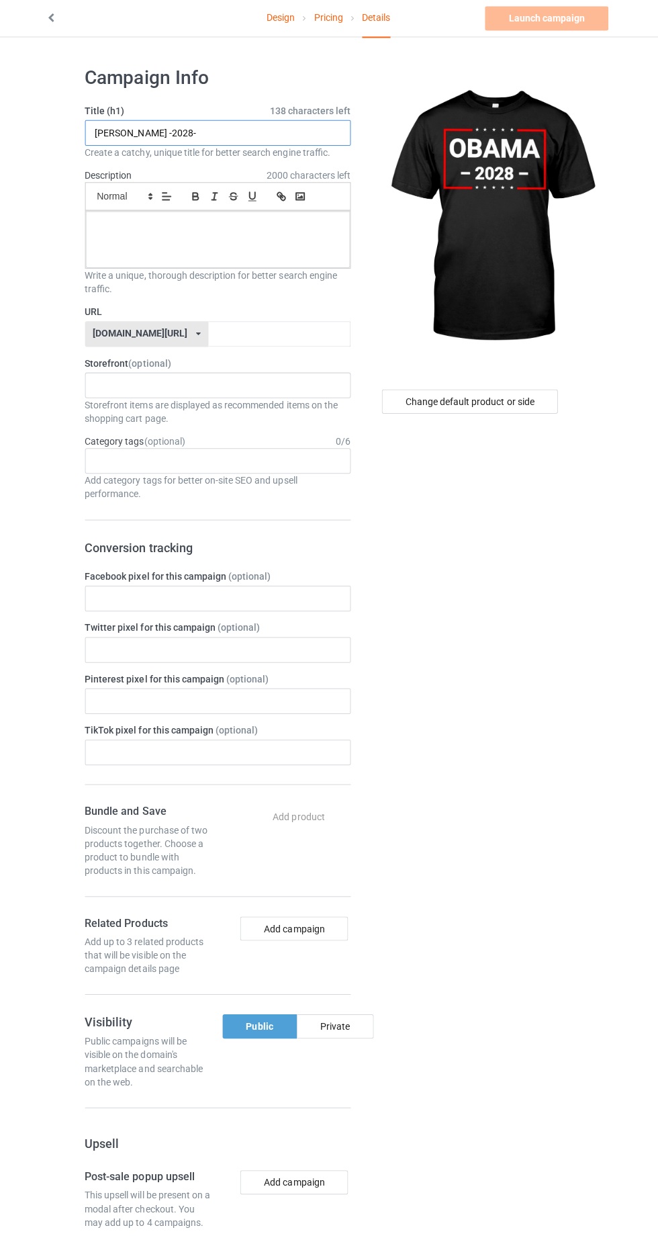
type input "[PERSON_NAME] -2028-"
click at [291, 253] on div at bounding box center [218, 240] width 263 height 56
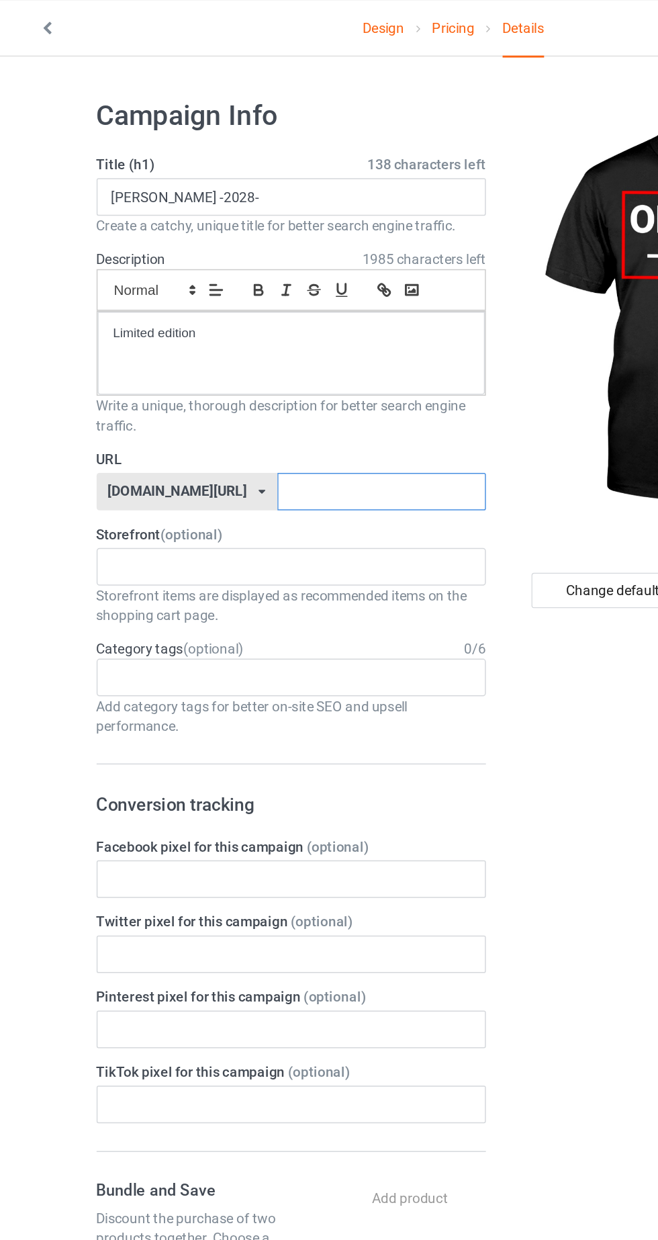
click at [309, 337] on input "text" at bounding box center [281, 335] width 142 height 26
type input "Hakwhevbe"
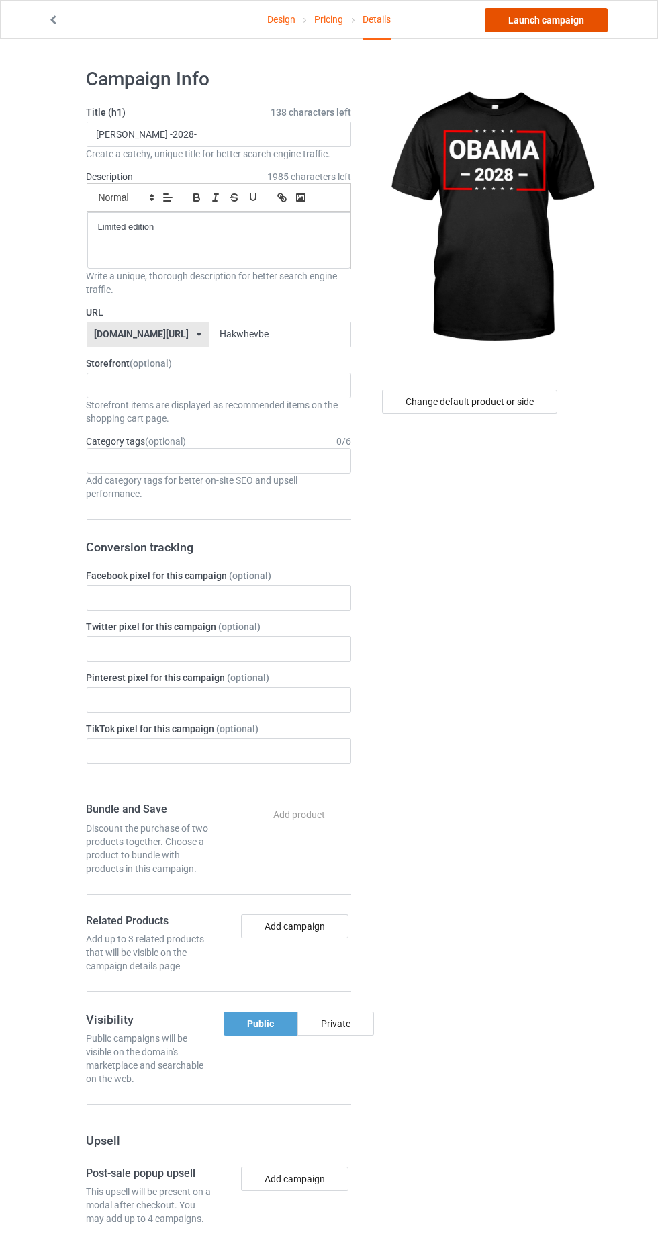
click at [575, 27] on link "Launch campaign" at bounding box center [546, 20] width 123 height 24
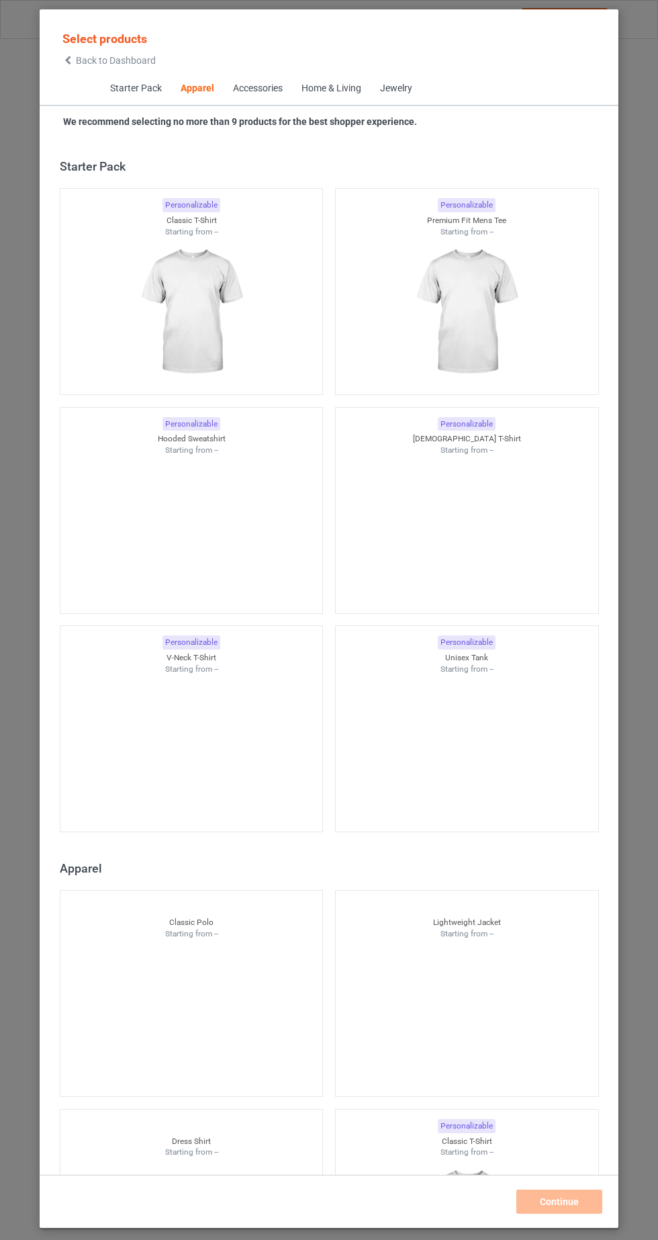
scroll to position [719, 0]
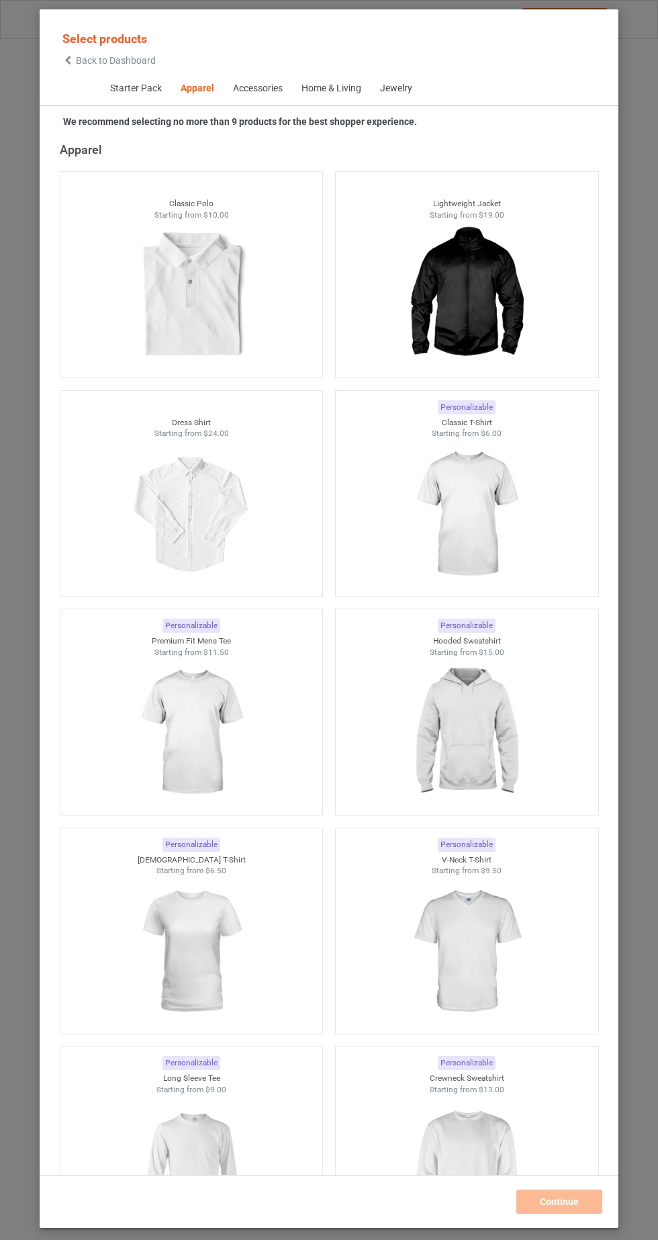
click at [513, 535] on img at bounding box center [466, 514] width 120 height 151
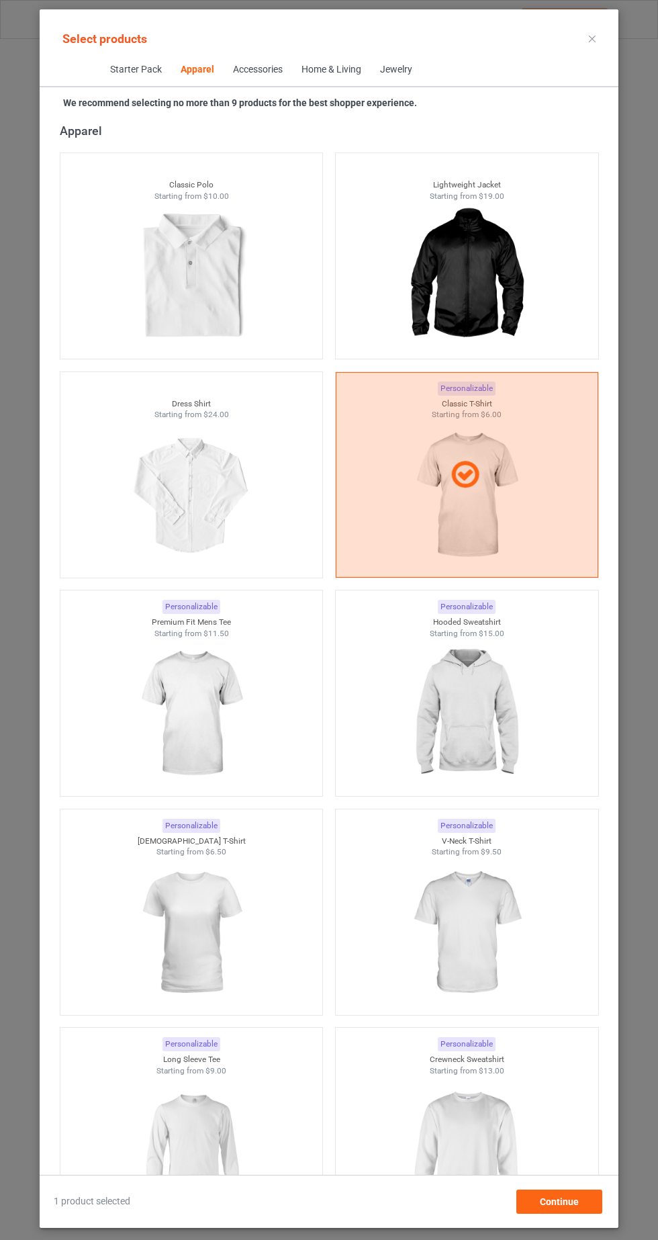
click at [225, 939] on img at bounding box center [191, 933] width 120 height 151
click at [480, 724] on img at bounding box center [466, 714] width 120 height 151
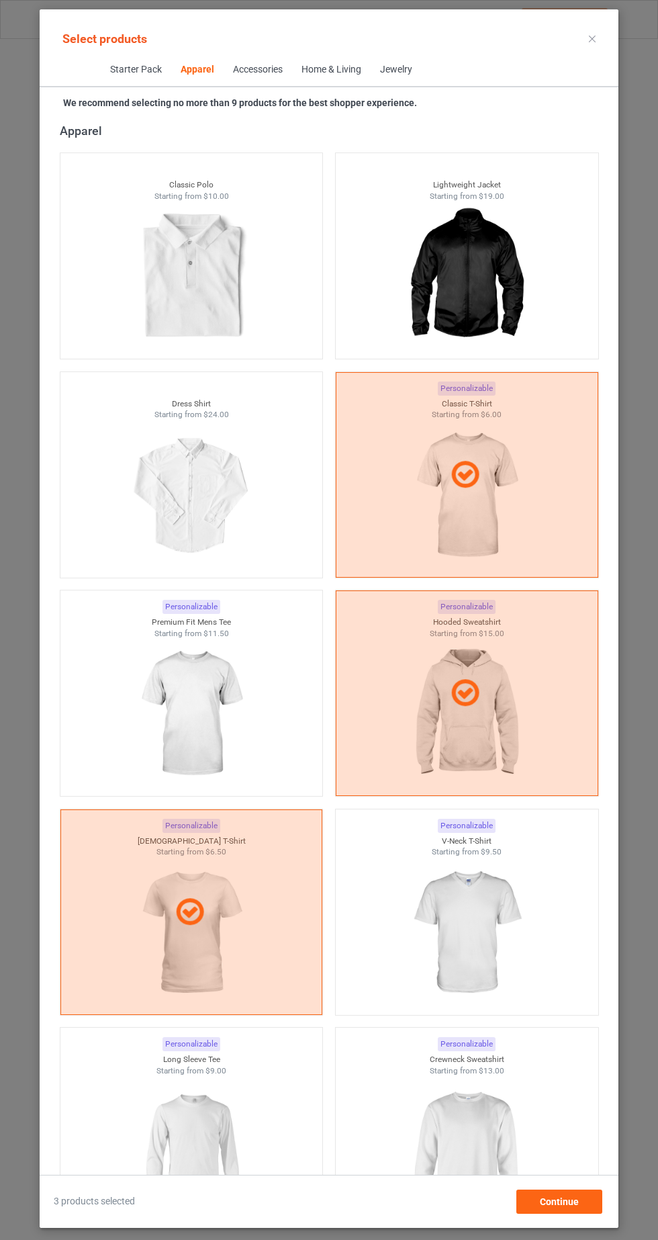
click at [485, 1120] on img at bounding box center [466, 1151] width 120 height 151
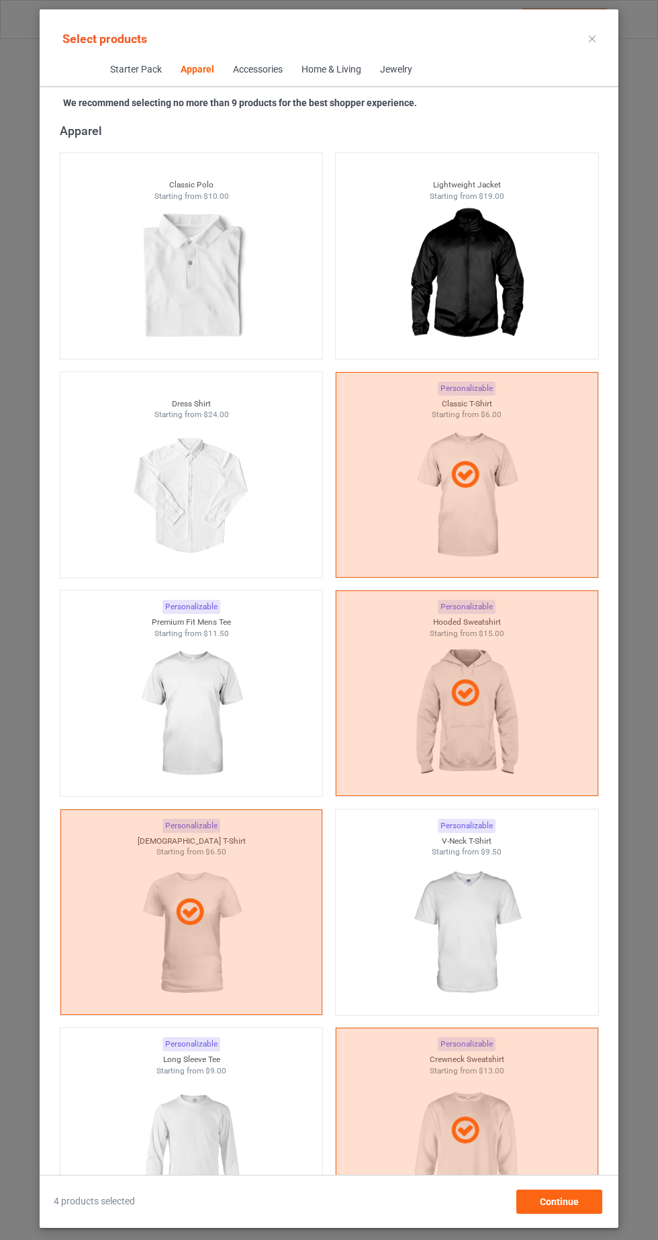
scroll to position [1312, 0]
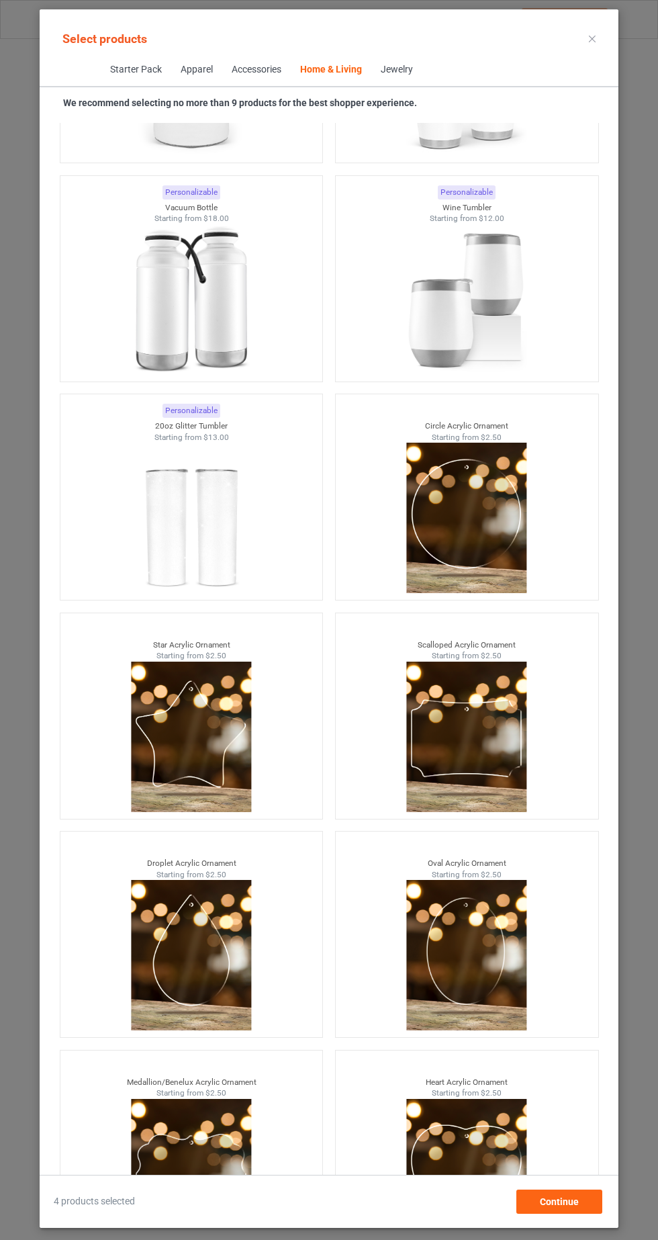
scroll to position [84, 0]
click at [595, 1205] on div "Continue" at bounding box center [560, 1202] width 86 height 24
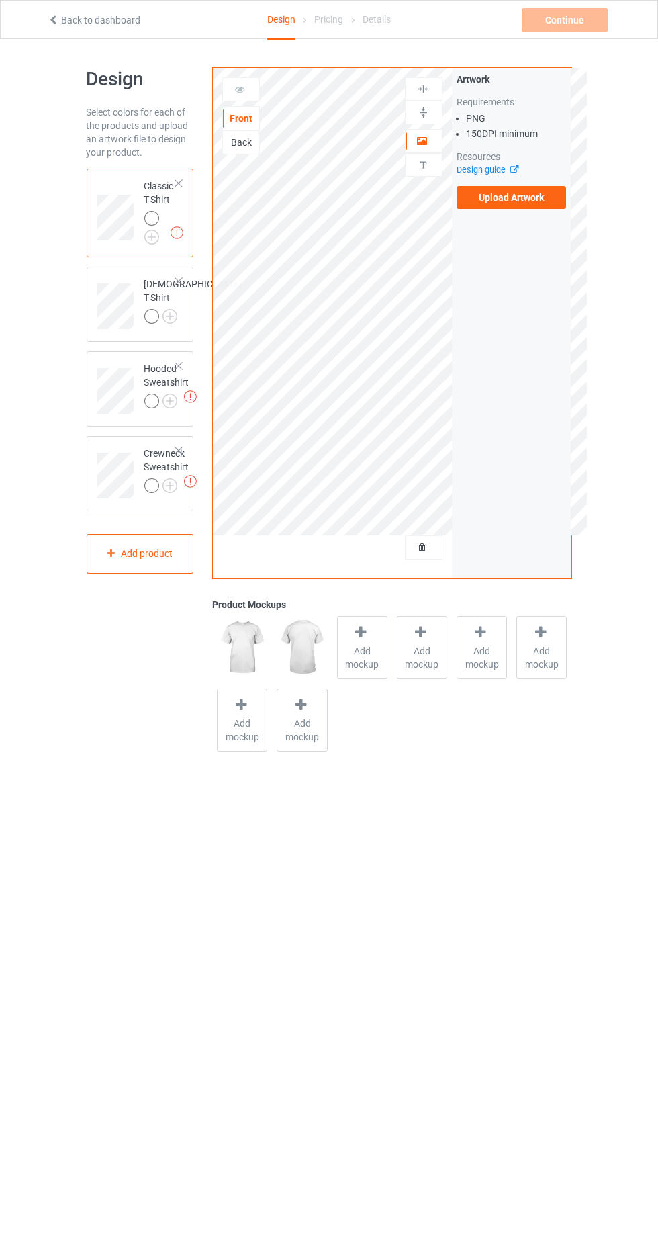
click at [562, 212] on div "Artwork Requirements PNG 150 DPI minimum Resources Design guide Upload Artwork" at bounding box center [512, 141] width 120 height 146
click at [540, 205] on label "Upload Artwork" at bounding box center [512, 197] width 110 height 23
click at [0, 0] on input "Upload Artwork" at bounding box center [0, 0] width 0 height 0
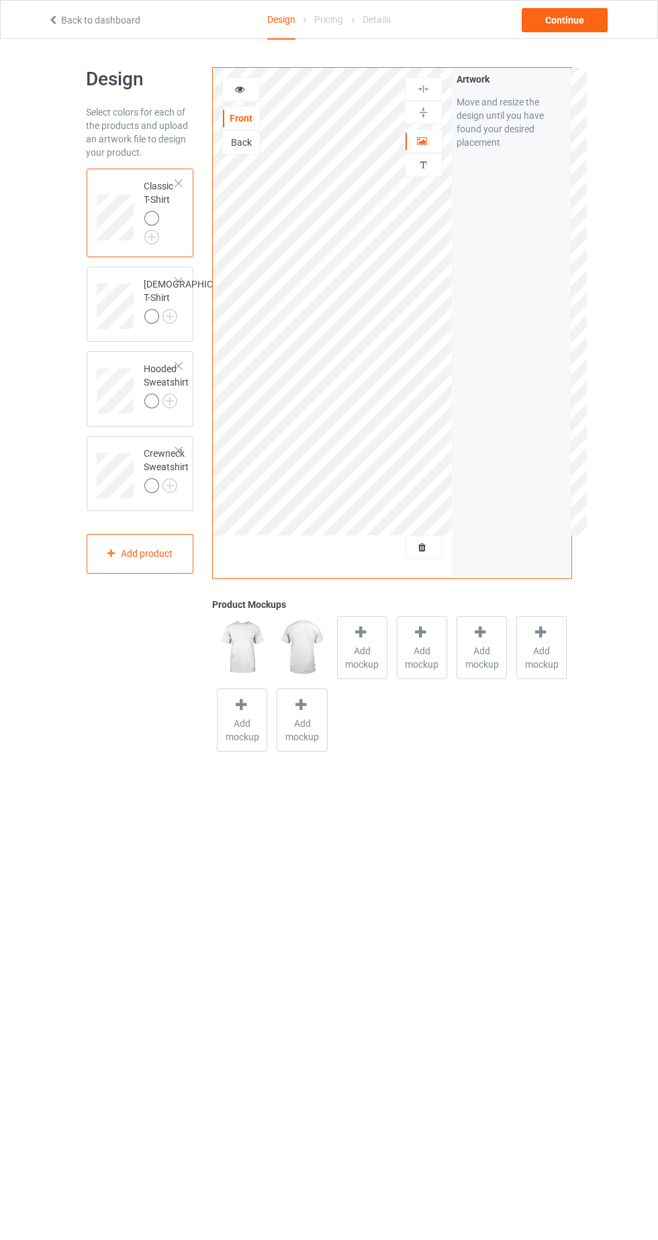
click at [0, 0] on img at bounding box center [0, 0] width 0 height 0
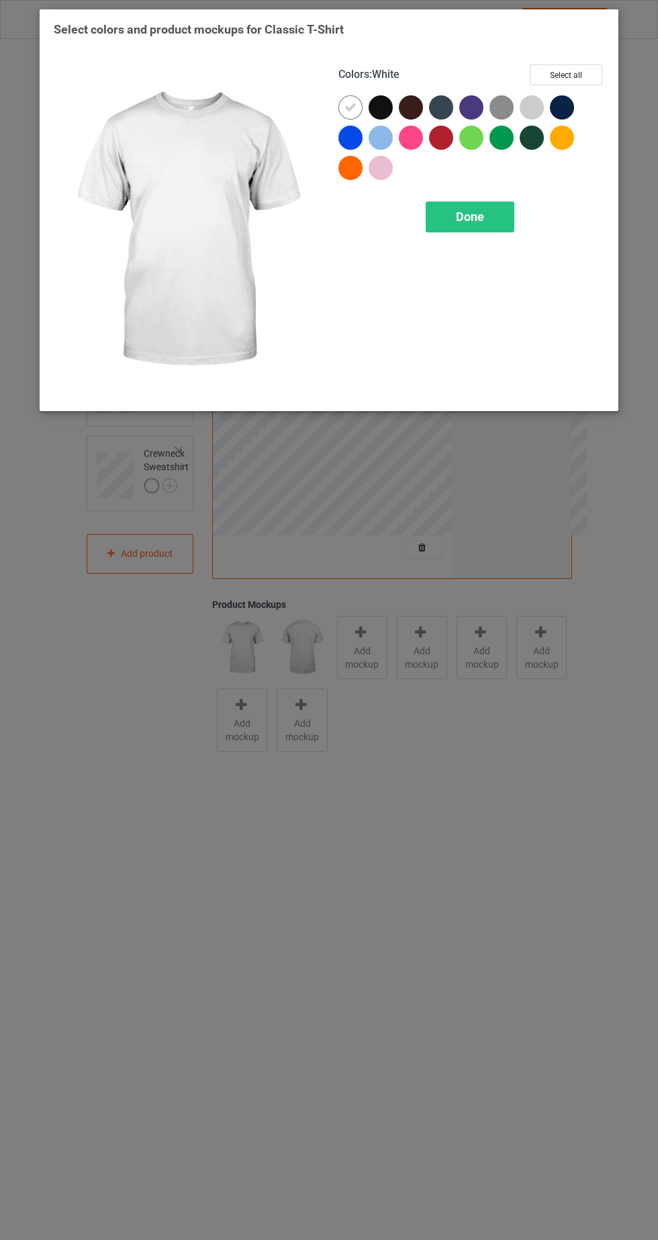
click at [384, 110] on div at bounding box center [381, 107] width 24 height 24
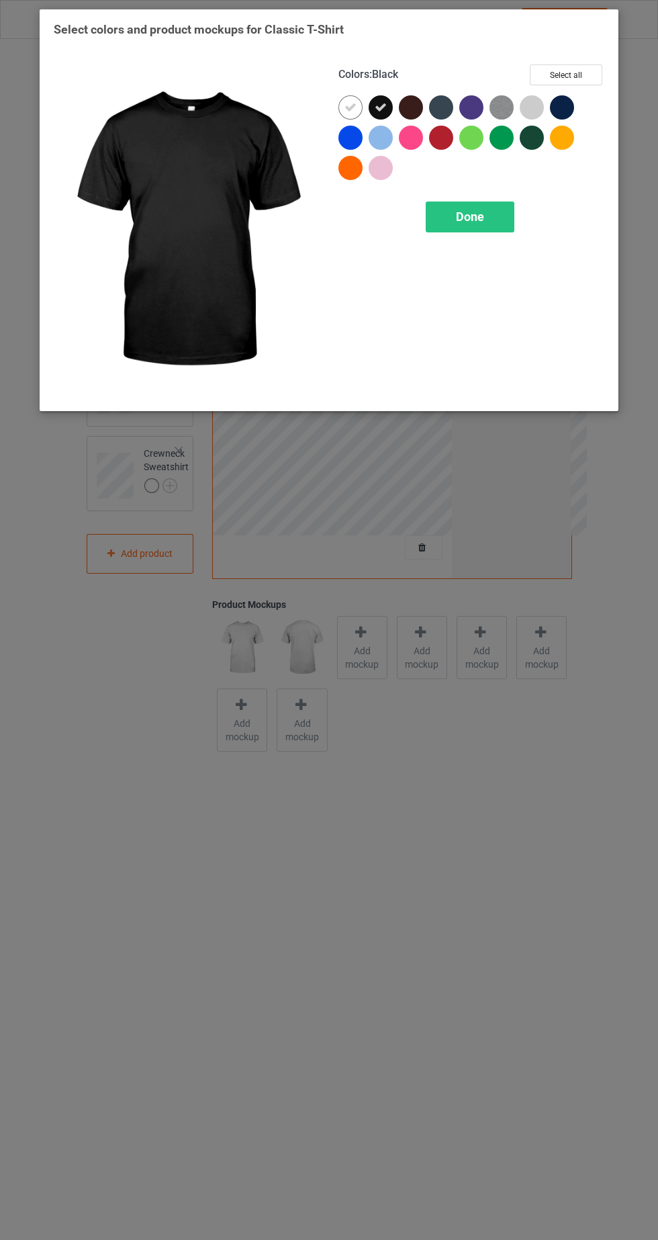
click at [345, 101] on icon at bounding box center [351, 107] width 12 height 12
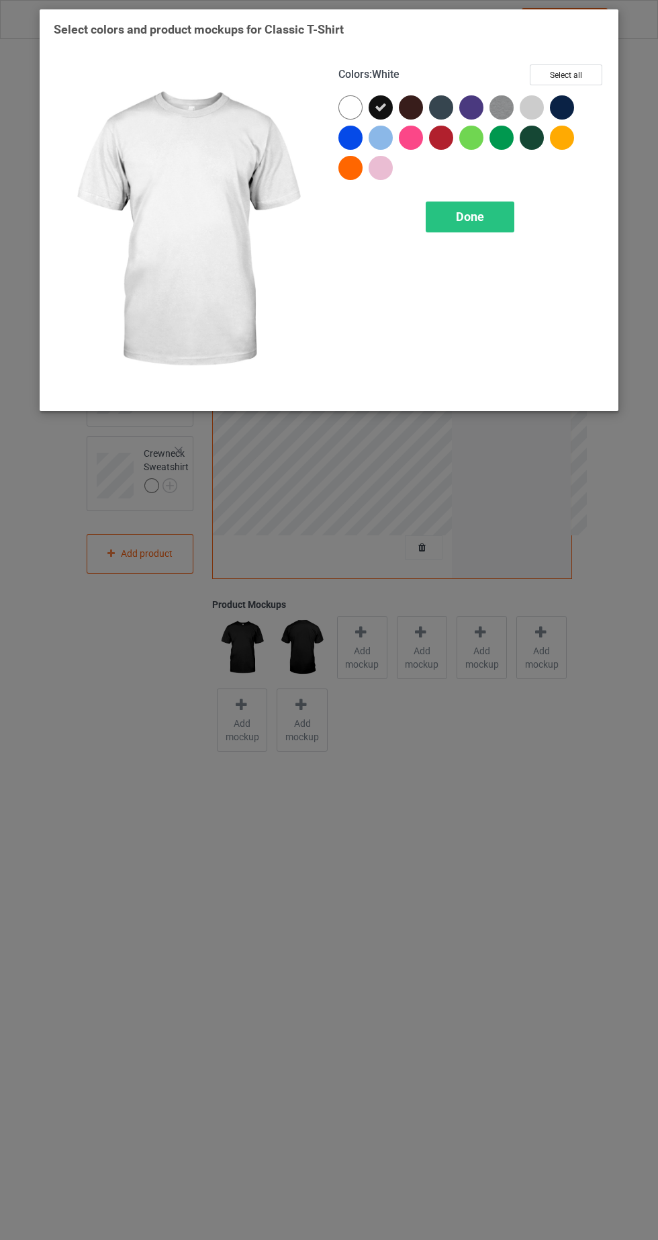
click at [509, 221] on div "Done" at bounding box center [470, 217] width 89 height 31
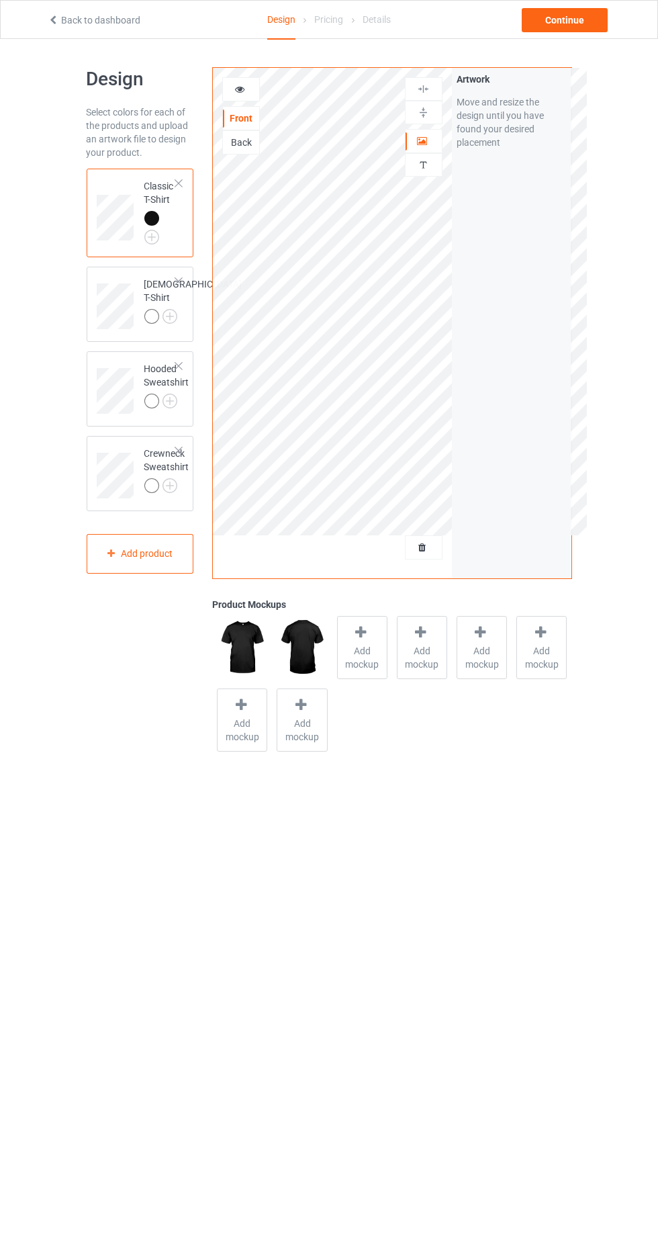
click at [253, 144] on div "Back" at bounding box center [241, 142] width 36 height 13
click at [540, 208] on label "Upload Artwork" at bounding box center [512, 197] width 110 height 23
click at [0, 0] on input "Upload Artwork" at bounding box center [0, 0] width 0 height 0
click at [0, 0] on img at bounding box center [0, 0] width 0 height 0
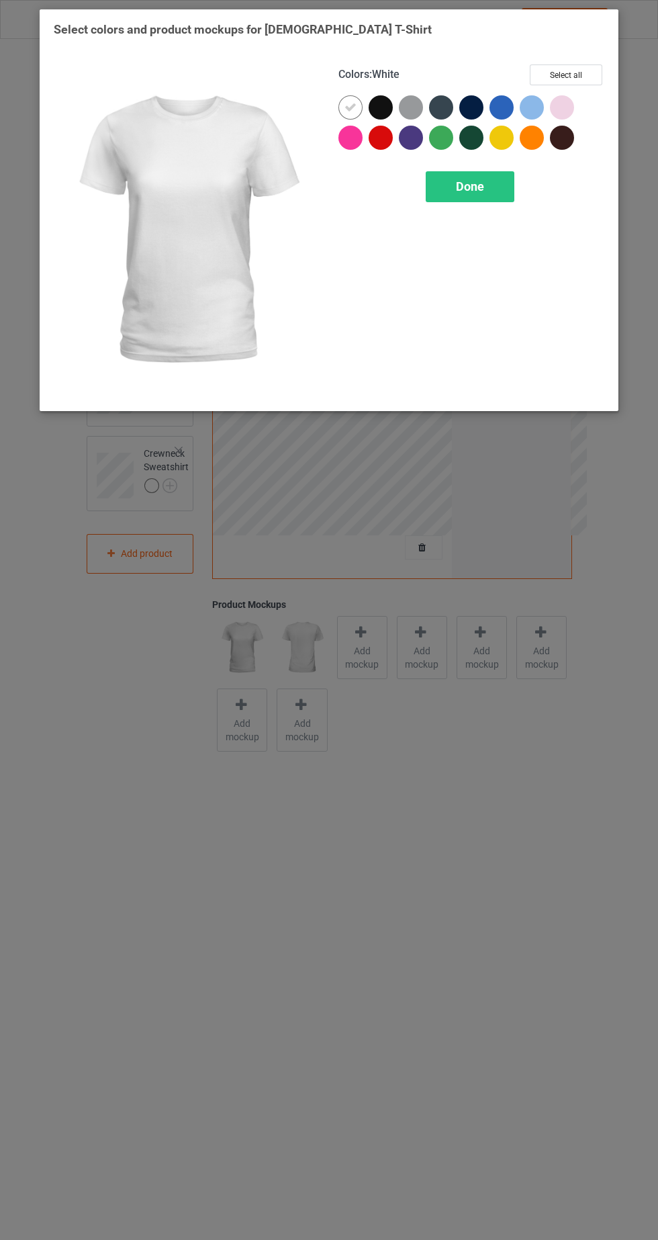
click at [381, 118] on div at bounding box center [381, 107] width 24 height 24
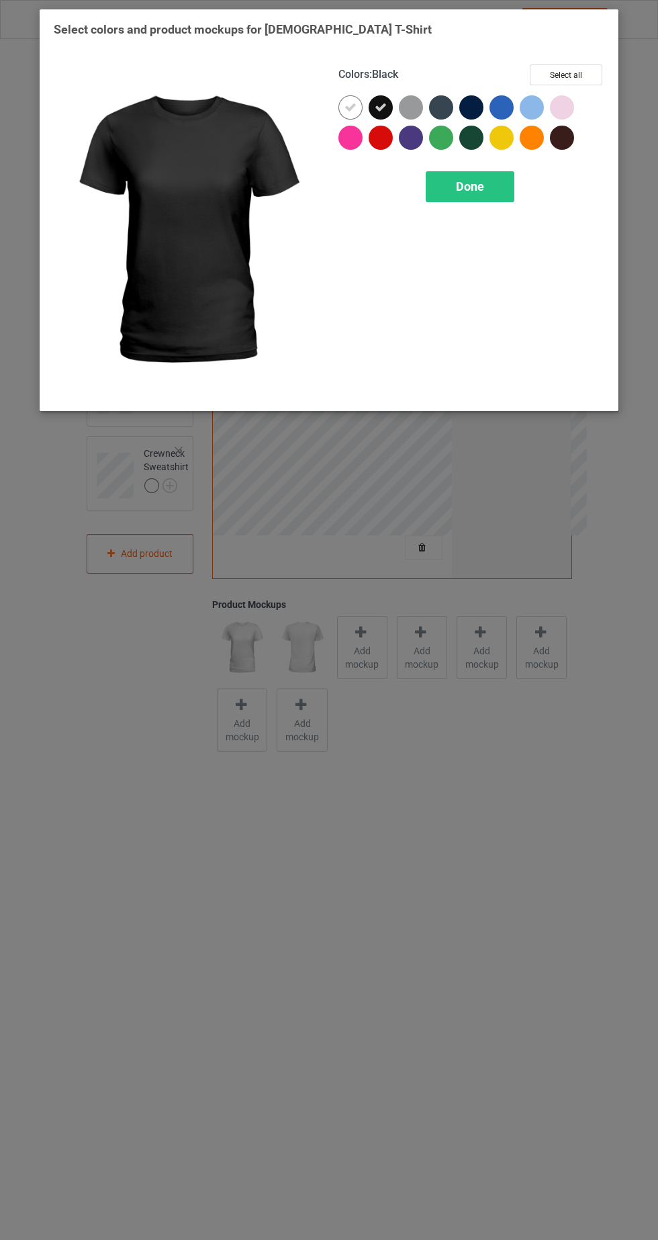
click at [347, 111] on icon at bounding box center [351, 107] width 12 height 12
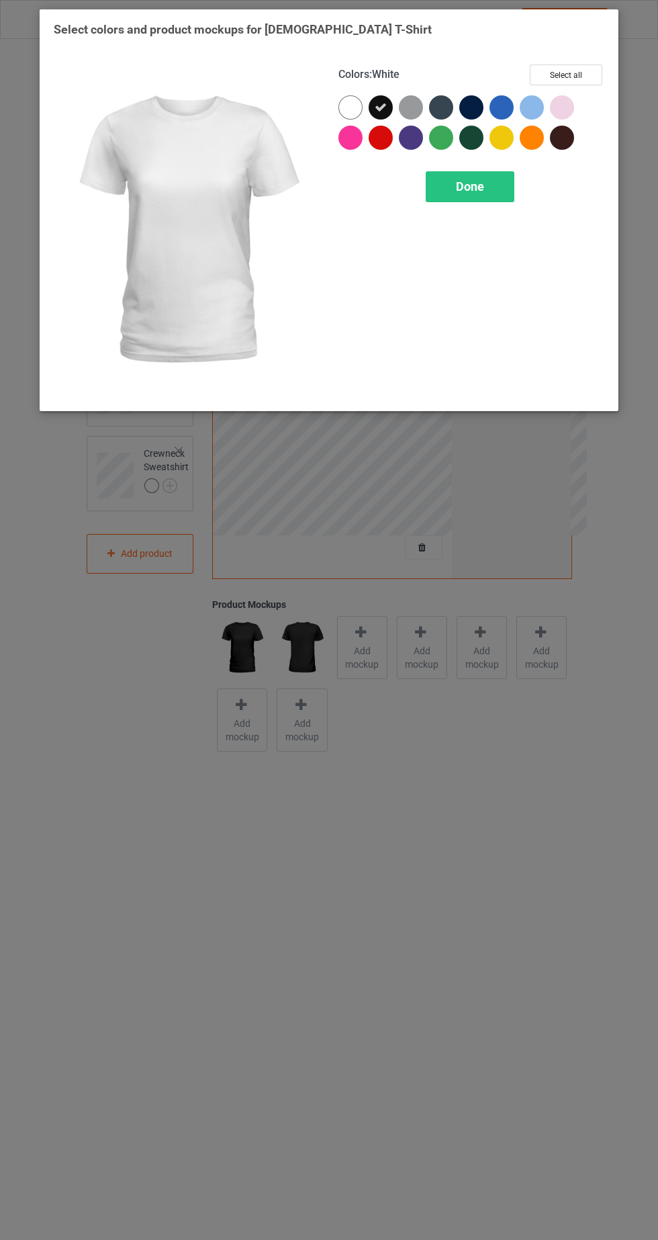
click at [495, 183] on div "Done" at bounding box center [470, 186] width 89 height 31
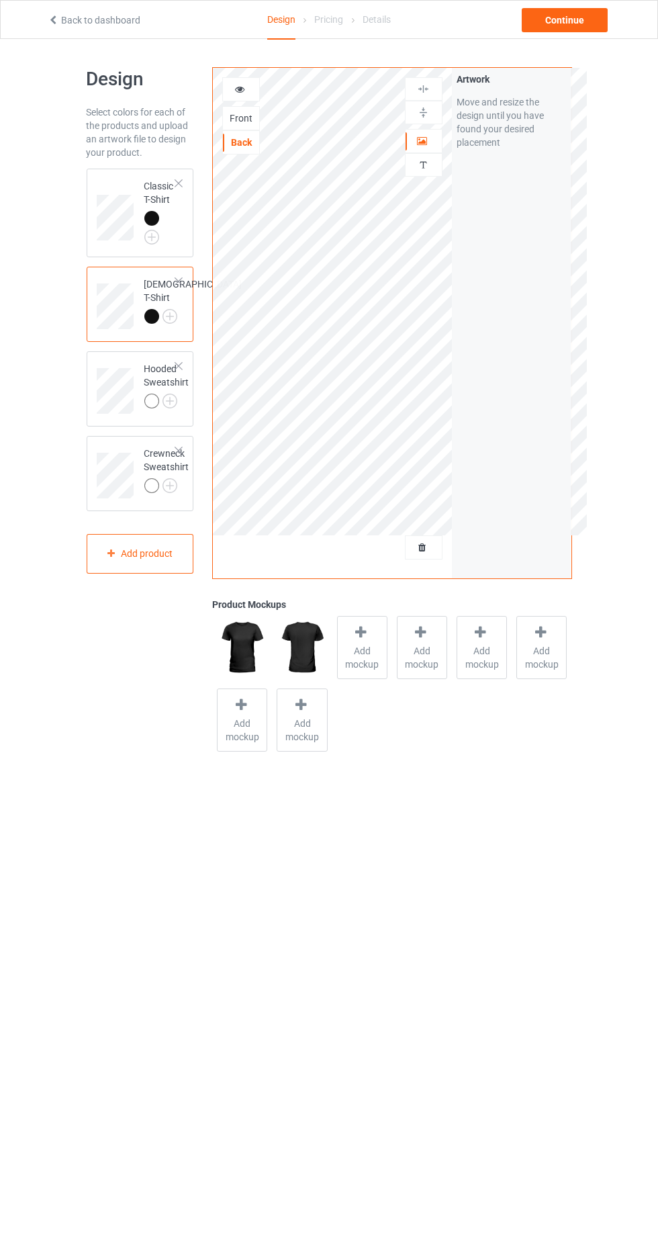
click at [0, 0] on img at bounding box center [0, 0] width 0 height 0
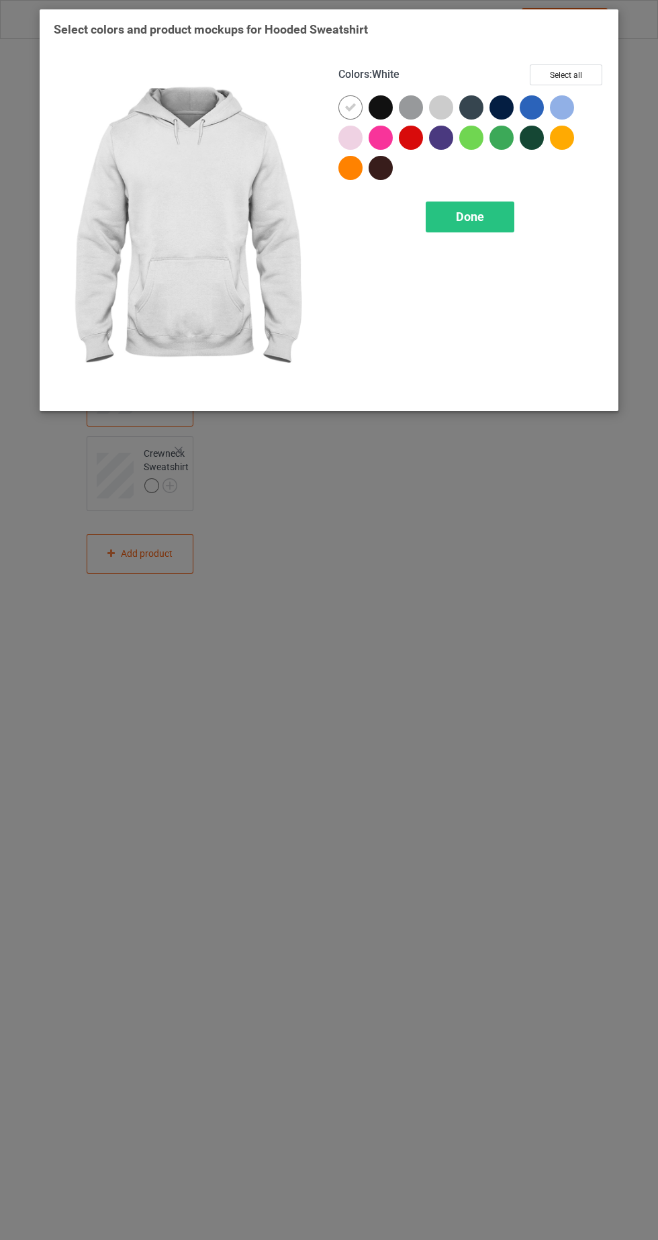
click at [387, 116] on div at bounding box center [381, 107] width 24 height 24
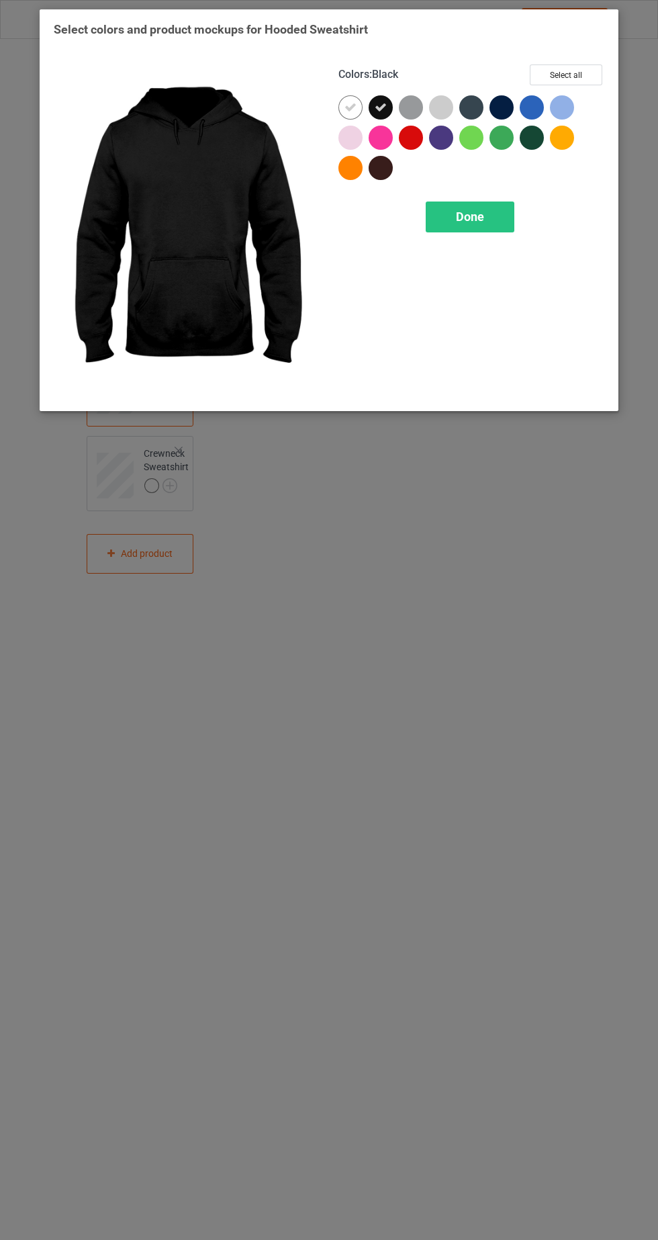
click at [350, 107] on icon at bounding box center [351, 107] width 12 height 12
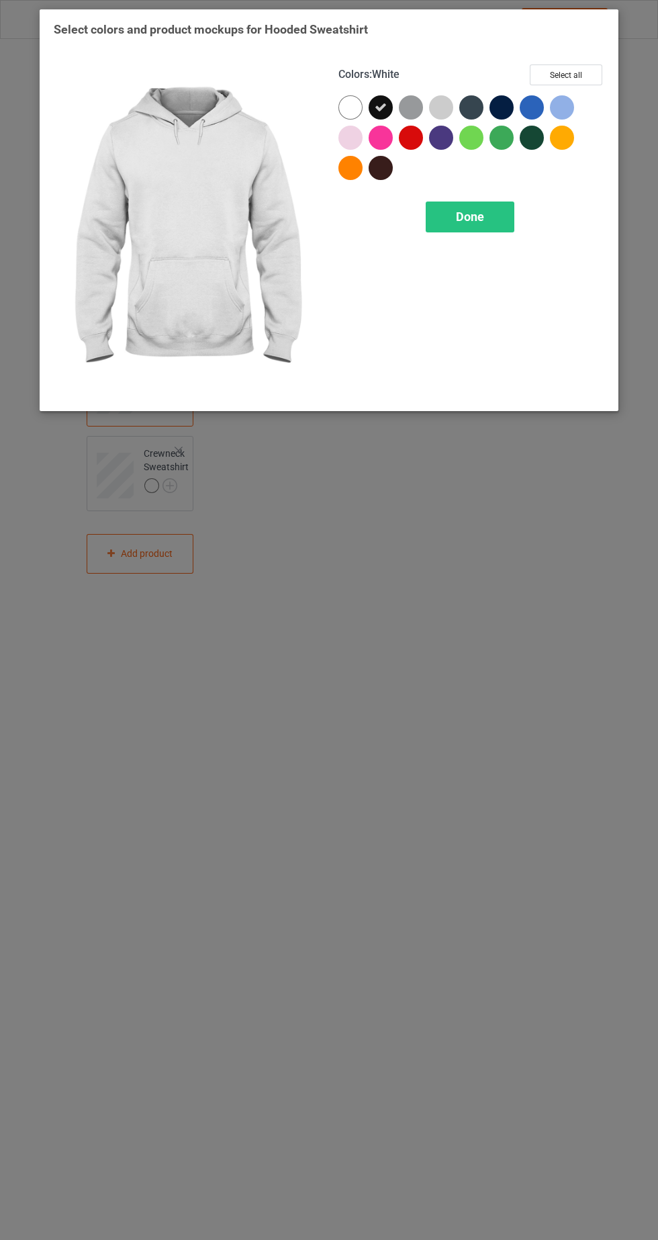
click at [478, 215] on span "Done" at bounding box center [470, 217] width 28 height 14
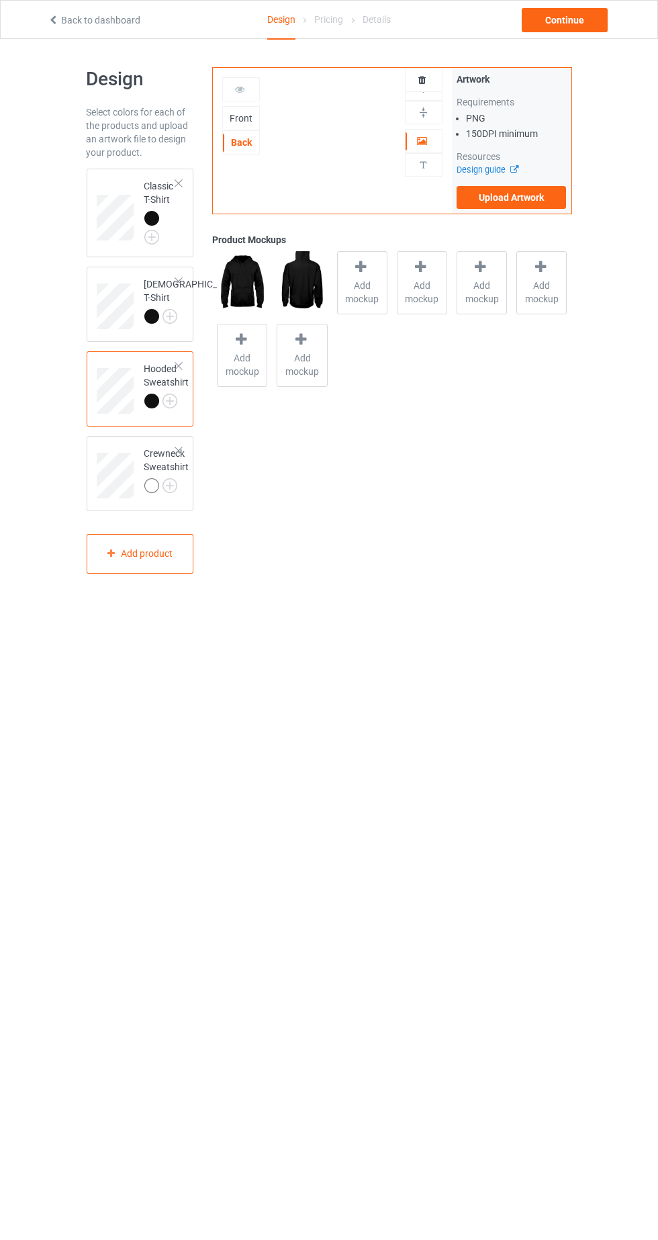
click at [0, 0] on img at bounding box center [0, 0] width 0 height 0
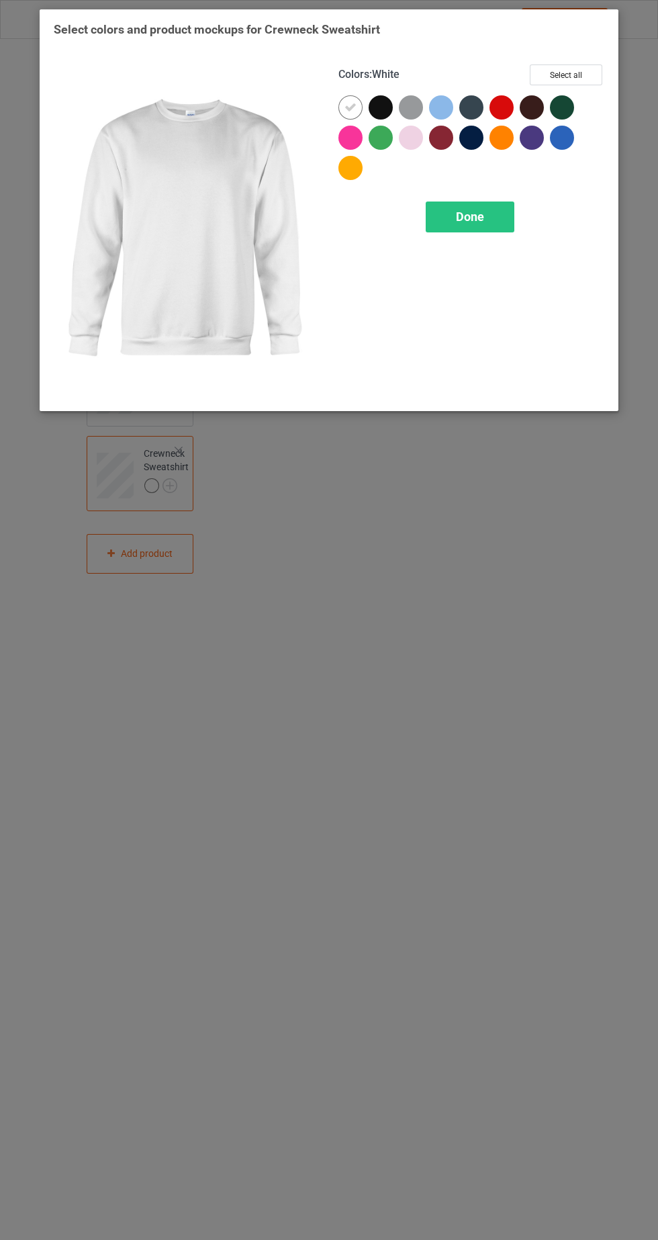
click at [390, 114] on div at bounding box center [381, 107] width 24 height 24
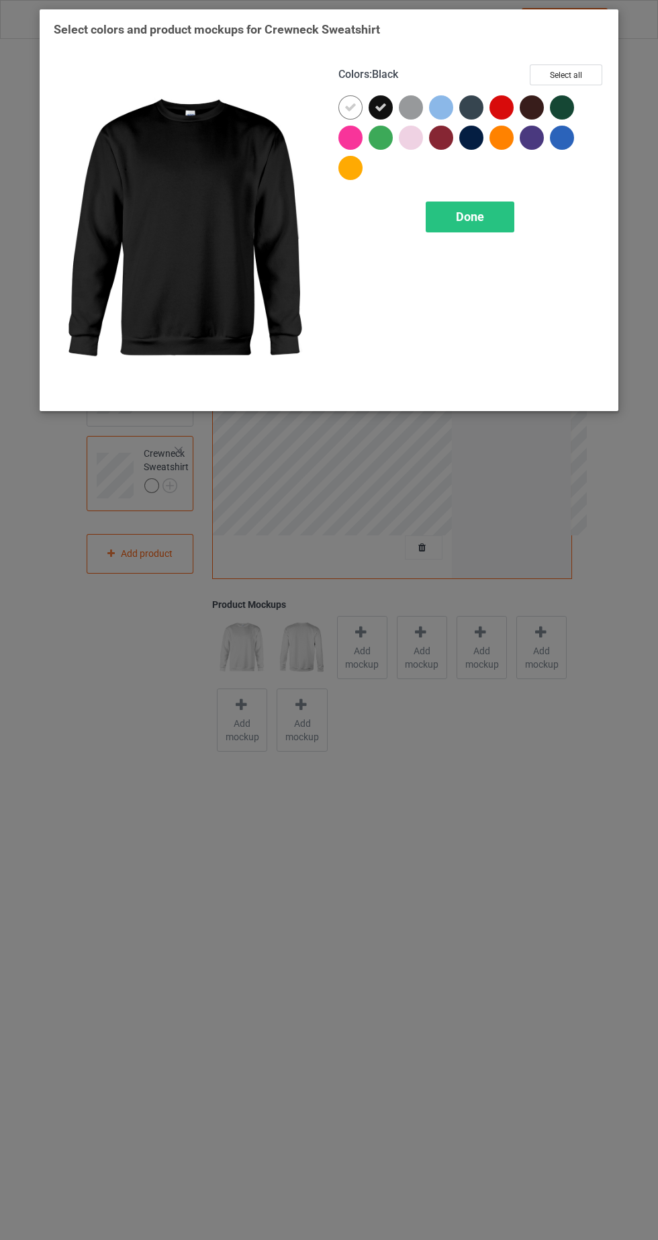
click at [350, 106] on icon at bounding box center [351, 107] width 12 height 12
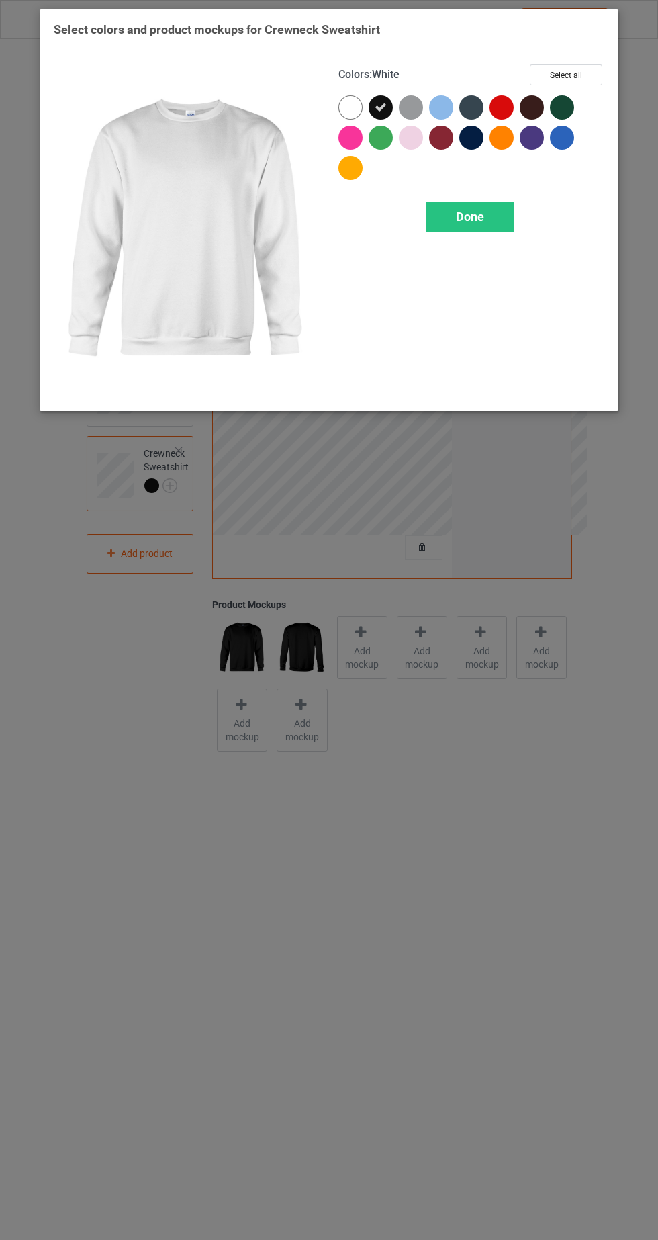
click at [495, 219] on div "Done" at bounding box center [470, 217] width 89 height 31
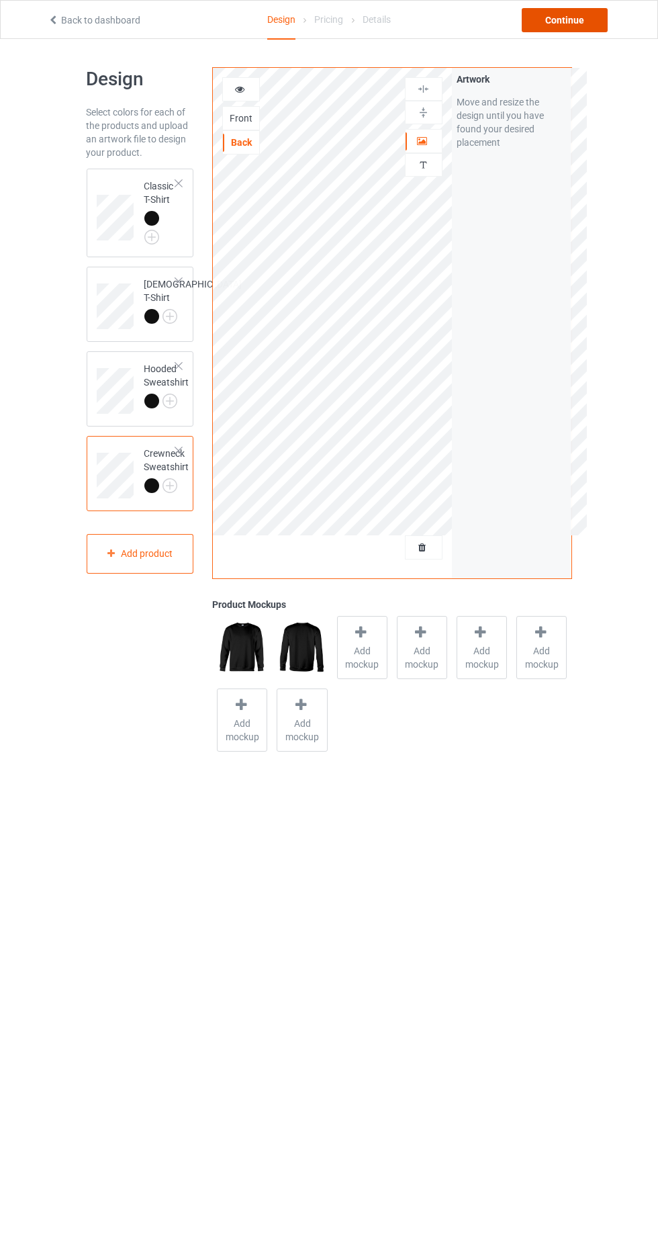
click at [602, 26] on div "Continue" at bounding box center [565, 20] width 86 height 24
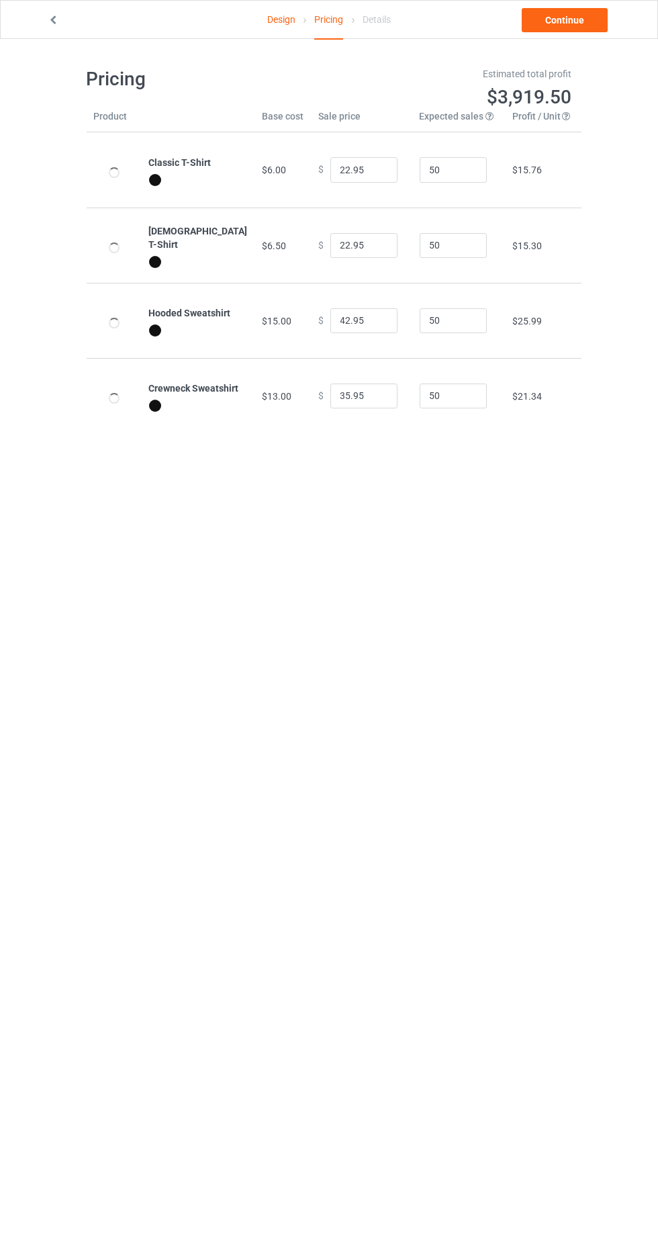
type input "26.95"
type input "46.95"
type input "39.95"
click at [337, 169] on input "26.95" at bounding box center [364, 170] width 67 height 26
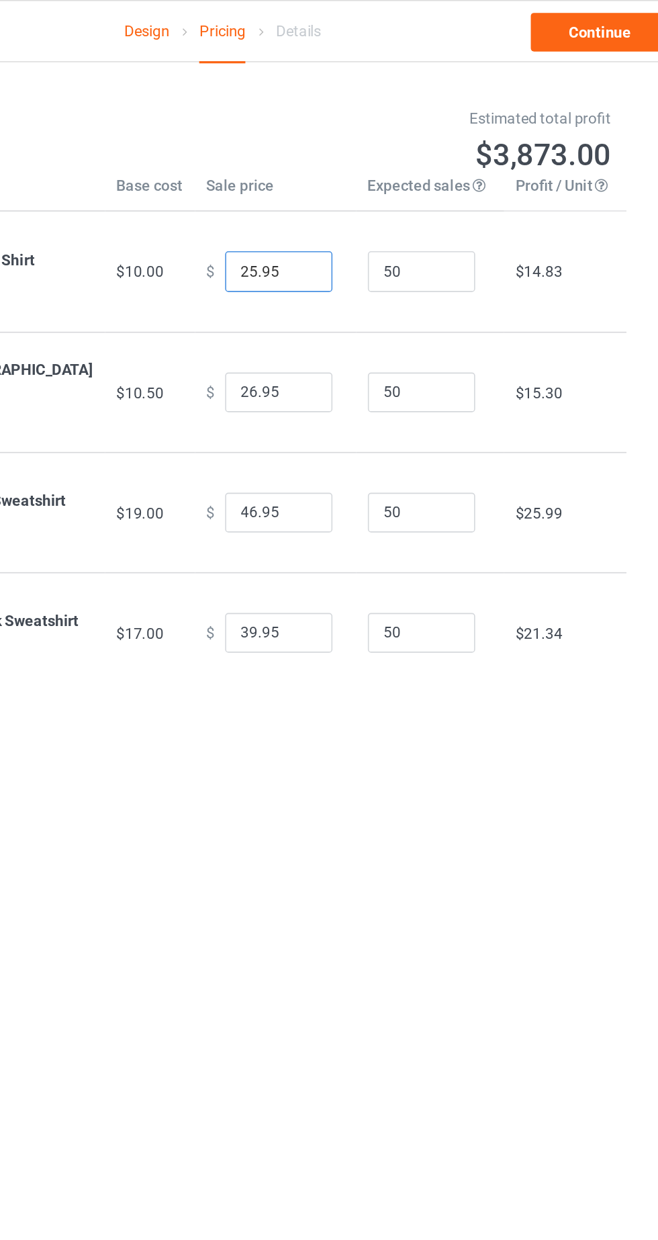
type input "25.95"
click at [340, 250] on input "26.95" at bounding box center [364, 246] width 67 height 26
type input "25.95"
click at [338, 323] on input "46.95" at bounding box center [364, 321] width 67 height 26
type input "42.95"
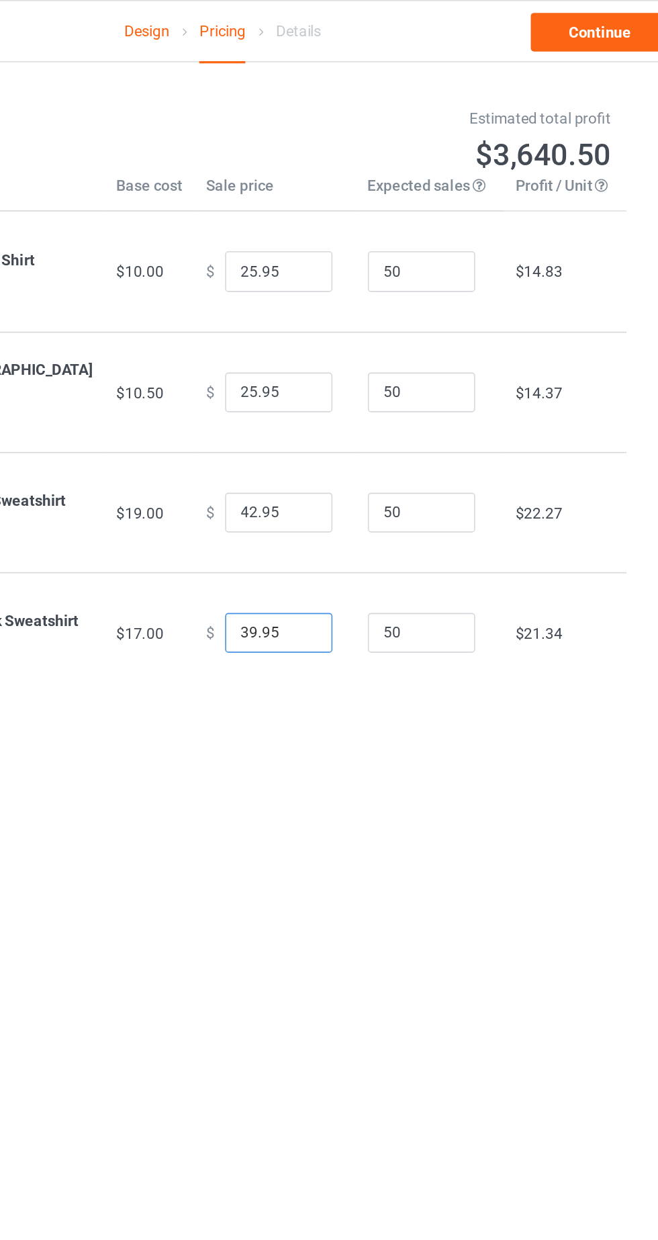
click at [339, 398] on input "39.95" at bounding box center [364, 397] width 67 height 26
type input "38.95"
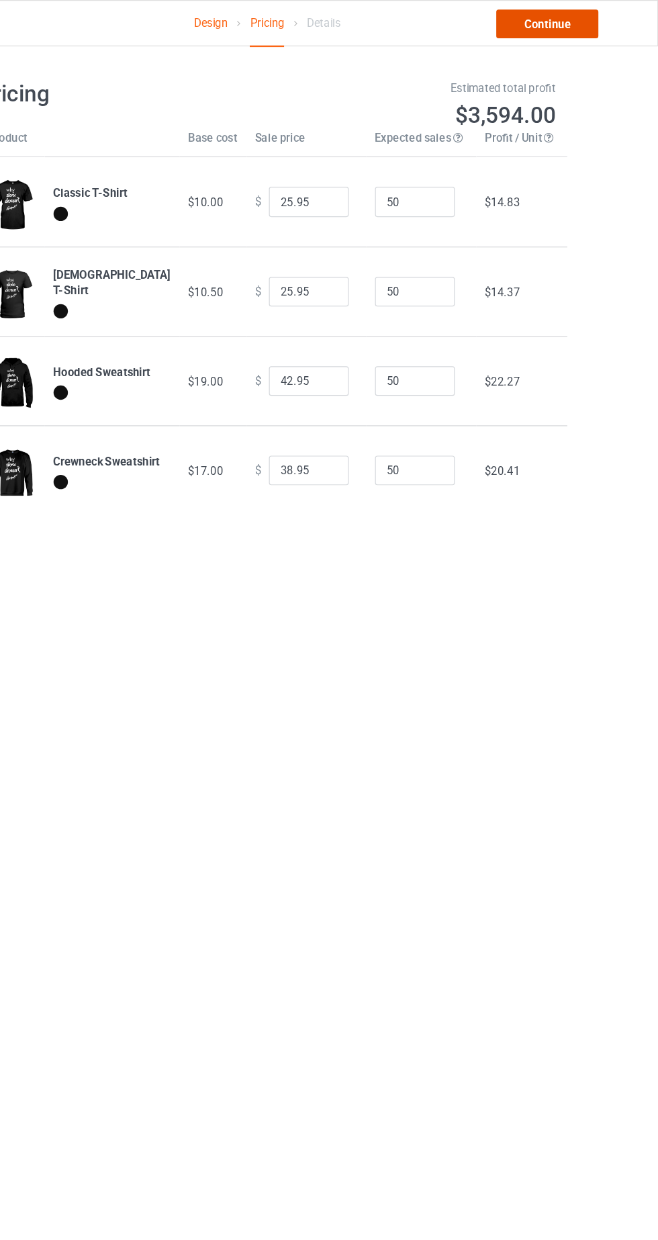
click at [589, 30] on link "Continue" at bounding box center [565, 20] width 86 height 24
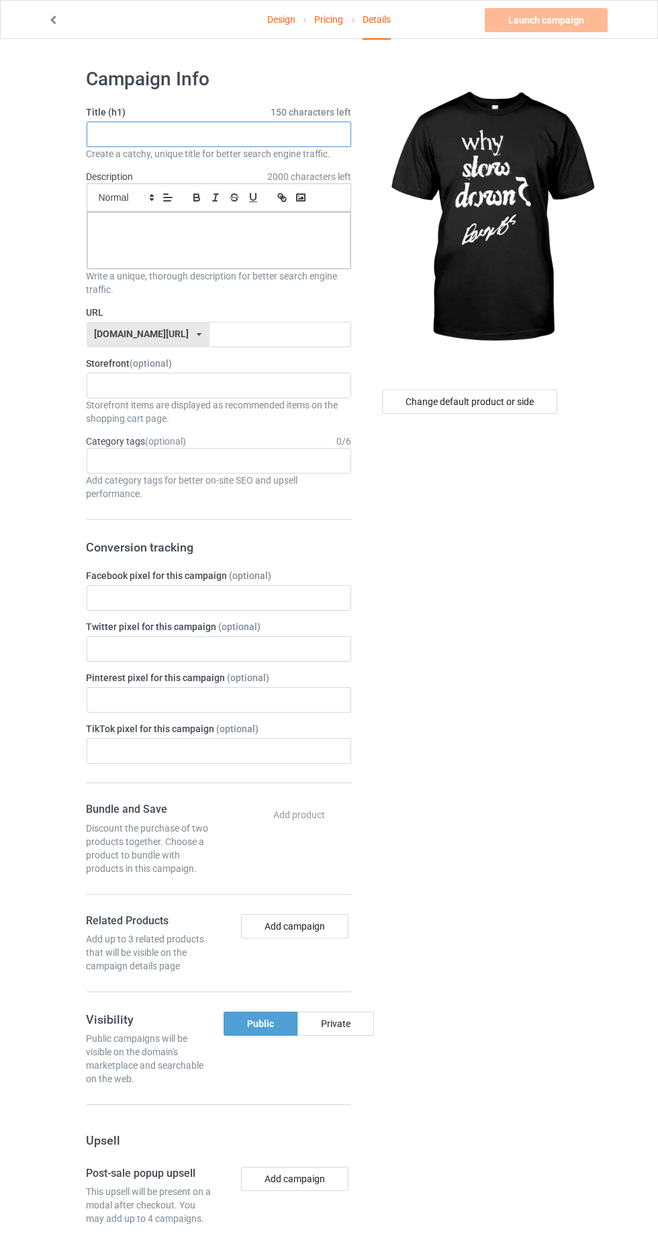
click at [312, 133] on input "text" at bounding box center [219, 135] width 265 height 26
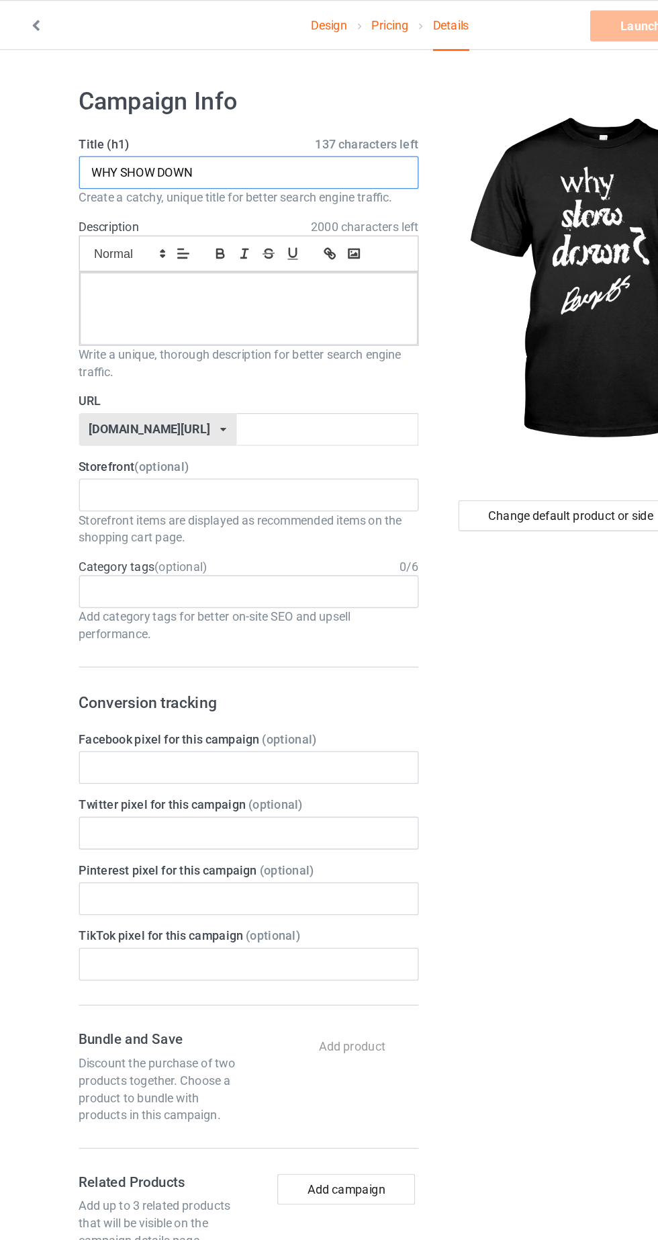
type input "WHY SHOW DOWN"
click at [316, 251] on div at bounding box center [218, 240] width 263 height 56
click at [311, 335] on input "text" at bounding box center [281, 335] width 142 height 26
type input "Jsgtoang"
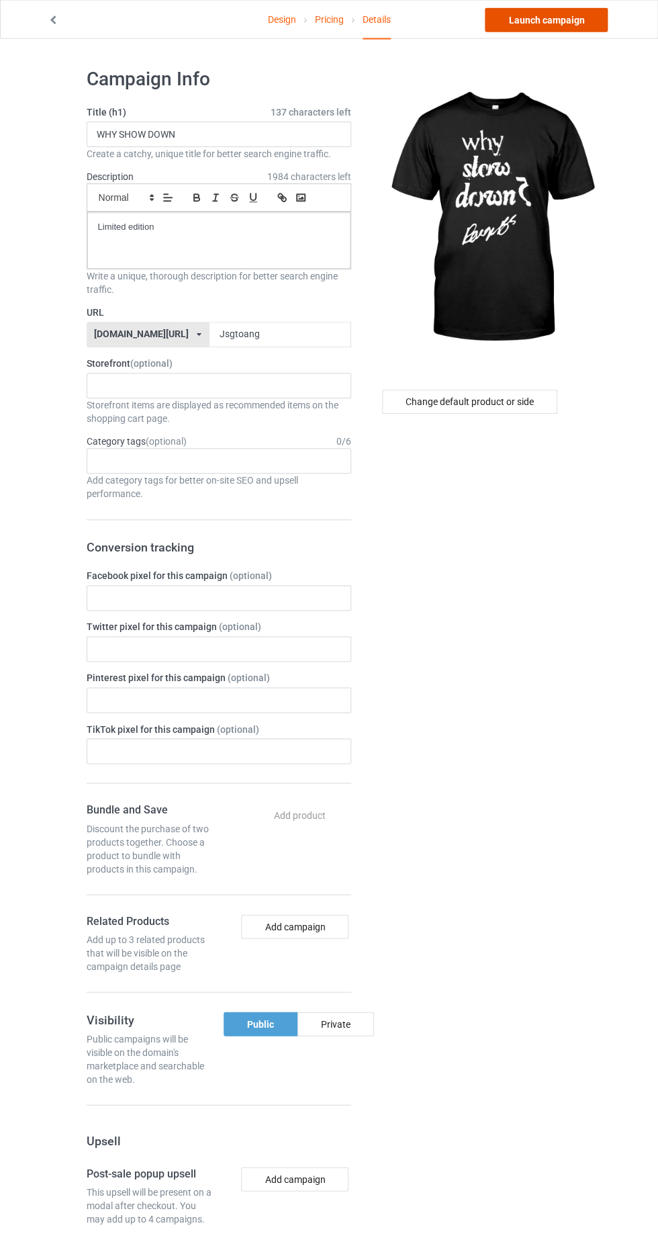
click at [593, 27] on link "Launch campaign" at bounding box center [546, 20] width 123 height 24
